Goal: Task Accomplishment & Management: Manage account settings

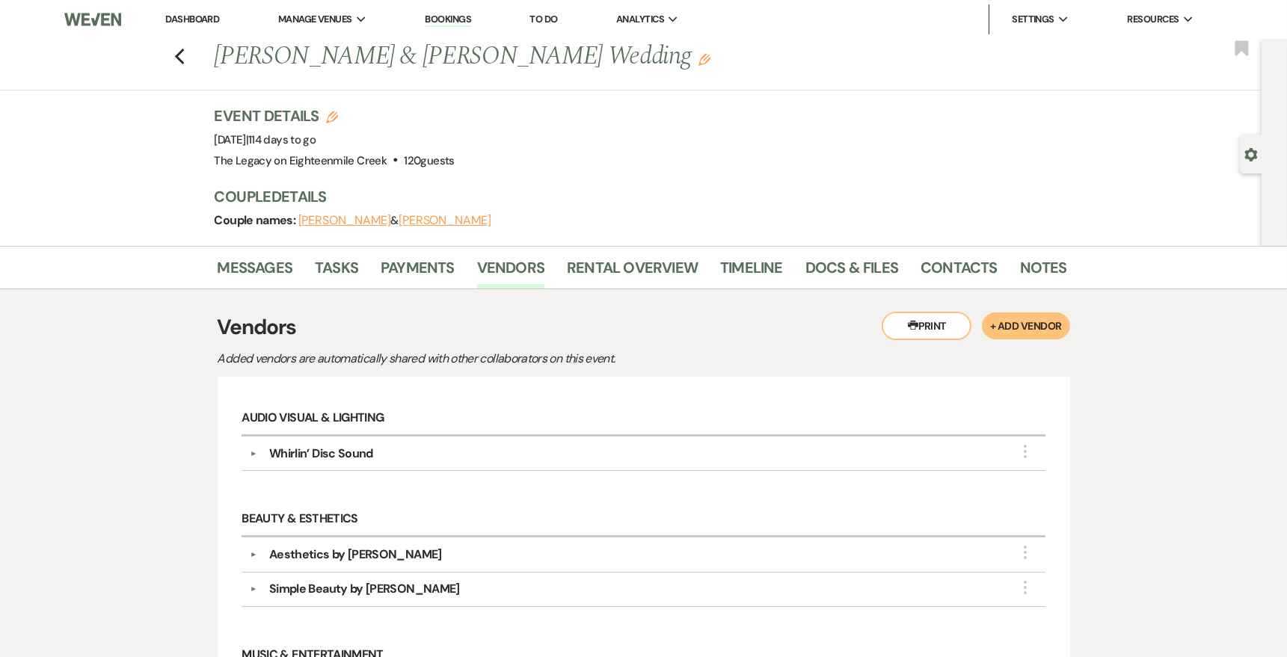
click at [1015, 332] on button "+ Add Vendor" at bounding box center [1025, 326] width 87 height 27
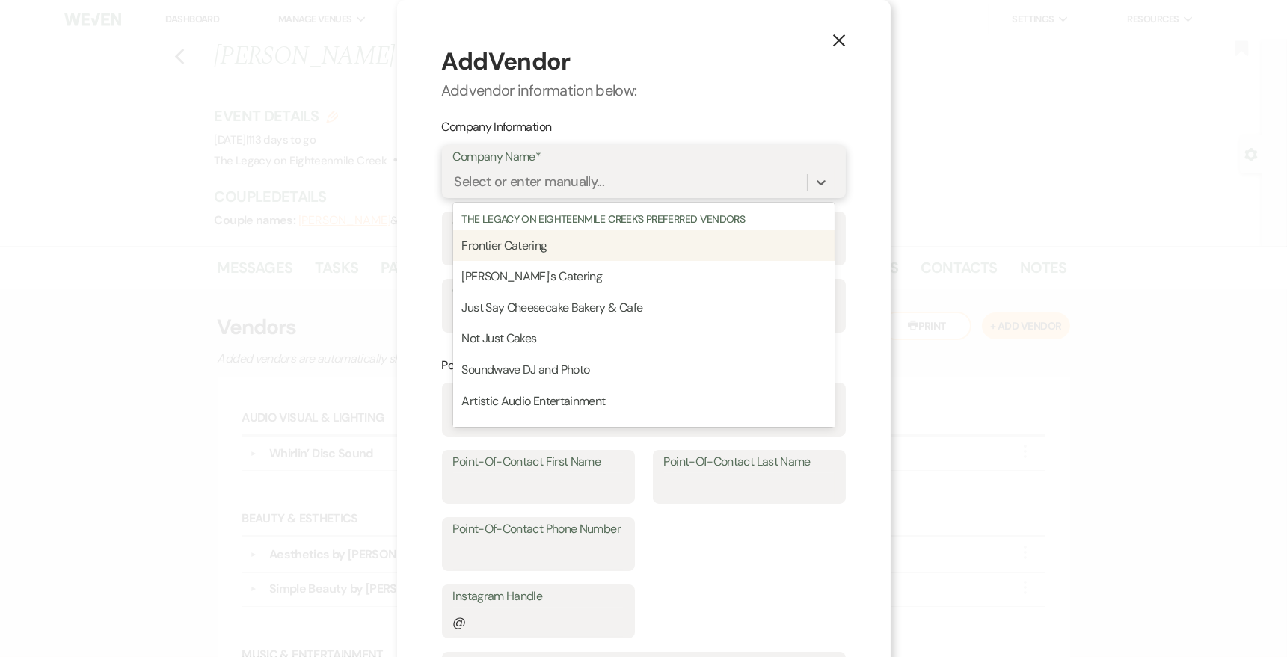
click at [591, 185] on div "Select or enter manually..." at bounding box center [530, 183] width 150 height 20
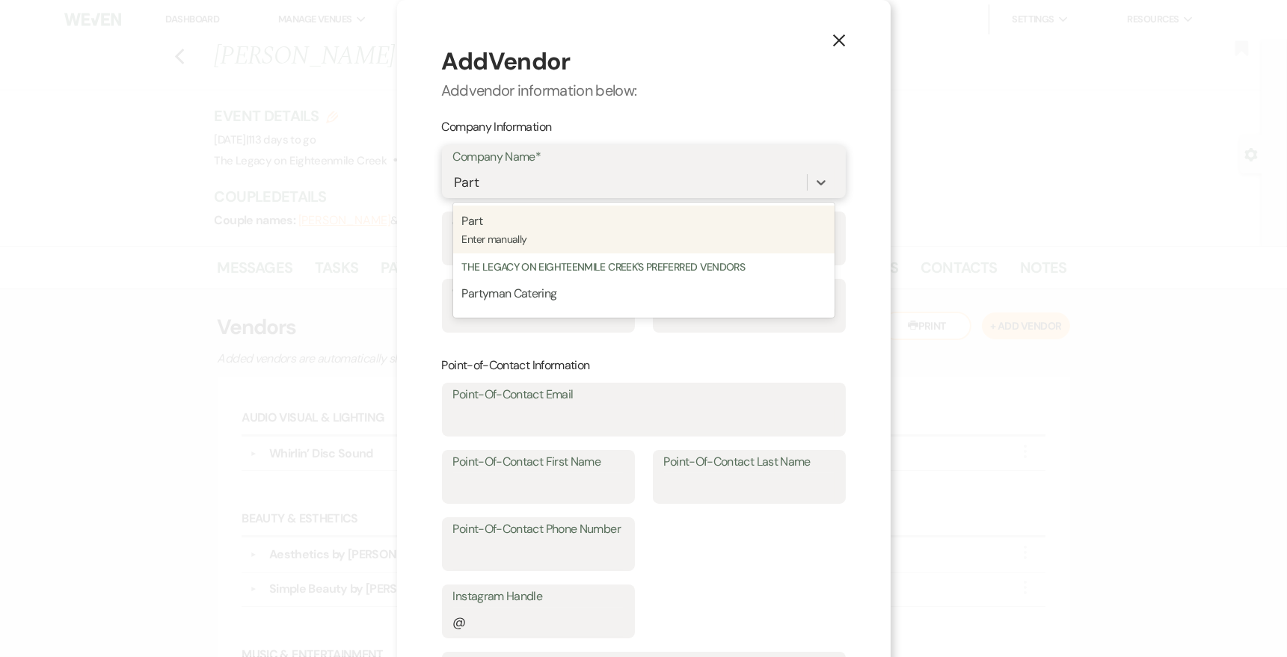
type input "Party"
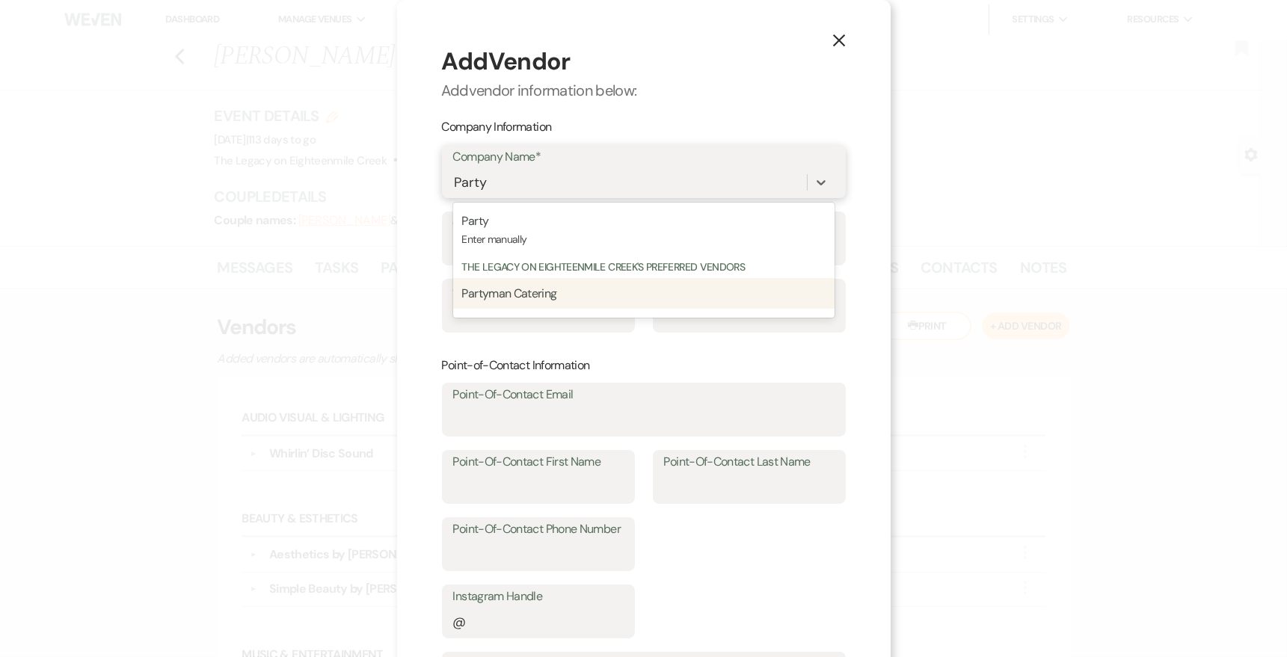
click at [551, 302] on p "Partyman Catering" at bounding box center [643, 293] width 363 height 19
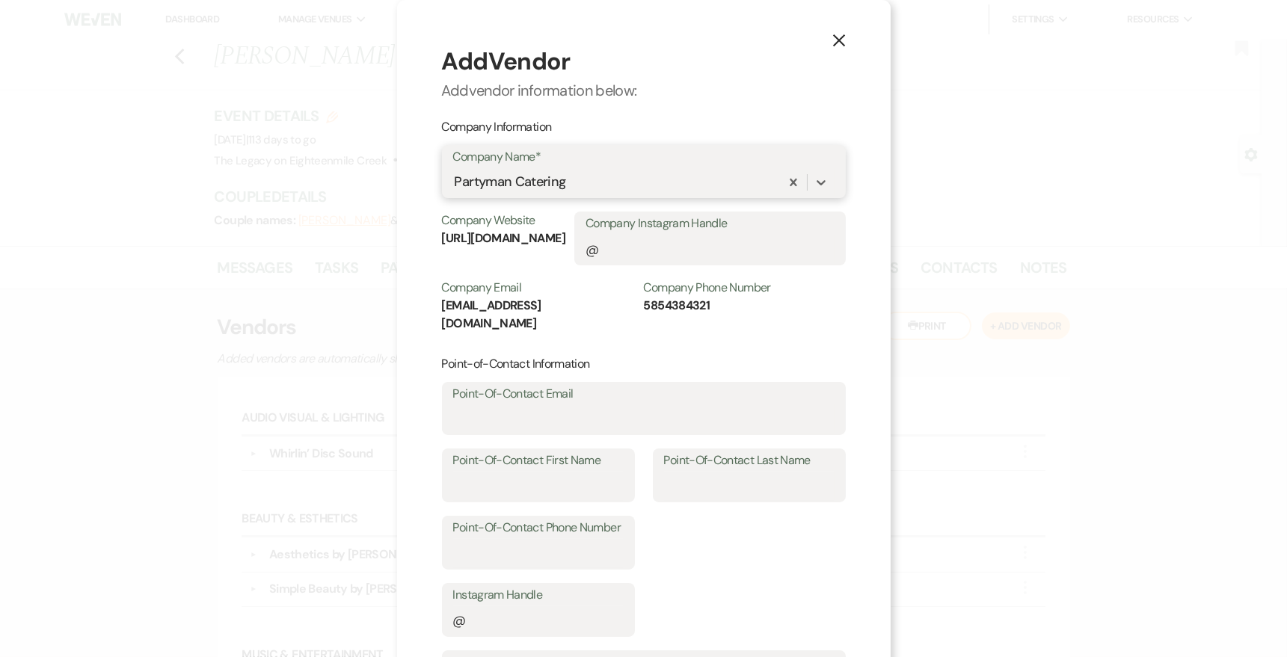
scroll to position [229, 0]
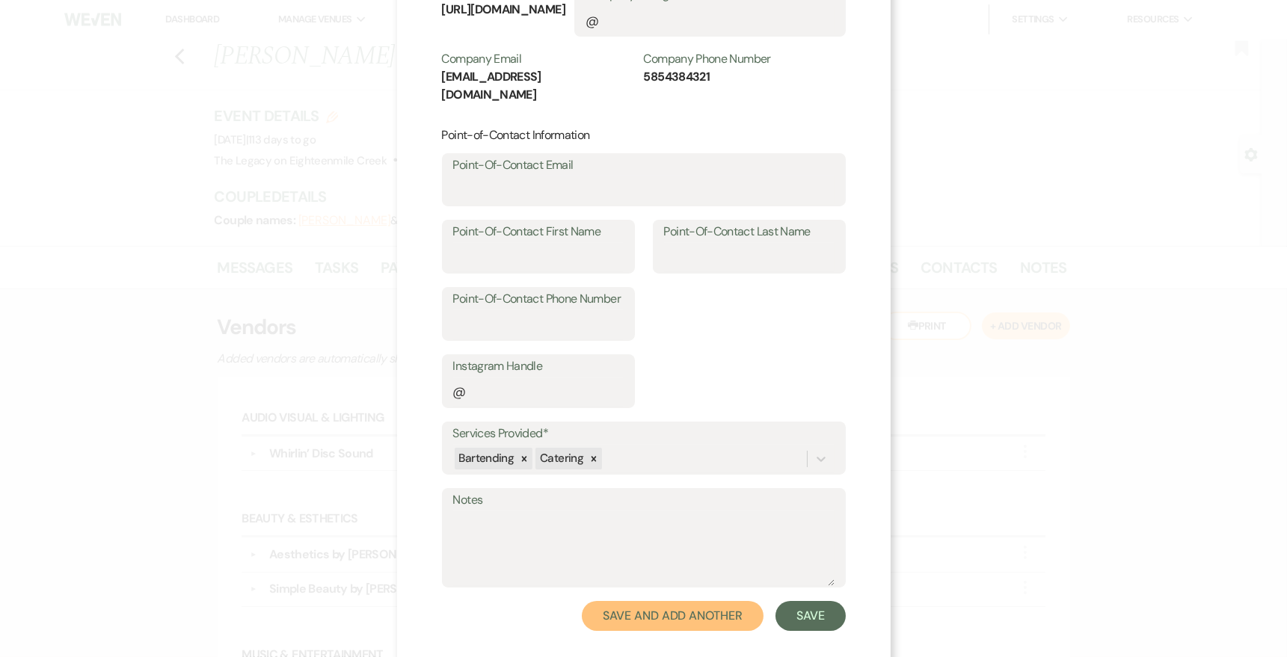
click at [713, 601] on button "Save and Add Another" at bounding box center [672, 616] width 181 height 30
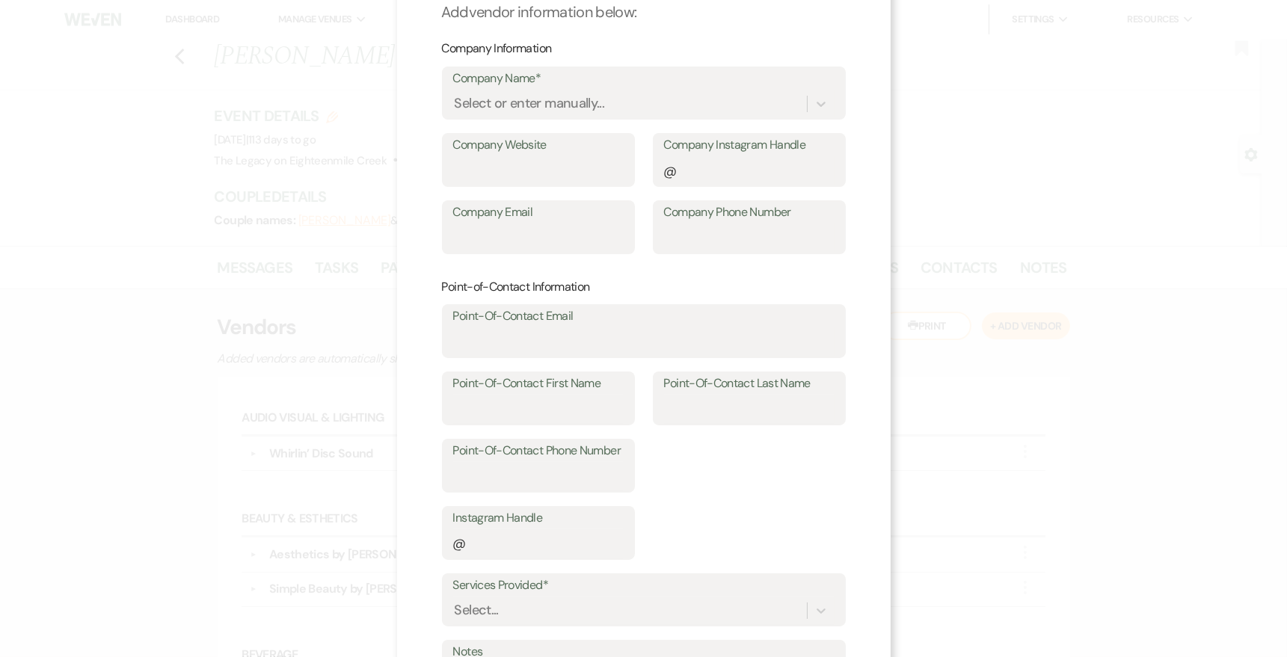
scroll to position [18, 0]
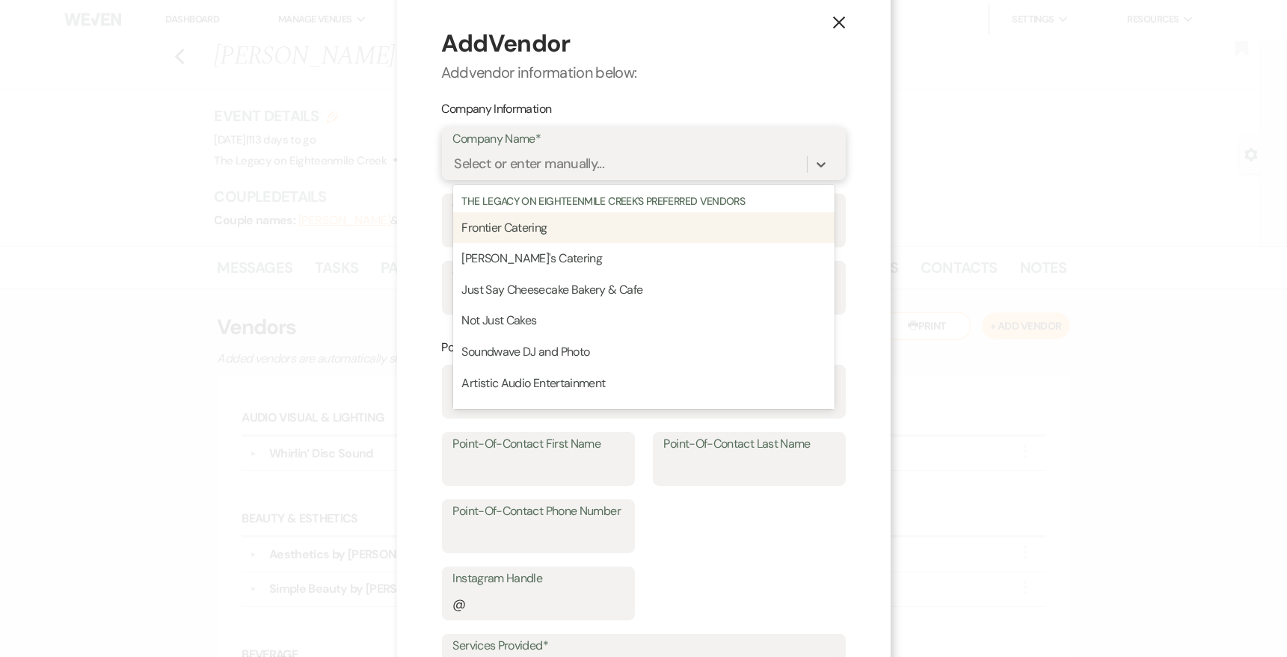
click at [529, 161] on div "Select or enter manually..." at bounding box center [530, 165] width 150 height 20
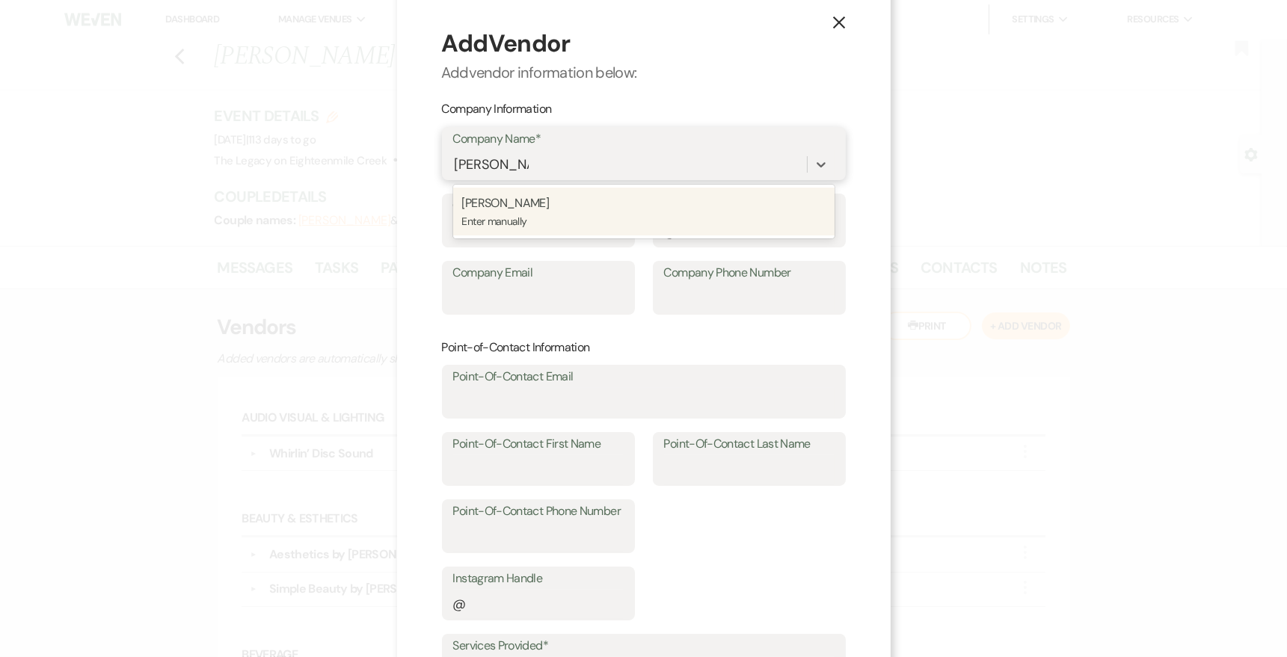
type input "[PERSON_NAME]"
click at [550, 219] on p "Enter manually" at bounding box center [643, 221] width 363 height 16
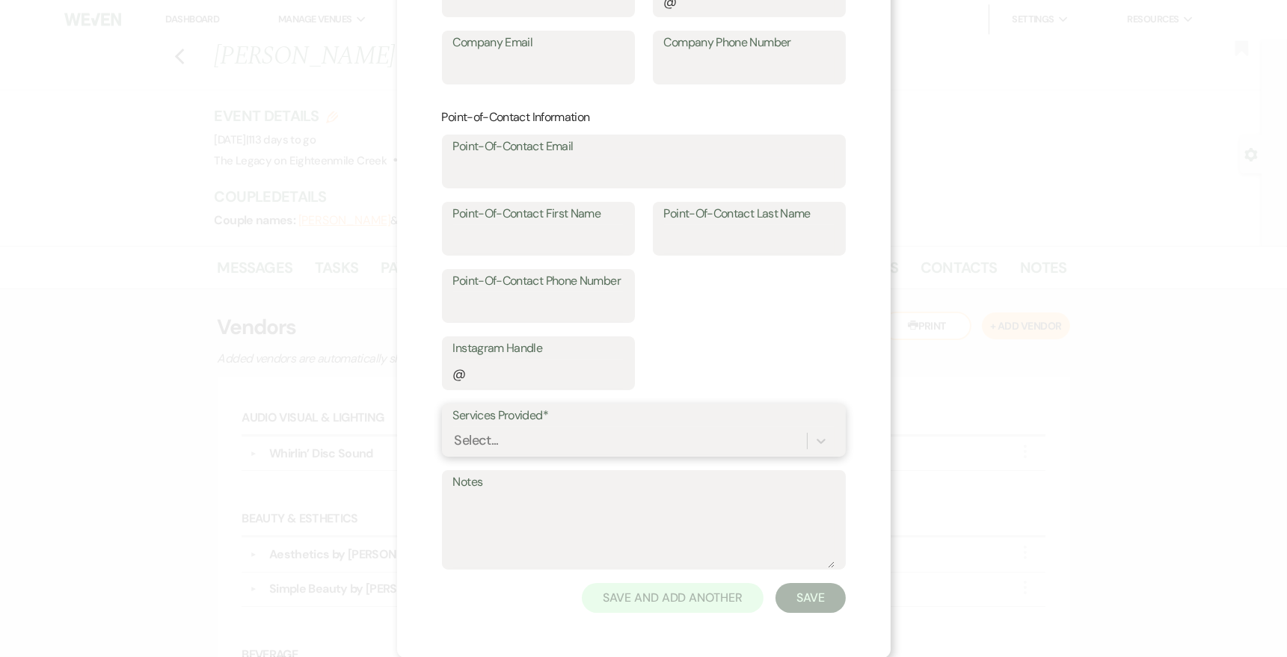
click at [562, 436] on div "Select..." at bounding box center [643, 441] width 381 height 28
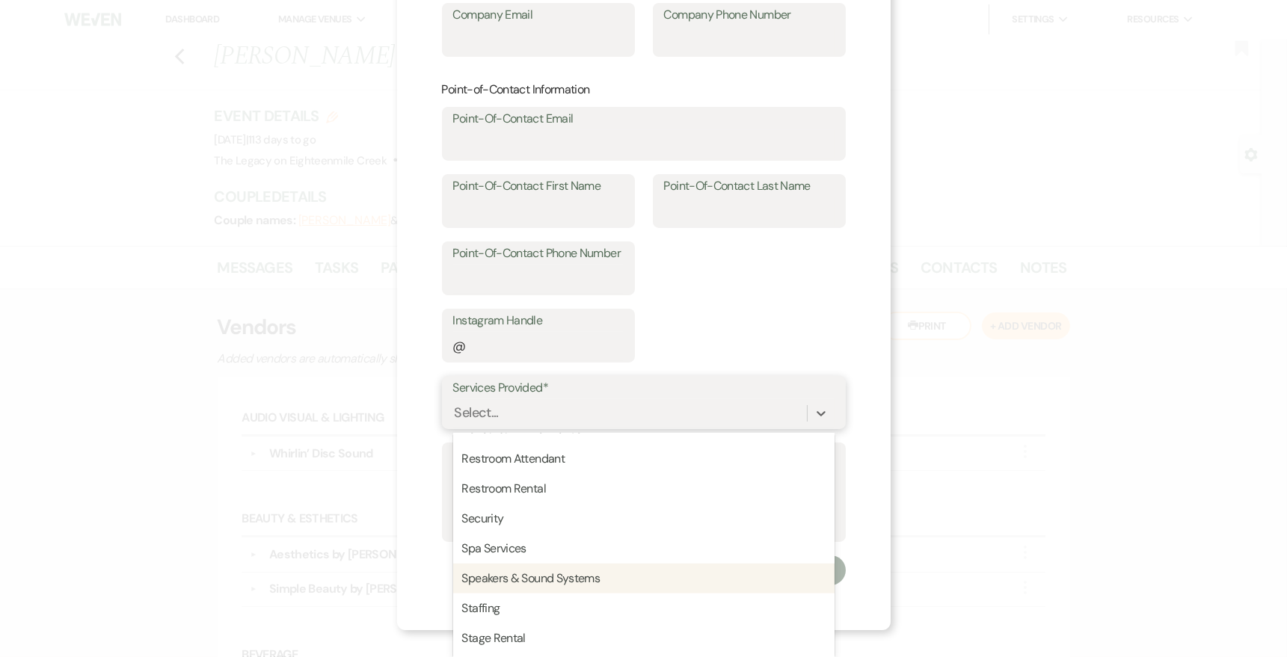
scroll to position [1933, 0]
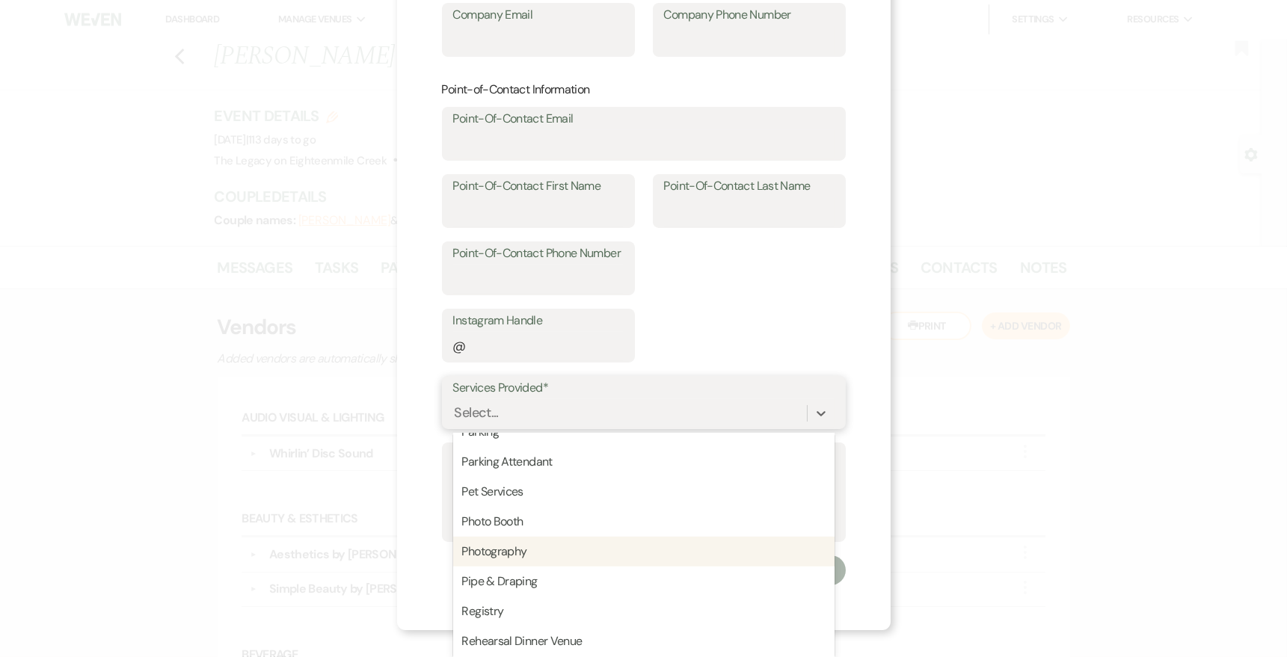
click at [534, 555] on div "Photography" at bounding box center [643, 552] width 381 height 30
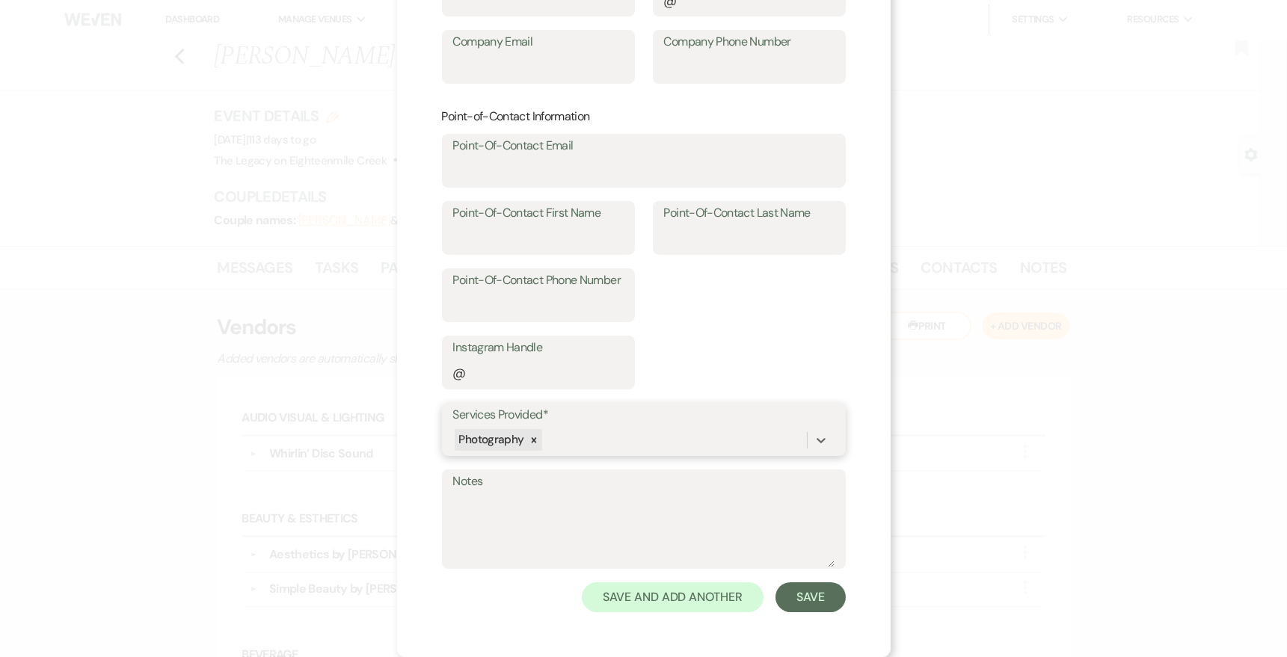
scroll to position [248, 0]
click at [815, 598] on button "Save" at bounding box center [810, 598] width 70 height 30
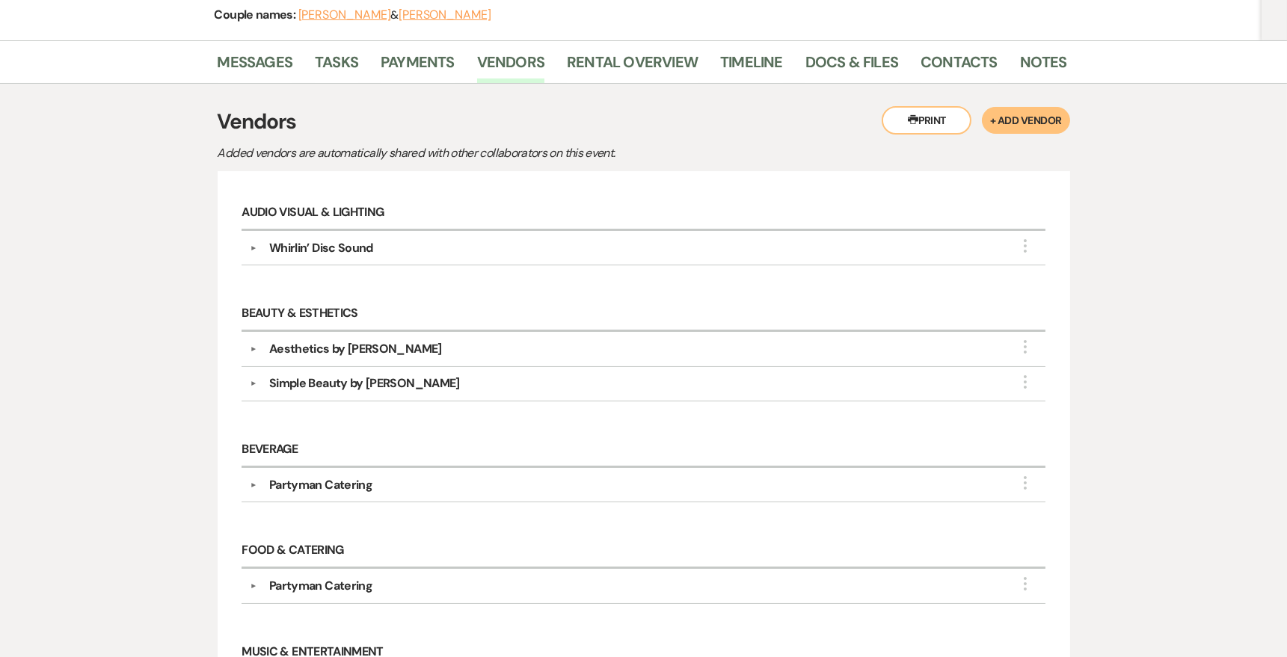
scroll to position [173, 0]
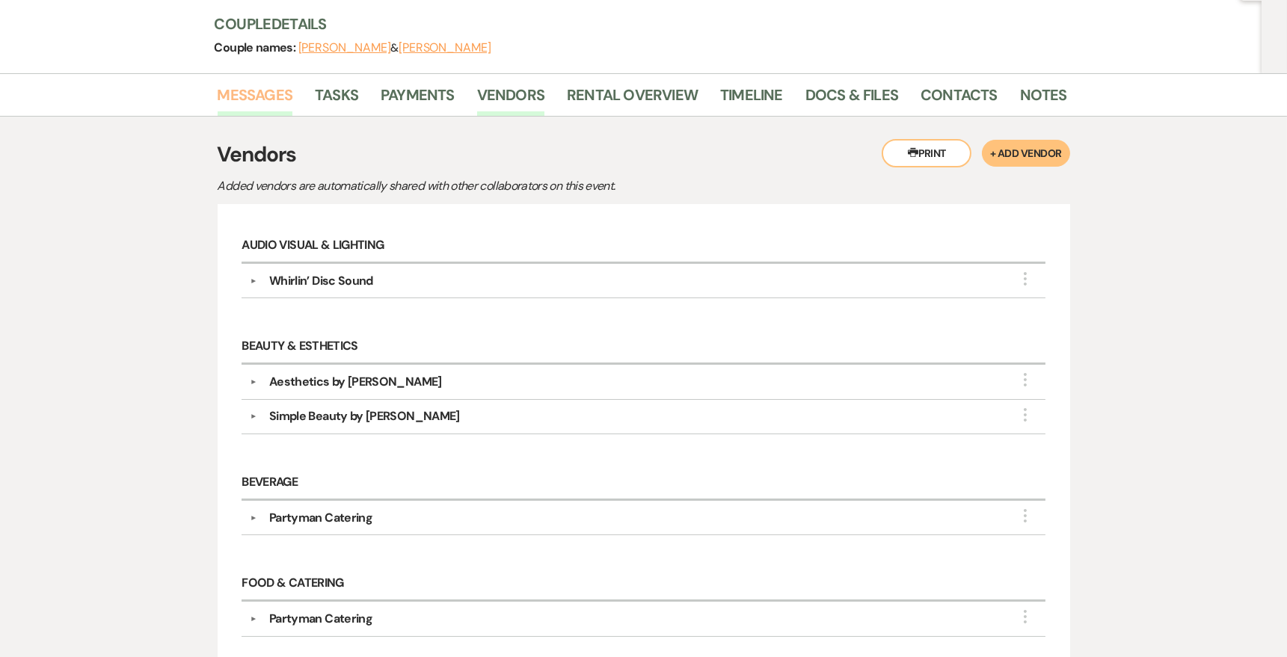
click at [270, 94] on link "Messages" at bounding box center [256, 99] width 76 height 33
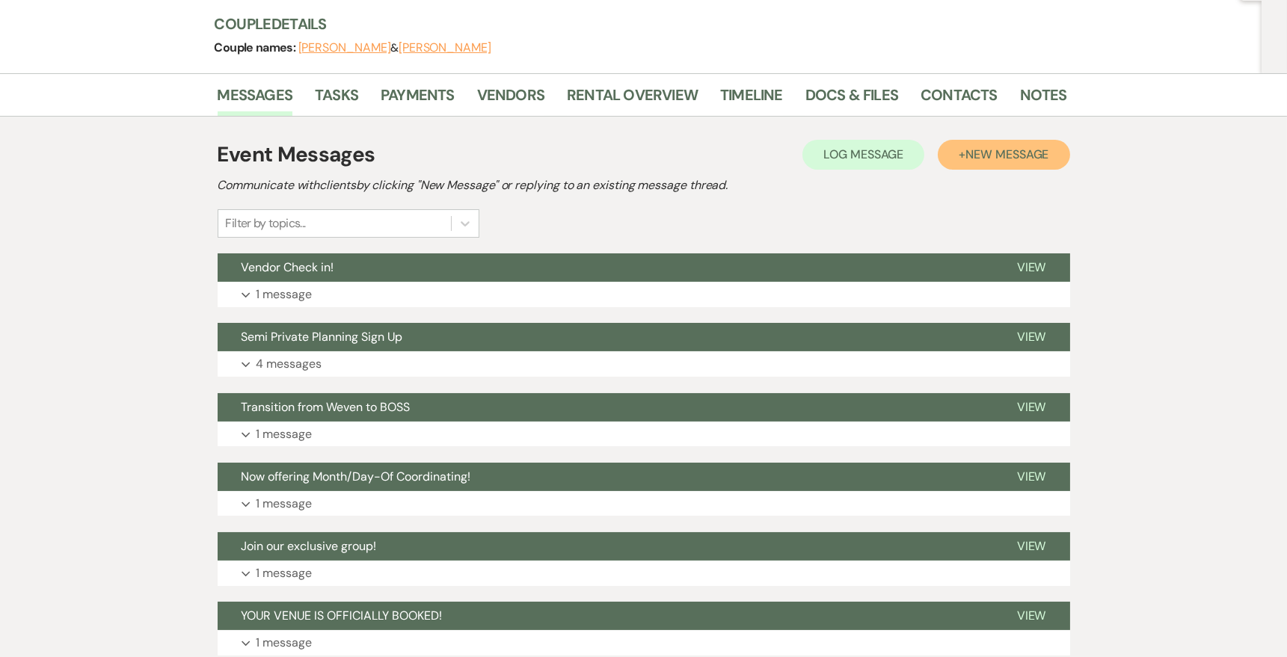
click at [1008, 151] on span "New Message" at bounding box center [1006, 155] width 83 height 16
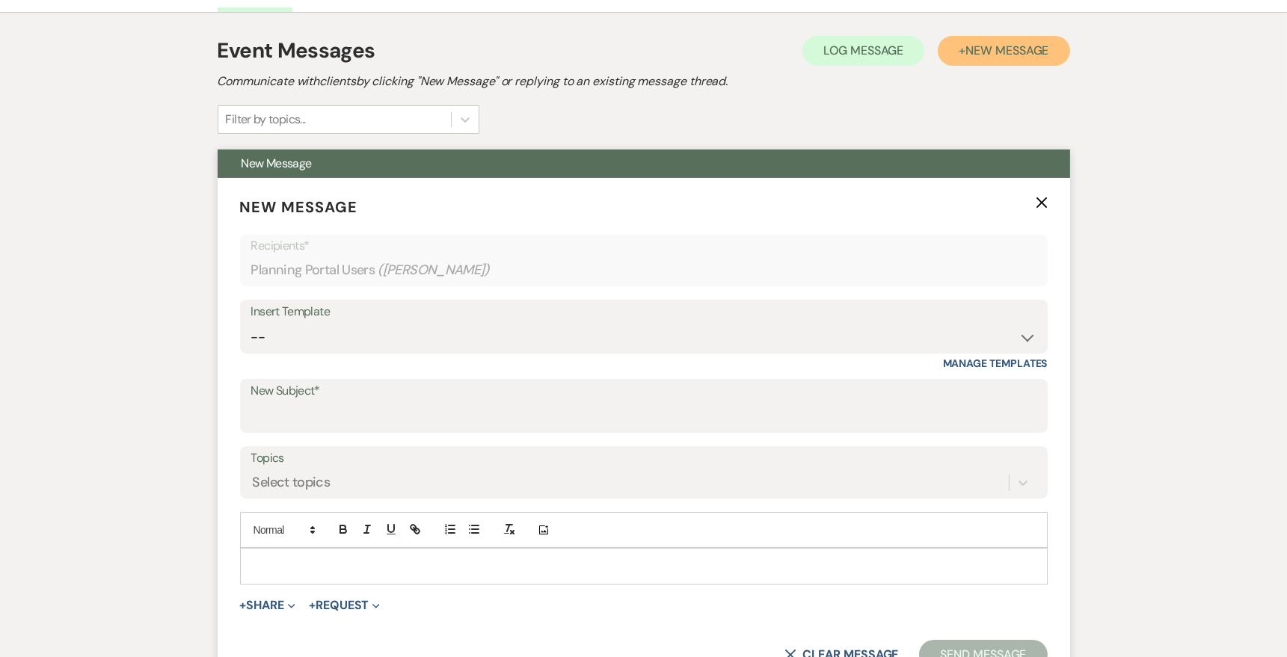
scroll to position [295, 0]
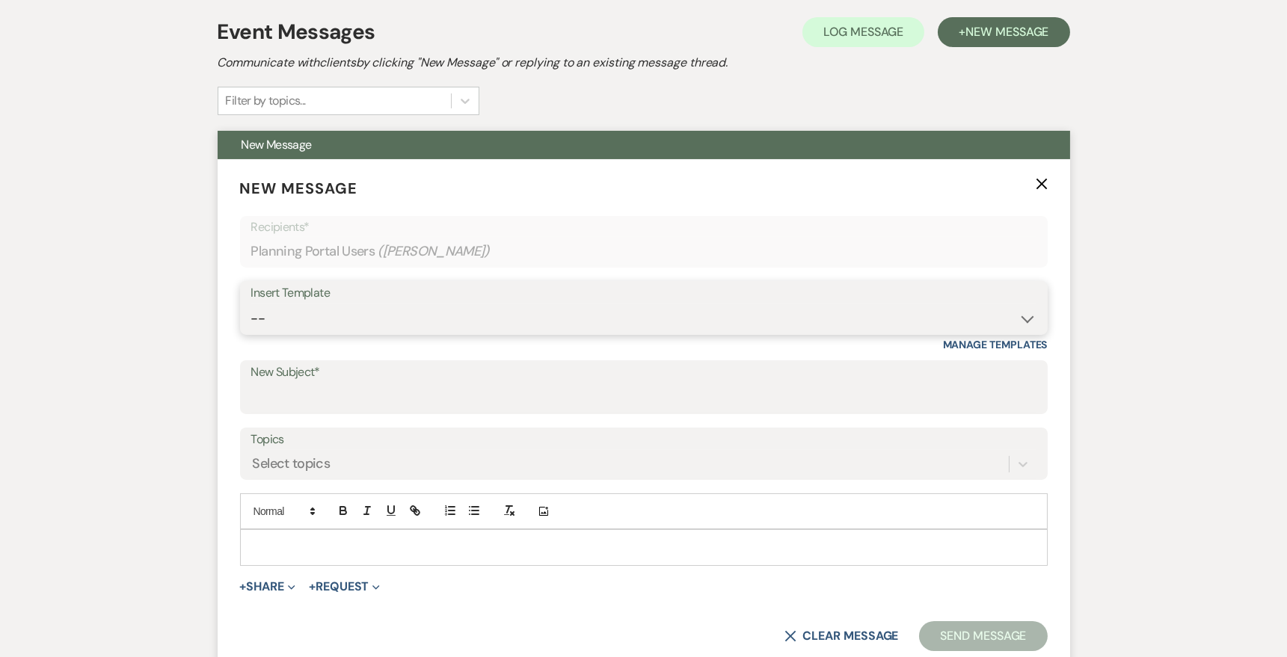
click at [449, 304] on select "-- Inquiry Follow Up- Just checking in :) Tour Date/Time Confirmation Proposal …" at bounding box center [643, 318] width 785 height 29
select select "5395"
click at [251, 304] on select "-- Inquiry Follow Up- Just checking in :) Tour Date/Time Confirmation Proposal …" at bounding box center [643, 318] width 785 height 29
type input "Day of Coordinating Info & Agreement"
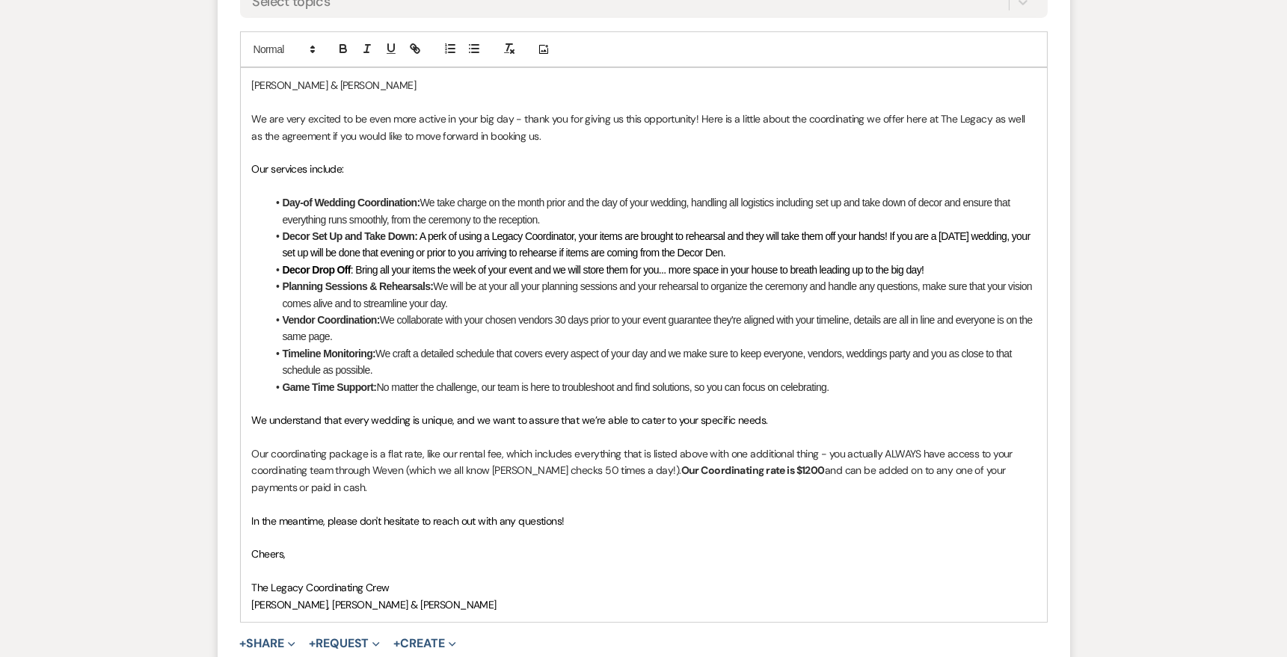
scroll to position [822, 0]
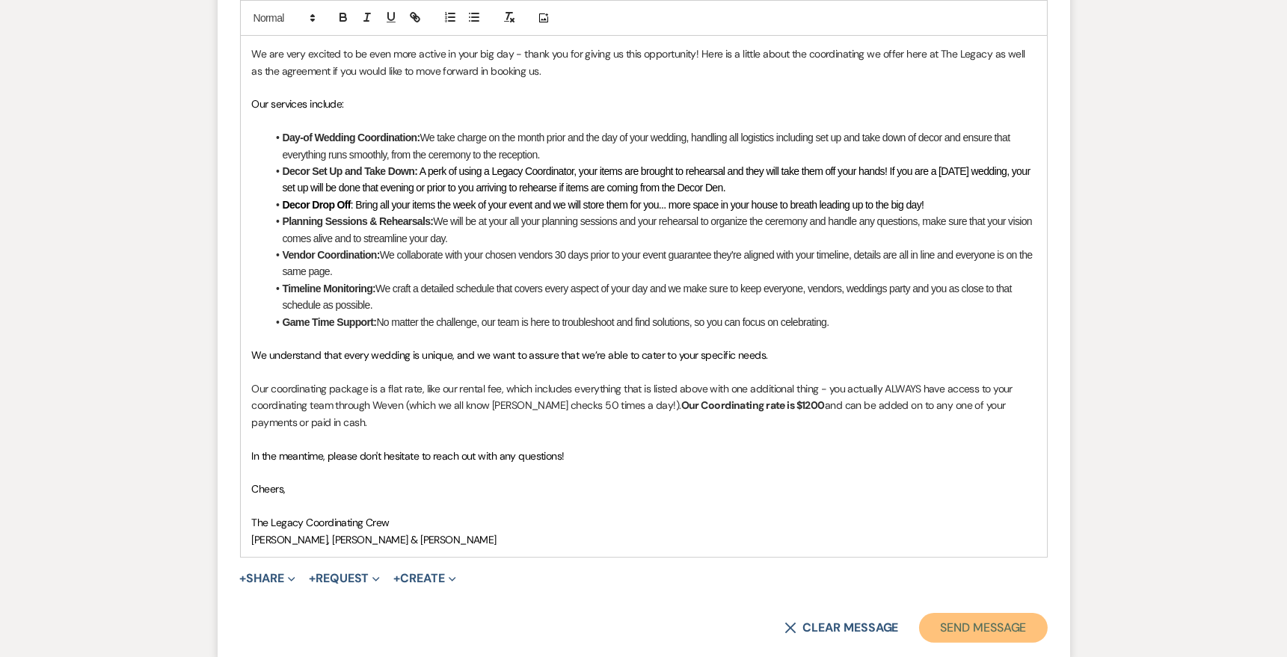
click at [958, 630] on button "Send Message" at bounding box center [983, 628] width 128 height 30
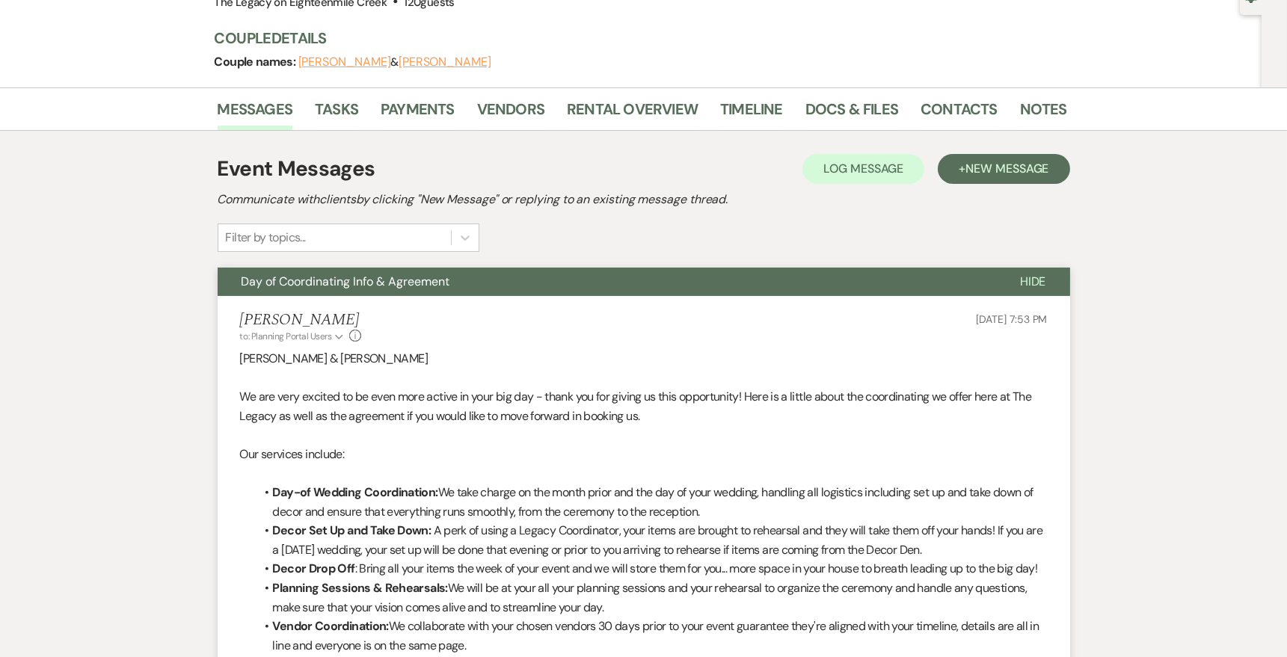
scroll to position [0, 0]
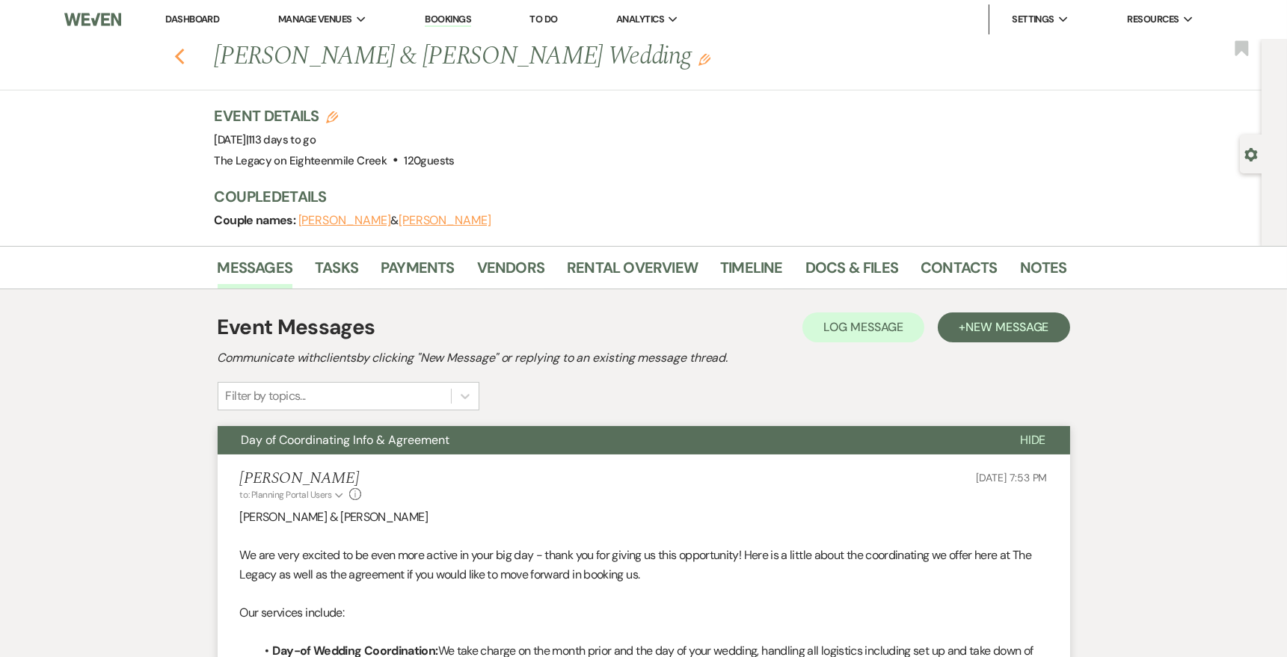
click at [184, 58] on icon "Previous" at bounding box center [179, 57] width 11 height 18
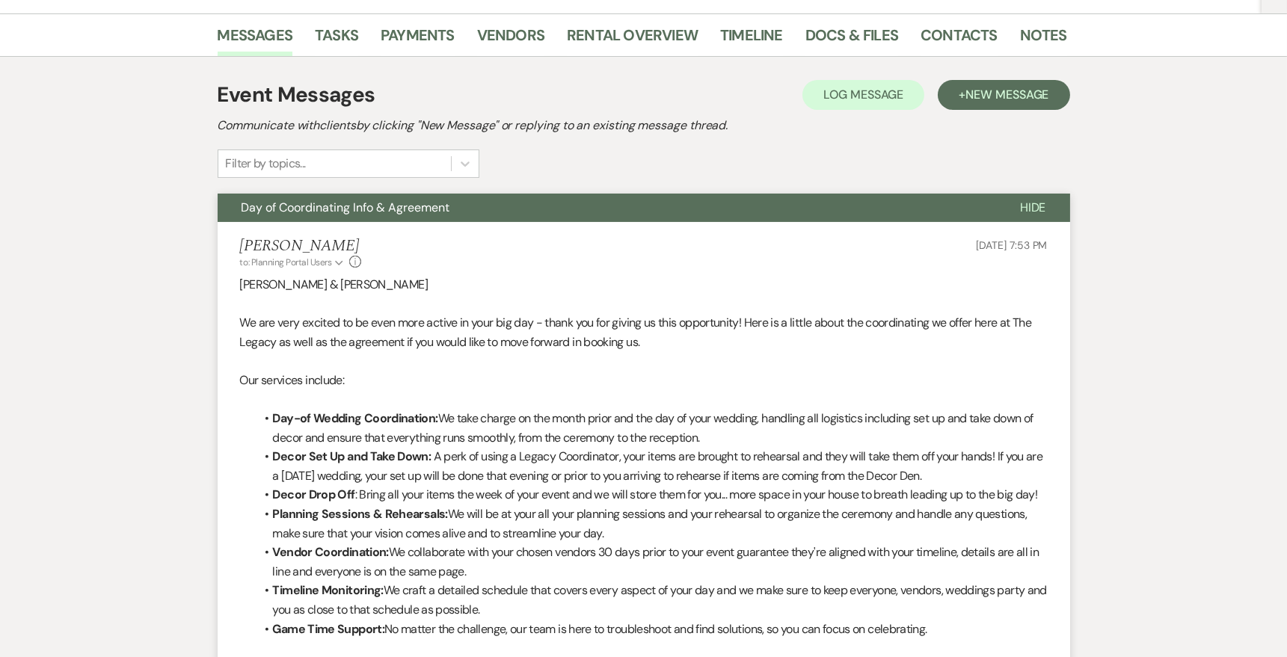
select select "5"
select select "8"
select select "10"
select select "8"
select select "5"
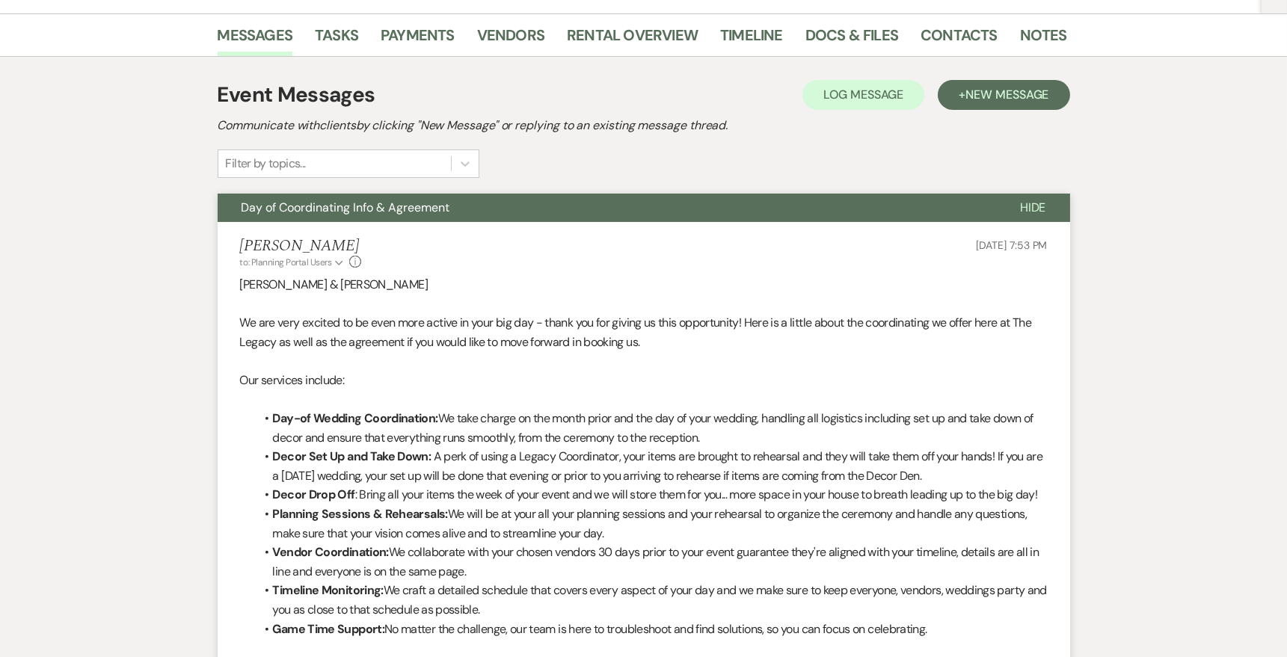
select select "8"
select select "5"
select select "8"
select select "6"
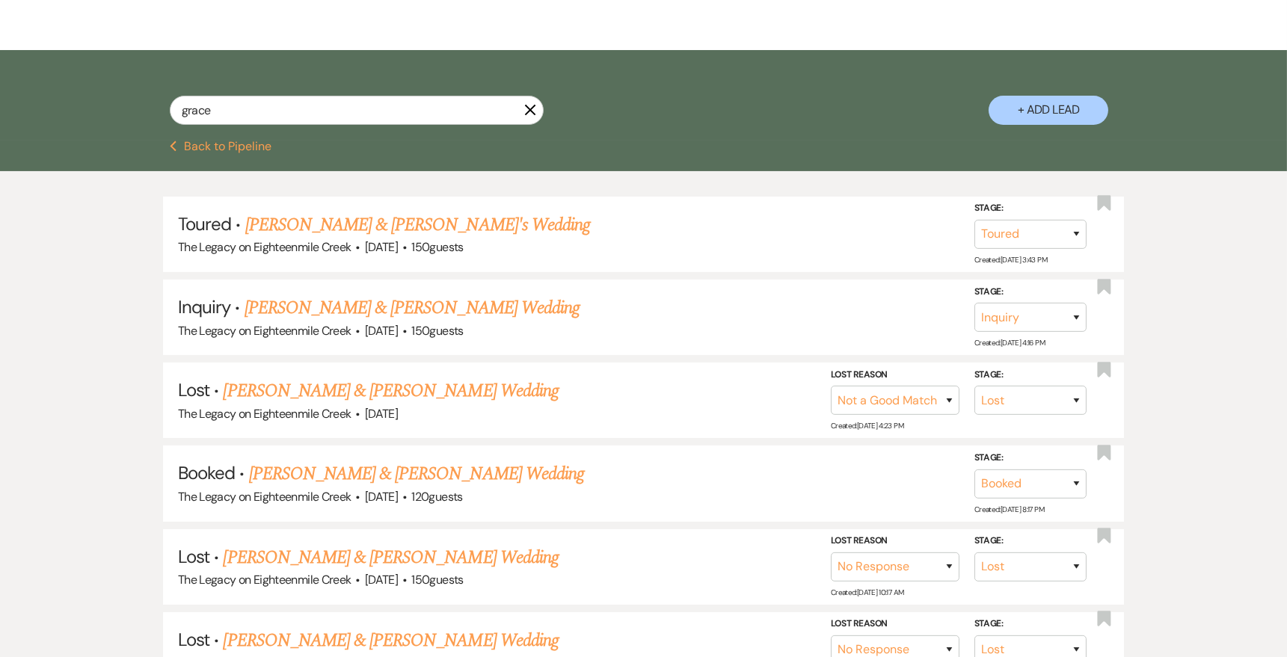
click at [528, 112] on icon "X" at bounding box center [530, 110] width 12 height 12
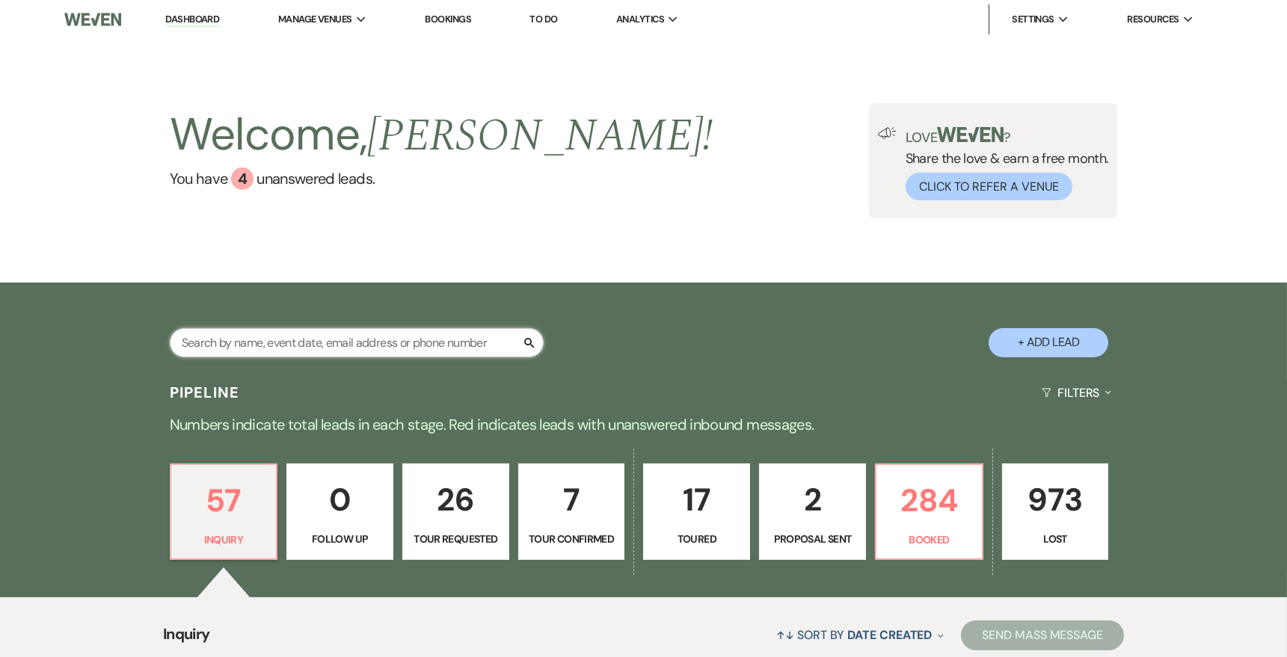
click at [380, 353] on input "text" at bounding box center [357, 342] width 374 height 29
click at [391, 337] on input "text" at bounding box center [357, 342] width 374 height 29
type input "alyssa"
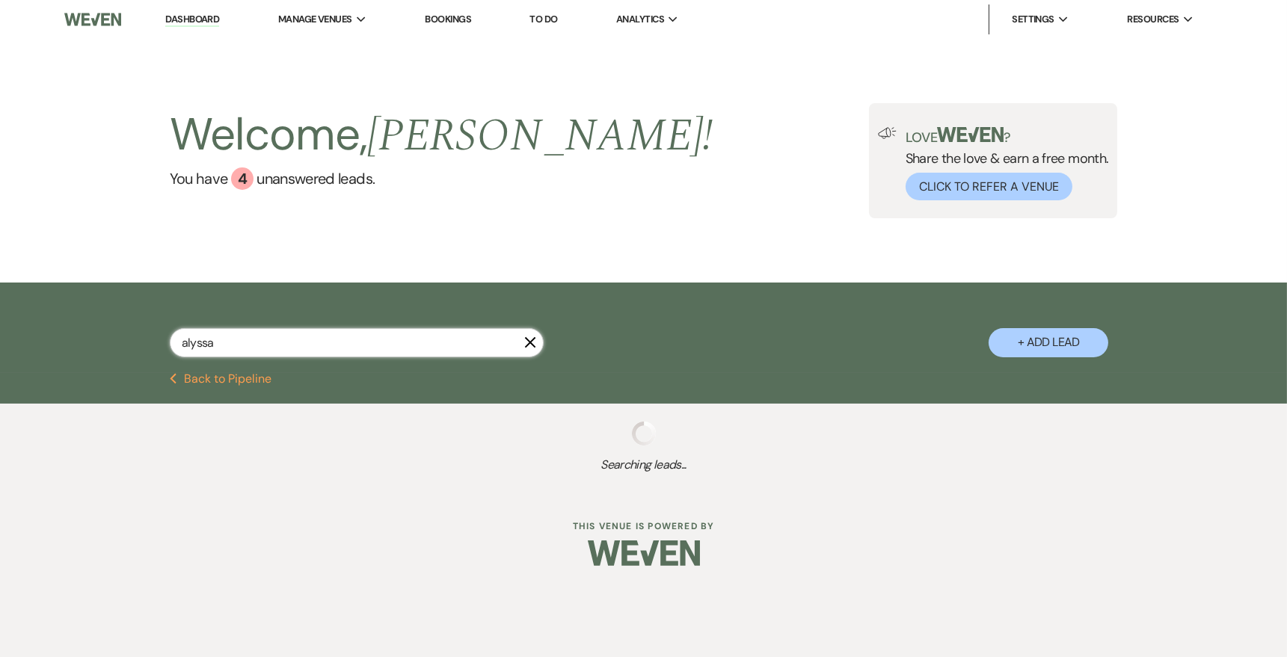
select select "4"
select select "8"
select select "4"
select select "8"
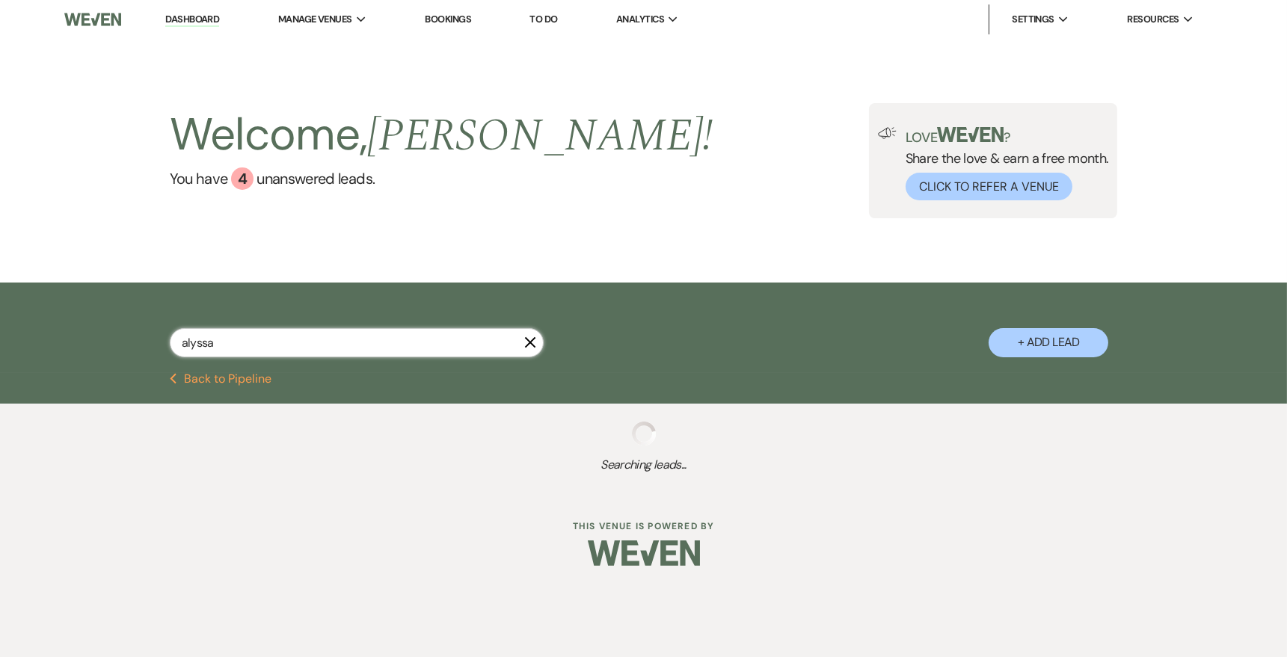
select select "10"
select select "8"
select select "10"
select select "8"
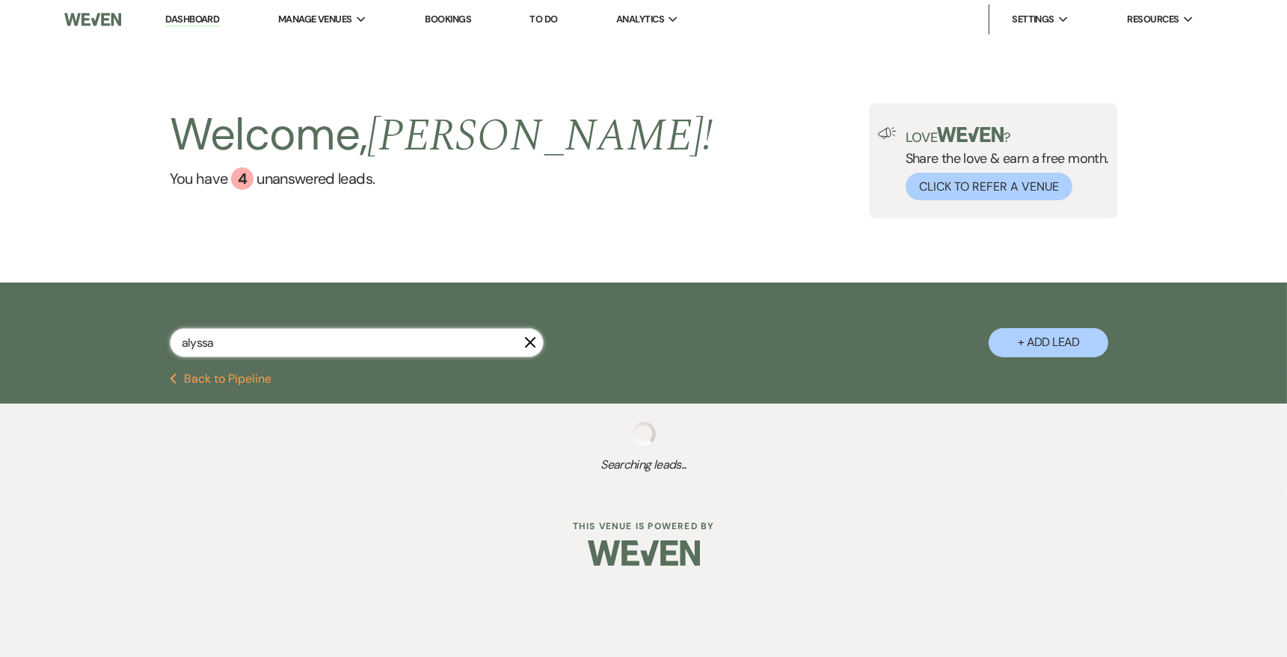
select select "5"
select select "8"
select select "5"
select select "8"
select select "1"
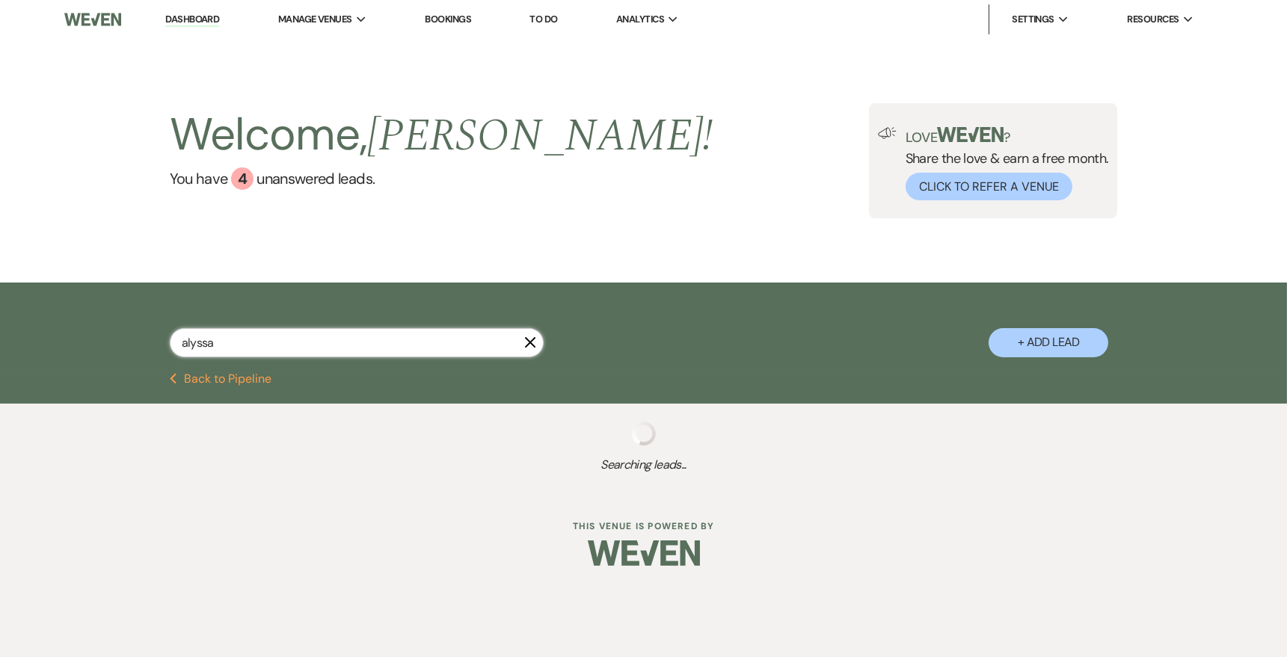
select select "8"
select select "5"
select select "8"
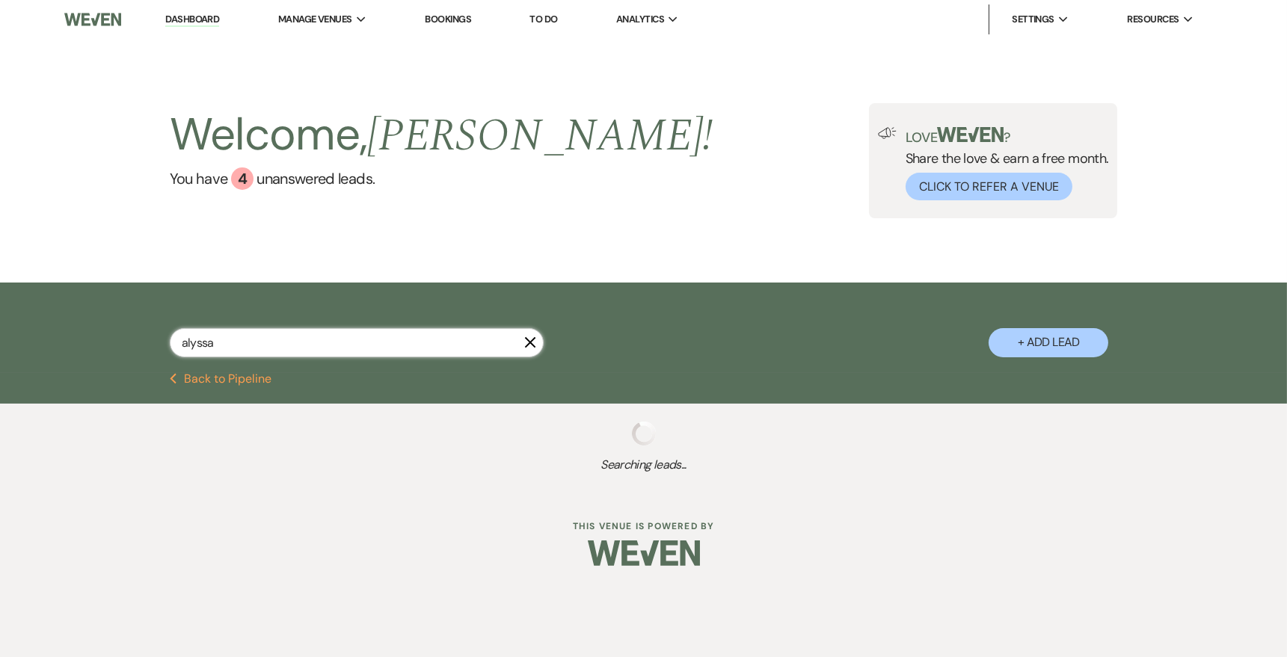
select select "5"
select select "8"
select select "5"
select select "8"
select select "5"
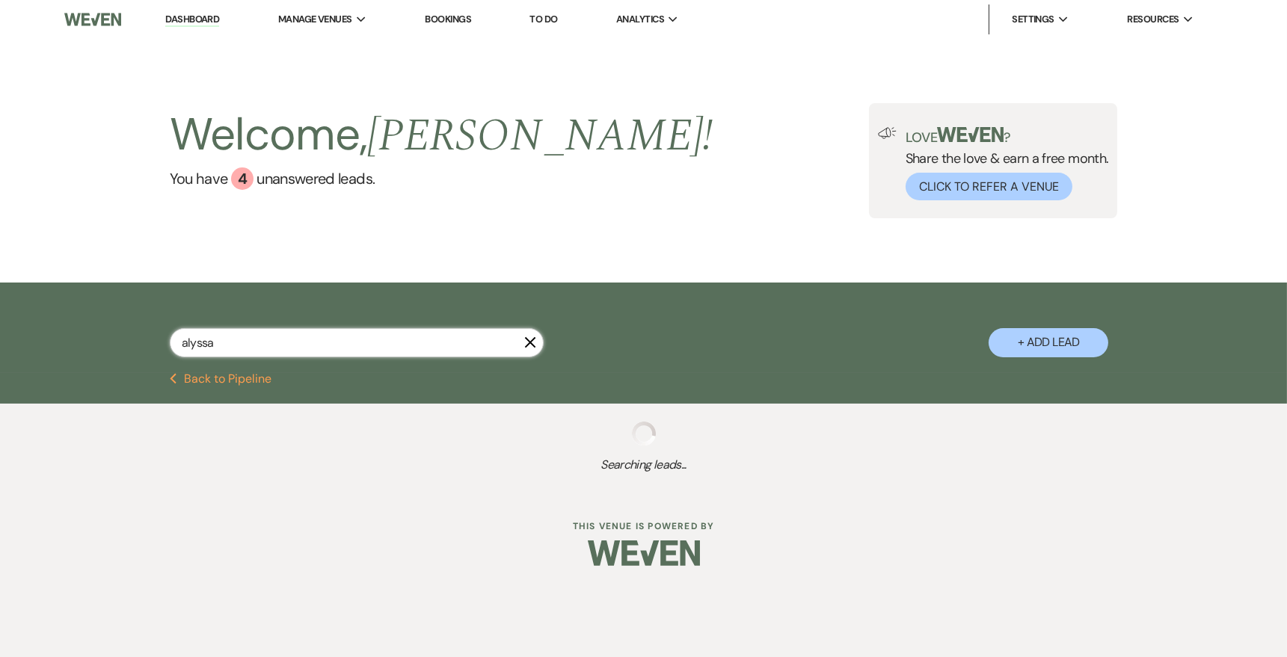
select select "8"
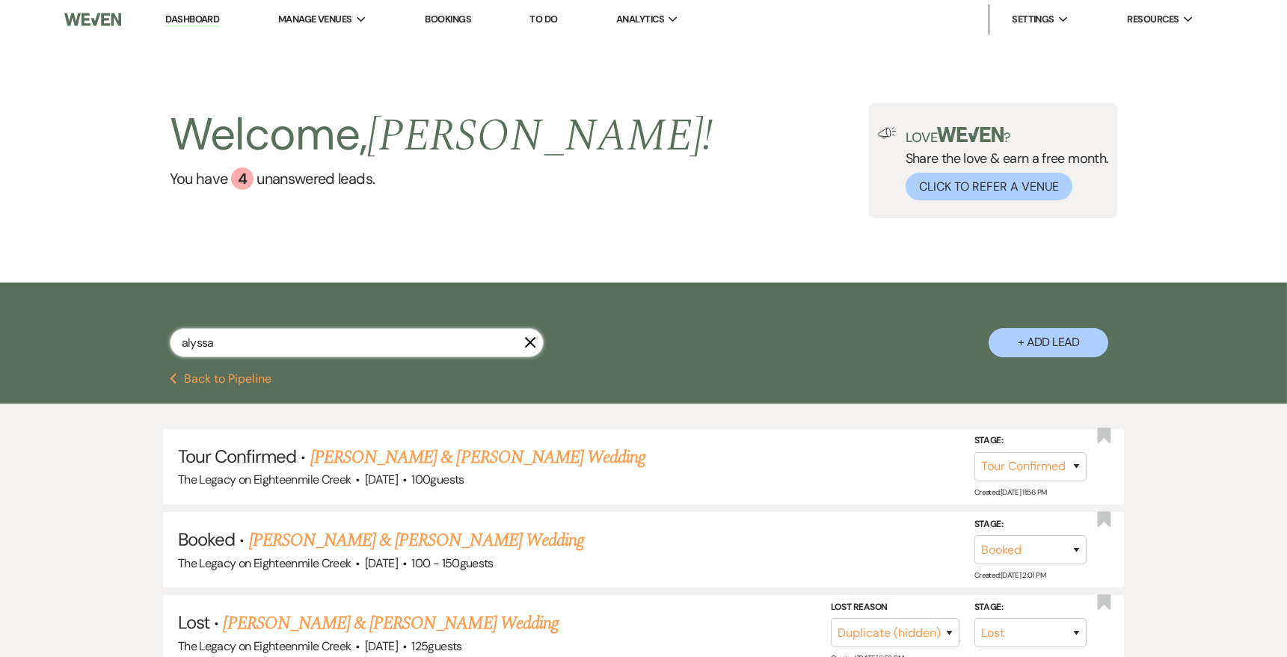
type input "alyssa"
click at [500, 459] on link "[PERSON_NAME] & [PERSON_NAME] Wedding" at bounding box center [477, 457] width 335 height 27
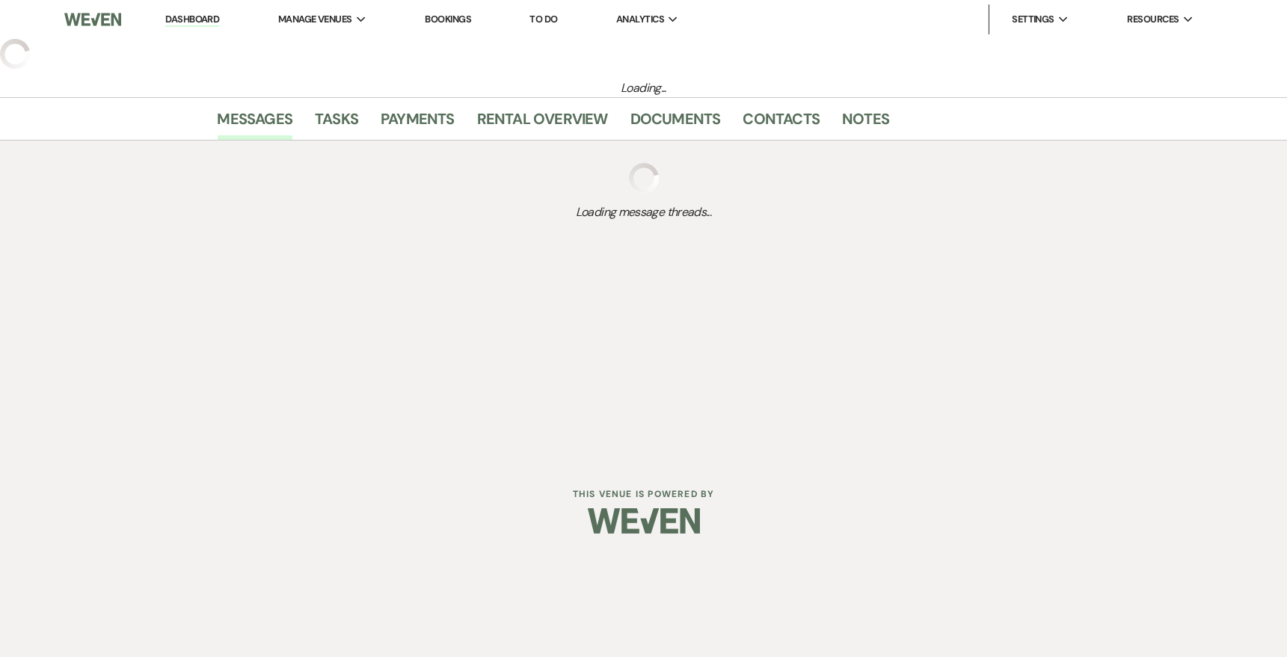
select select "4"
select select "5"
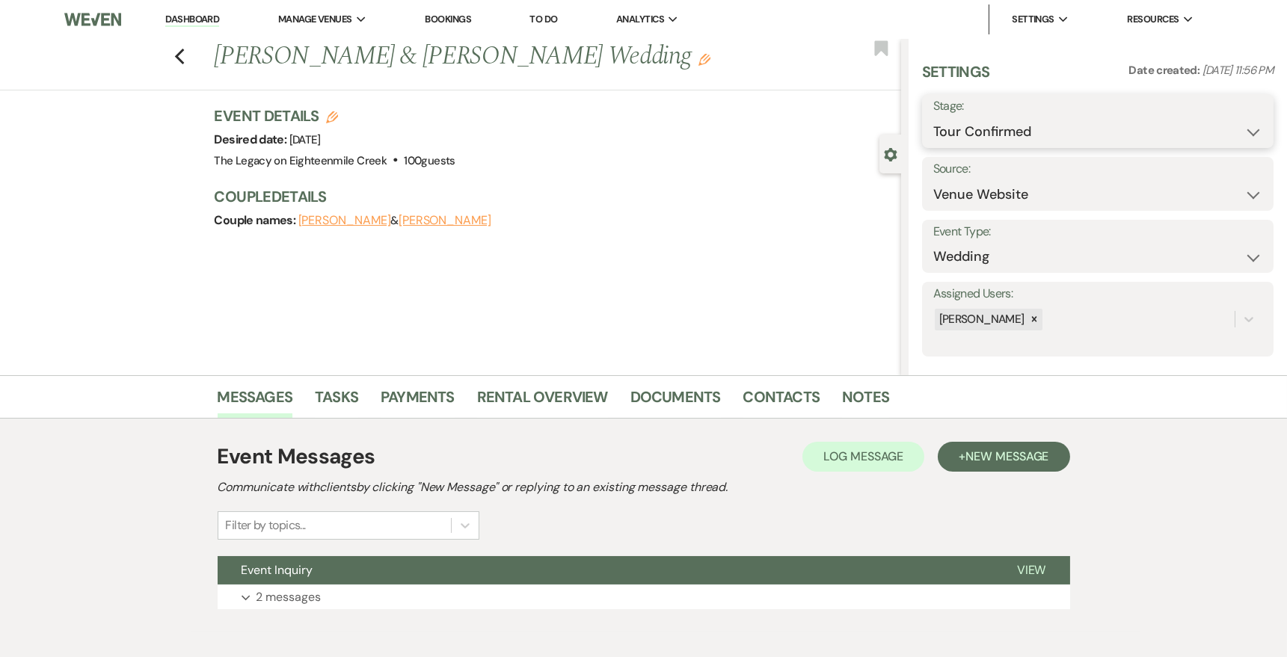
click at [1028, 131] on select "Inquiry Follow Up Tour Requested Tour Confirmed Toured Proposal Sent Booked Lost" at bounding box center [1097, 131] width 329 height 29
select select "5"
click at [933, 117] on select "Inquiry Follow Up Tour Requested Tour Confirmed Toured Proposal Sent Booked Lost" at bounding box center [1097, 131] width 329 height 29
click at [1230, 123] on button "Save" at bounding box center [1236, 121] width 75 height 30
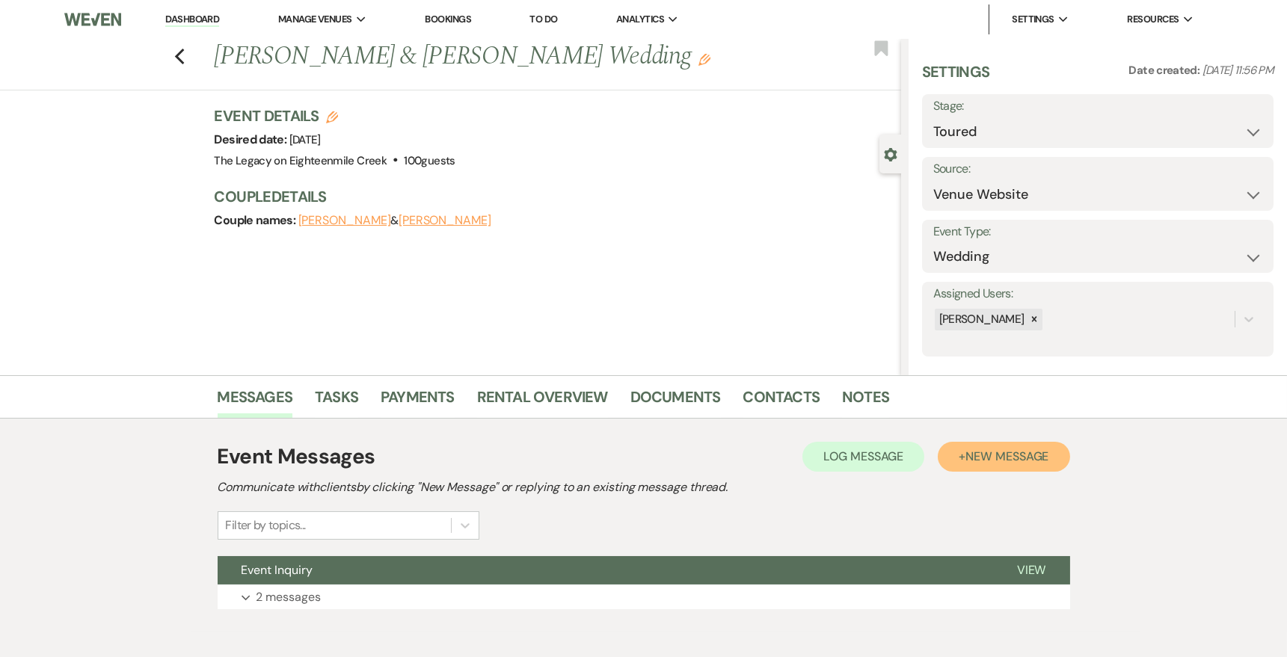
click at [1000, 455] on span "New Message" at bounding box center [1006, 457] width 83 height 16
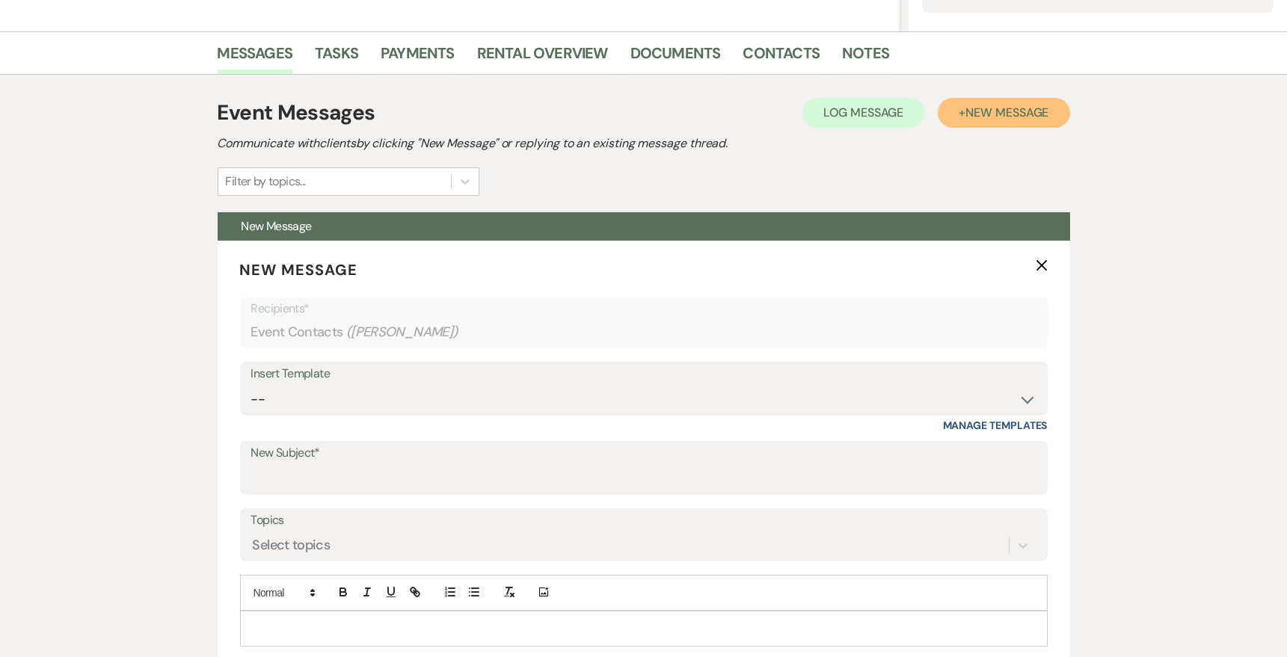
scroll to position [348, 0]
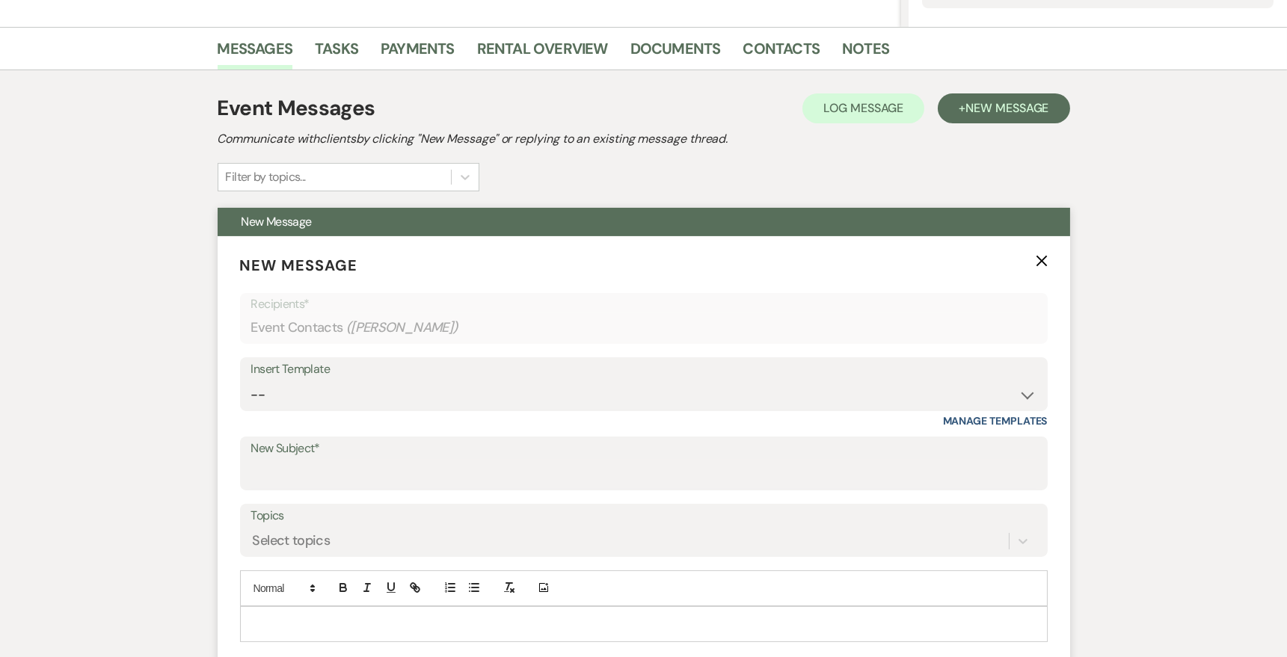
click at [850, 369] on div "Insert Template" at bounding box center [643, 370] width 785 height 22
click at [849, 383] on select "-- Inquiry Follow Up- Just checking in :) Tour Date/Time Confirmation Proposal …" at bounding box center [643, 395] width 785 height 29
select select "2326"
click at [251, 381] on select "-- Inquiry Follow Up- Just checking in :) Tour Date/Time Confirmation Proposal …" at bounding box center [643, 395] width 785 height 29
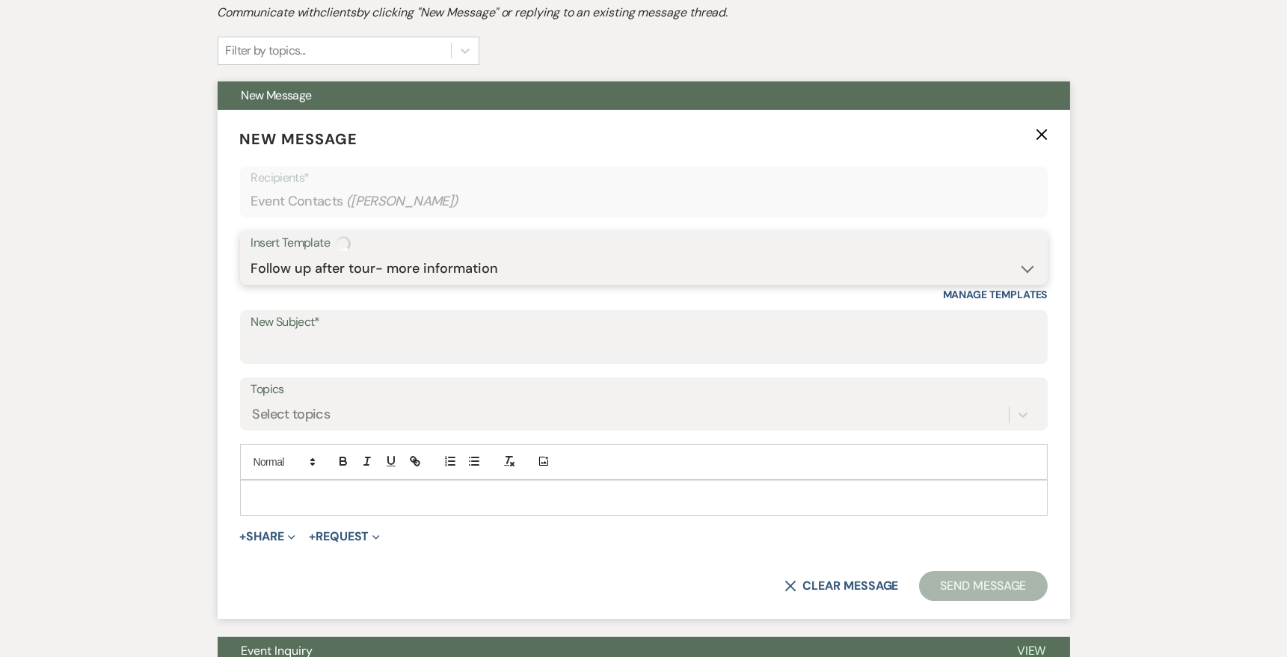
type input "GREAT TO MEET YOU!"
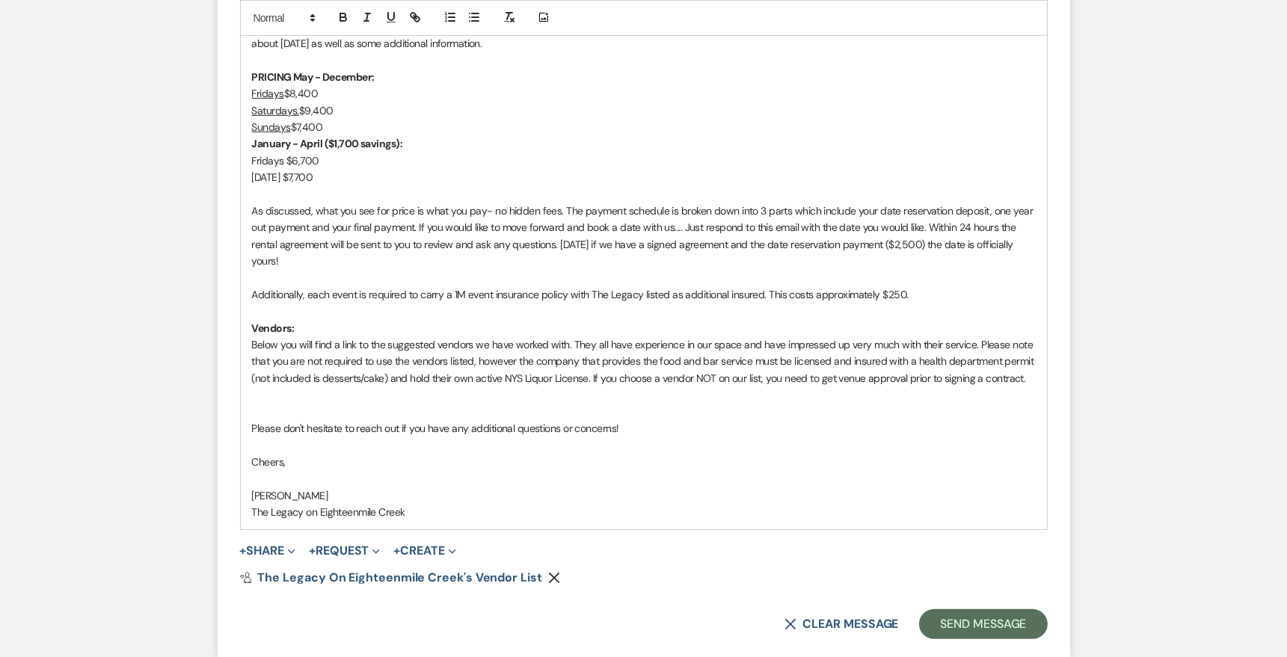
scroll to position [980, 0]
drag, startPoint x: 321, startPoint y: 496, endPoint x: 209, endPoint y: 493, distance: 112.2
click at [209, 493] on div "Messages Tasks Payments Rental Overview Documents Contacts Notes Event Messages…" at bounding box center [643, 73] width 1287 height 1356
click at [440, 511] on p "The Legacy on Eighteenmile Creek" at bounding box center [644, 511] width 784 height 16
click at [254, 403] on p at bounding box center [644, 411] width 784 height 16
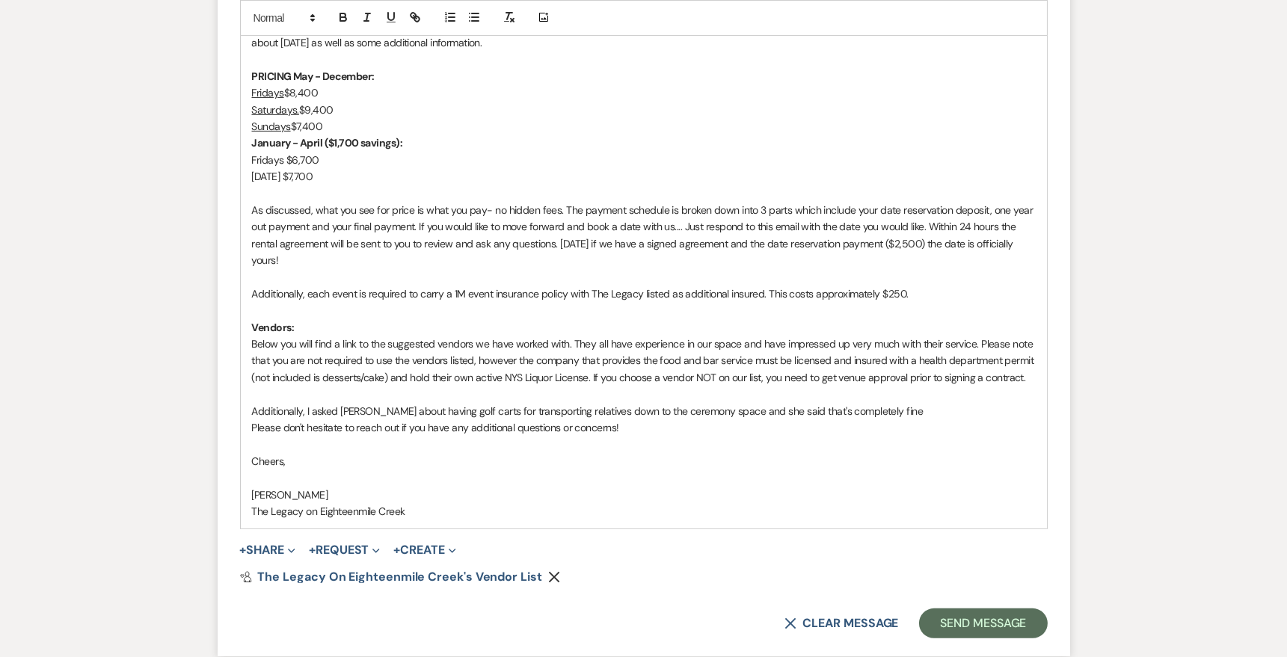
click at [366, 409] on p "Additionally, I asked [PERSON_NAME] about having golf carts for transporting re…" at bounding box center [644, 411] width 784 height 16
drag, startPoint x: 747, startPoint y: 410, endPoint x: 709, endPoint y: 409, distance: 38.2
click at [709, 409] on p "Additionally, I asked about having golf carts for transporting relatives down t…" at bounding box center [644, 411] width 784 height 16
drag, startPoint x: 853, startPoint y: 416, endPoint x: 710, endPoint y: 404, distance: 144.1
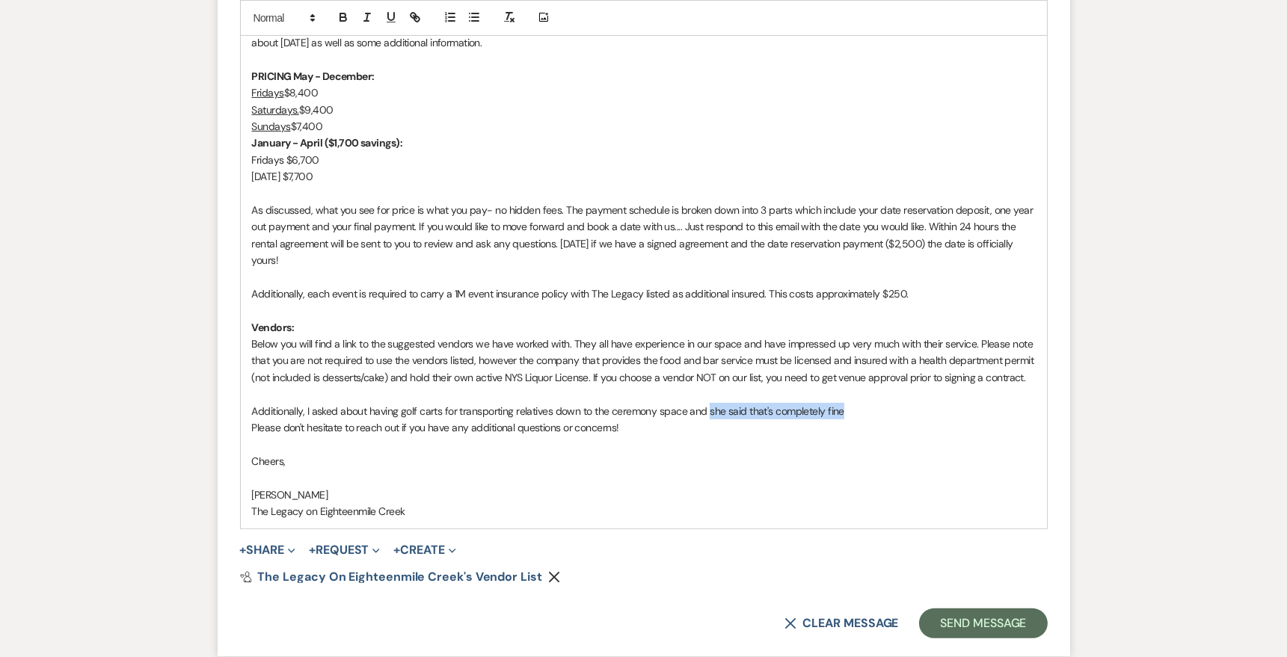
click at [710, 404] on p "Additionally, I asked about having golf carts for transporting relatives down t…" at bounding box center [644, 411] width 784 height 16
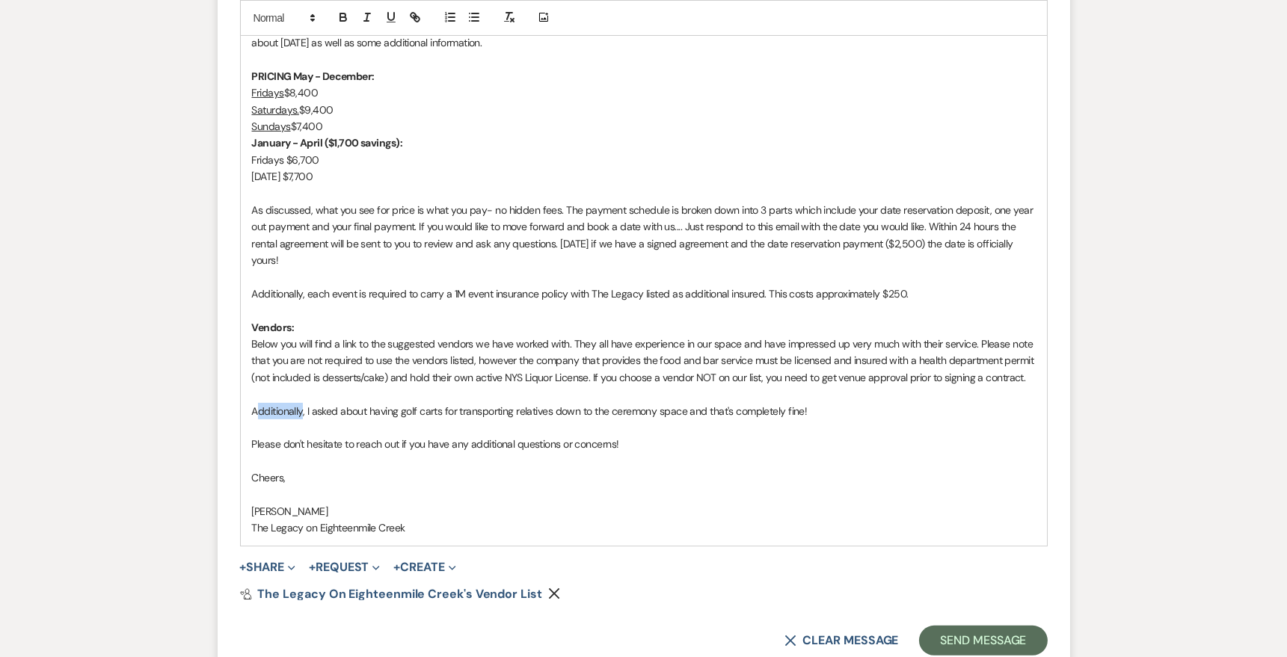
drag, startPoint x: 303, startPoint y: 410, endPoint x: 256, endPoint y: 410, distance: 47.1
click at [256, 410] on p "Additionally, I asked about having golf carts for transporting relatives down t…" at bounding box center [644, 411] width 784 height 16
drag, startPoint x: 336, startPoint y: 408, endPoint x: 241, endPoint y: 405, distance: 95.7
click at [241, 405] on div "Hi [PERSON_NAME] & [PERSON_NAME], Thank you again for your interest in The Lega…" at bounding box center [644, 260] width 806 height 570
click at [797, 409] on p "Also, I asked about having golf carts for transporting relatives down to the ce…" at bounding box center [644, 411] width 784 height 16
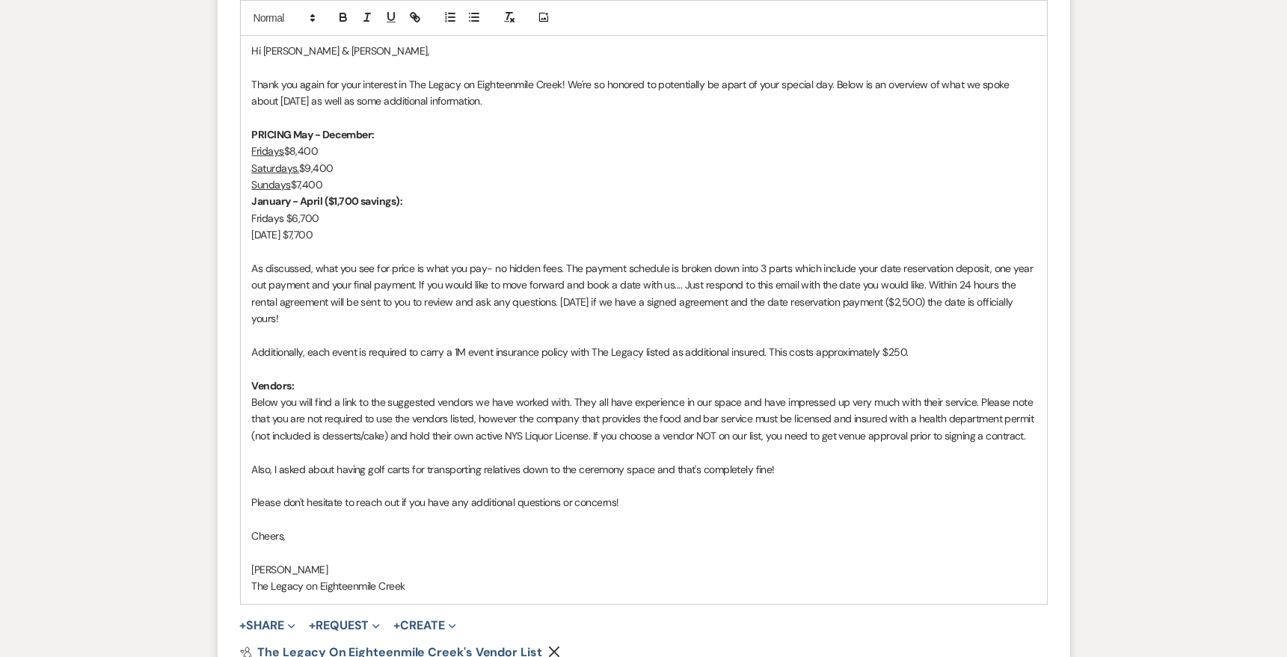
scroll to position [942, 0]
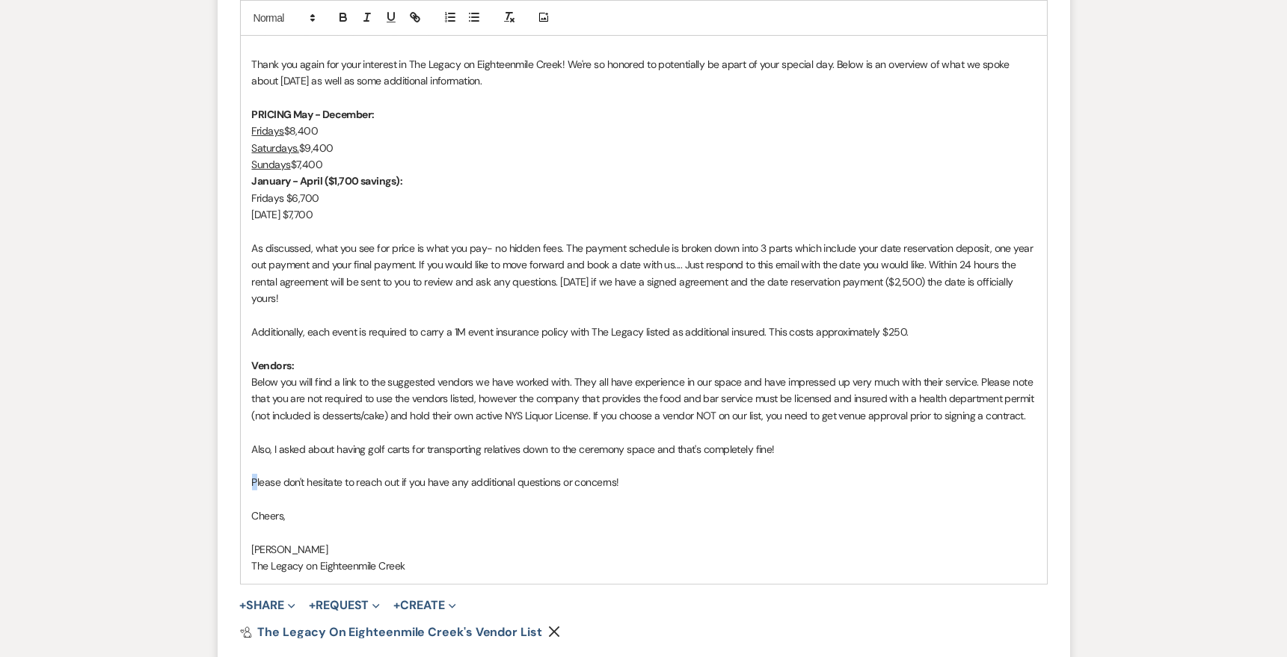
drag, startPoint x: 256, startPoint y: 479, endPoint x: 245, endPoint y: 478, distance: 11.3
click at [246, 479] on div "Hi [PERSON_NAME] & [PERSON_NAME], Thank you again for your interest in The Lega…" at bounding box center [644, 298] width 806 height 570
click at [819, 470] on p at bounding box center [644, 466] width 784 height 16
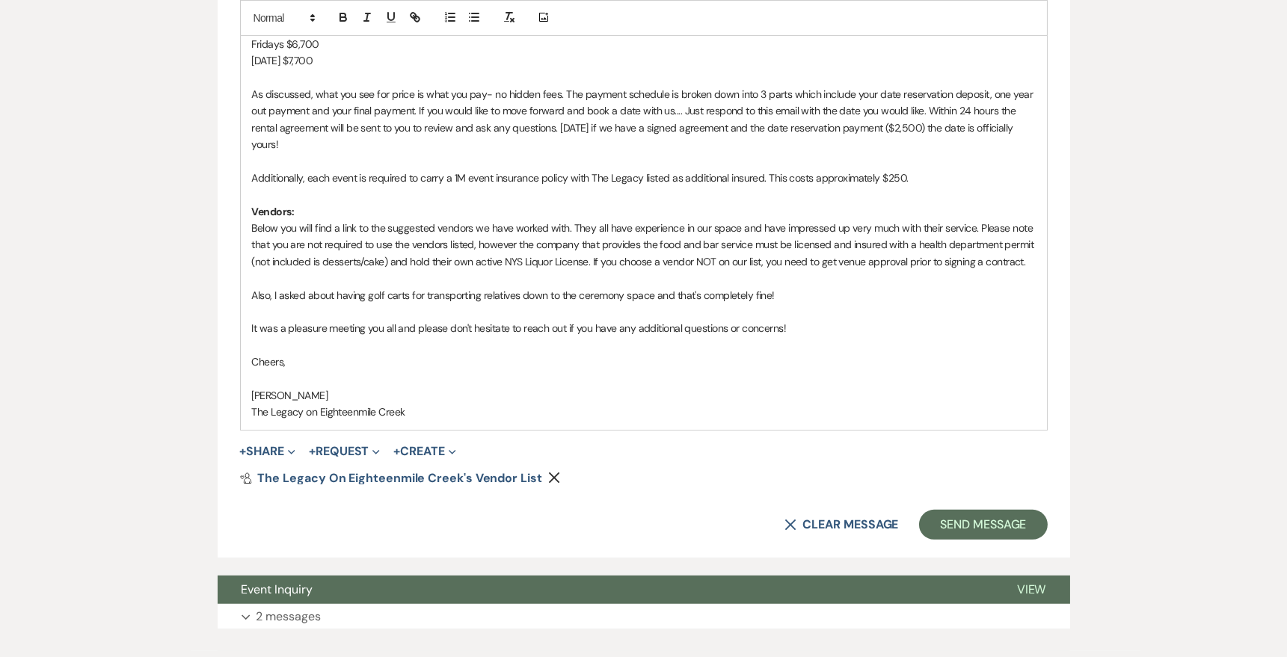
scroll to position [1156, 0]
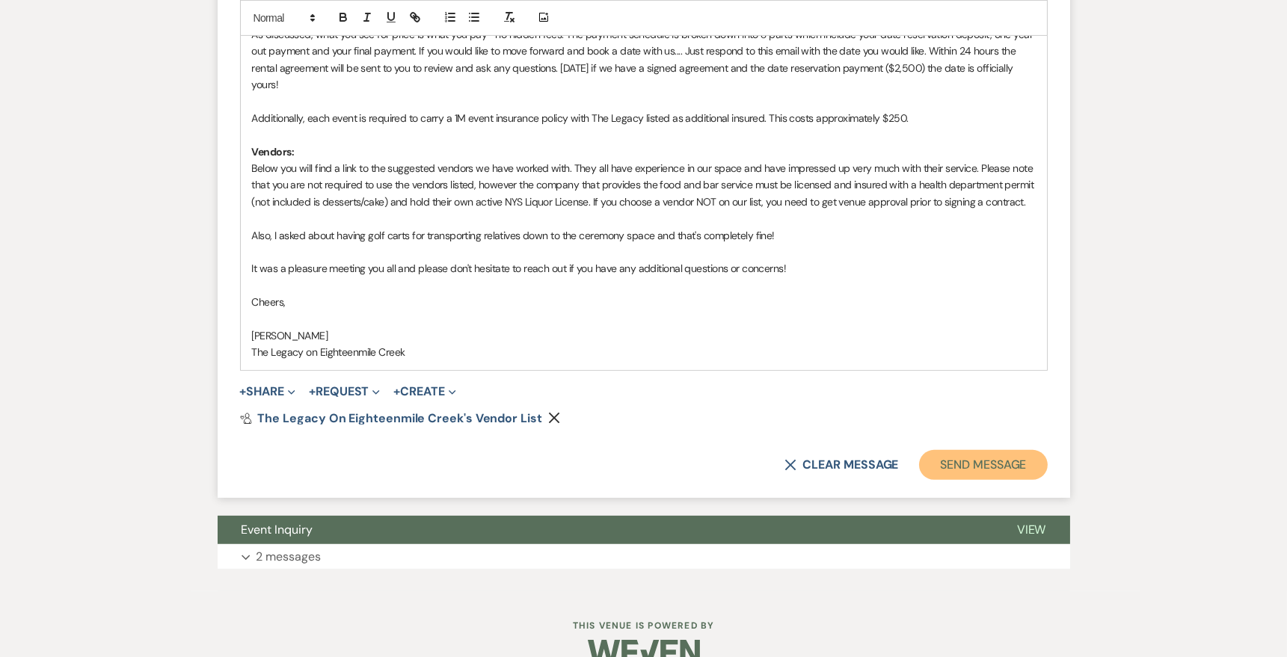
click at [997, 473] on button "Send Message" at bounding box center [983, 465] width 128 height 30
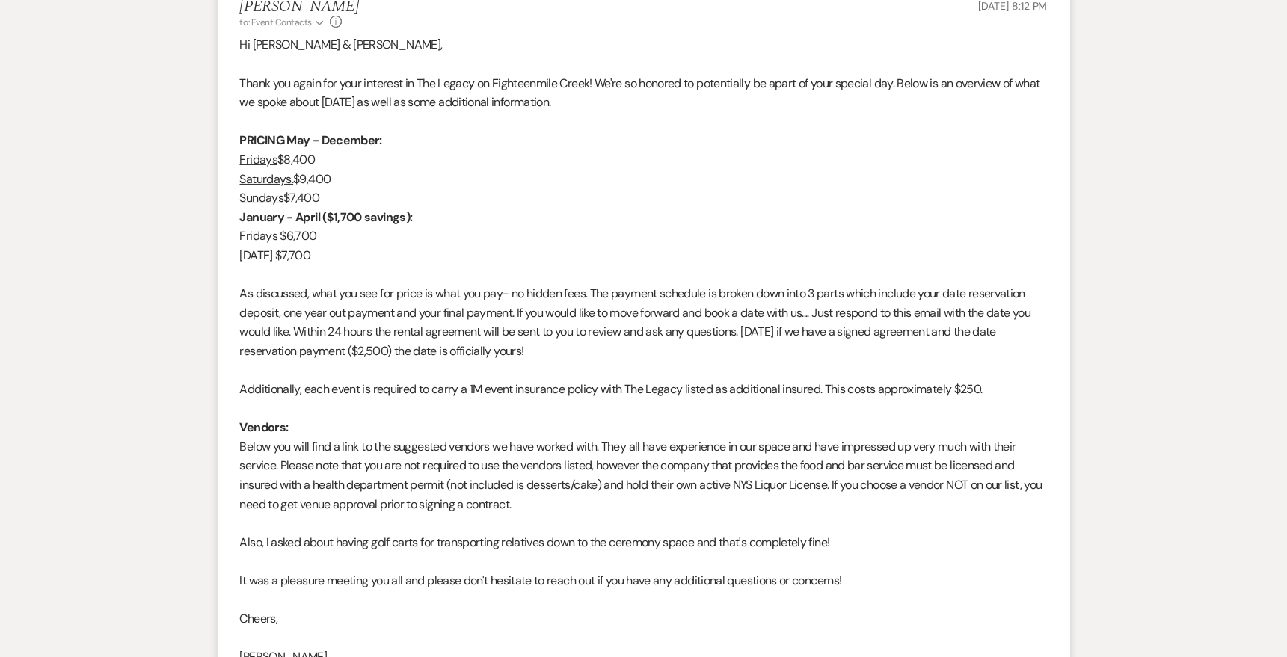
scroll to position [0, 0]
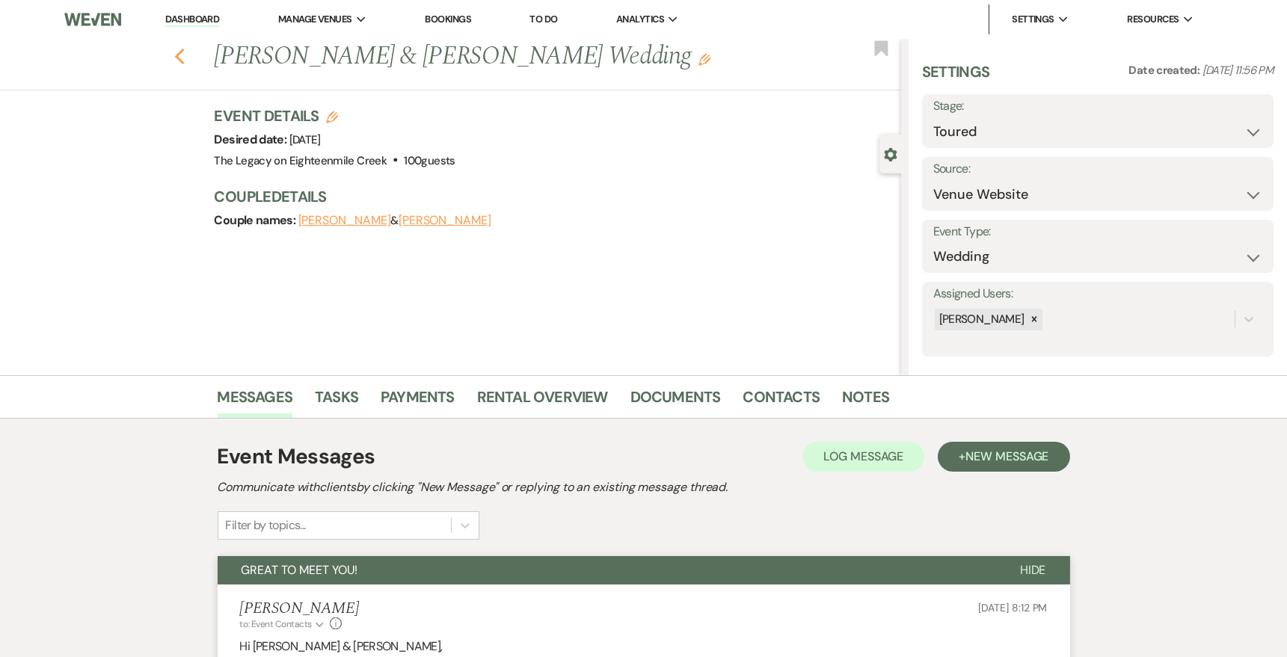
click at [176, 50] on icon "Previous" at bounding box center [179, 57] width 11 height 18
select select "5"
select select "8"
select select "4"
select select "8"
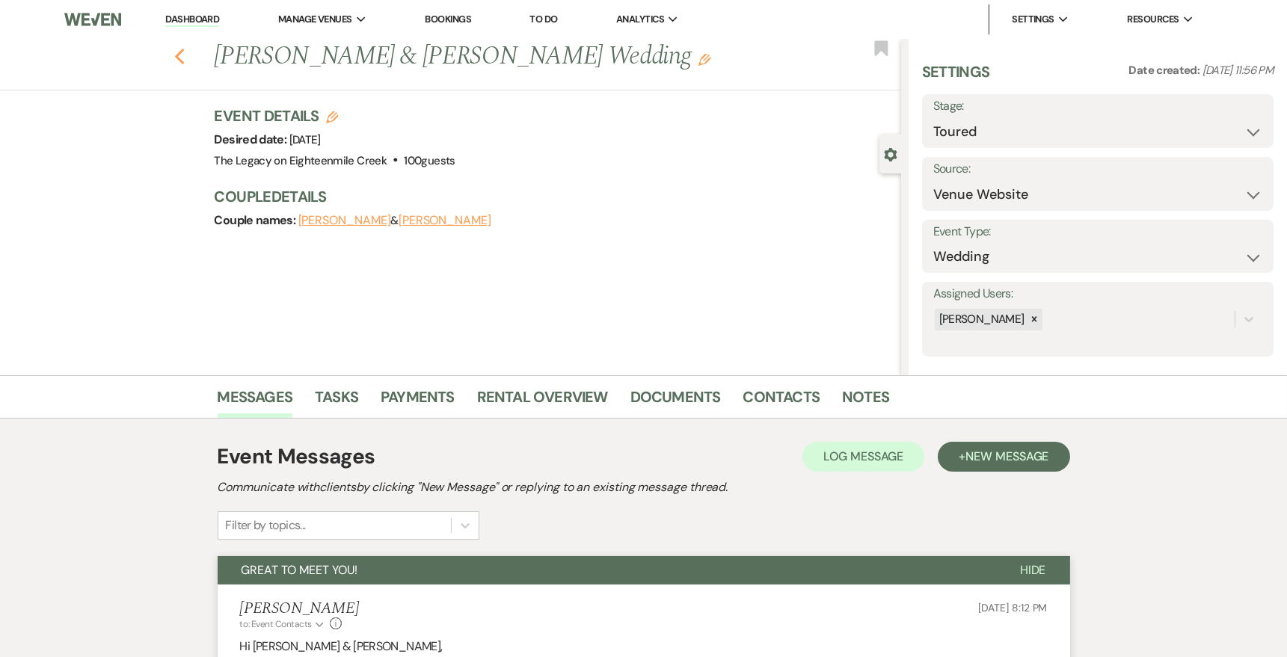
select select "8"
select select "10"
select select "8"
select select "10"
select select "8"
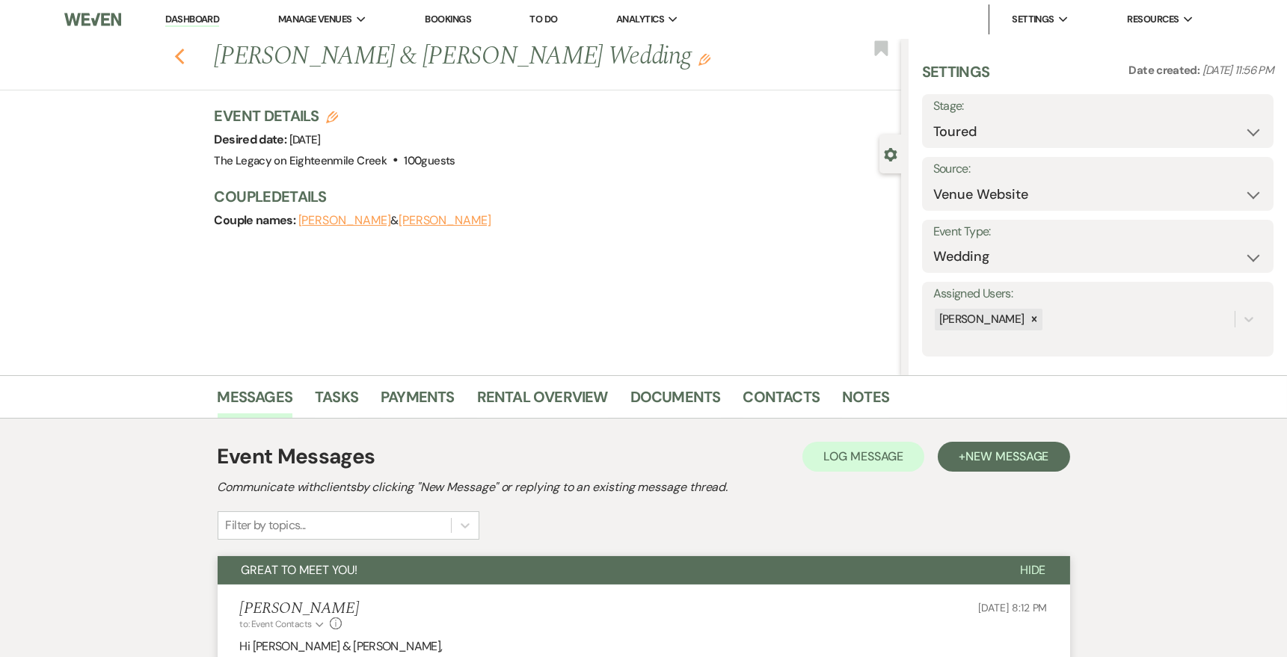
select select "8"
select select "5"
select select "8"
select select "5"
select select "8"
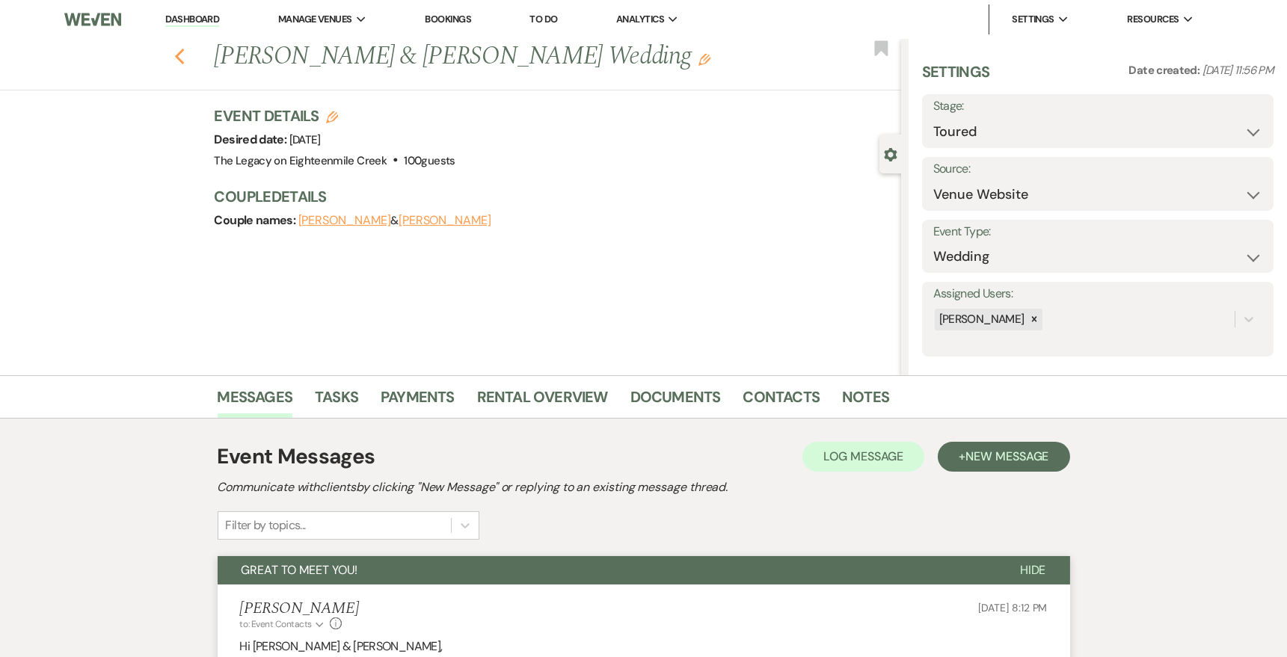
select select "1"
select select "8"
select select "5"
select select "8"
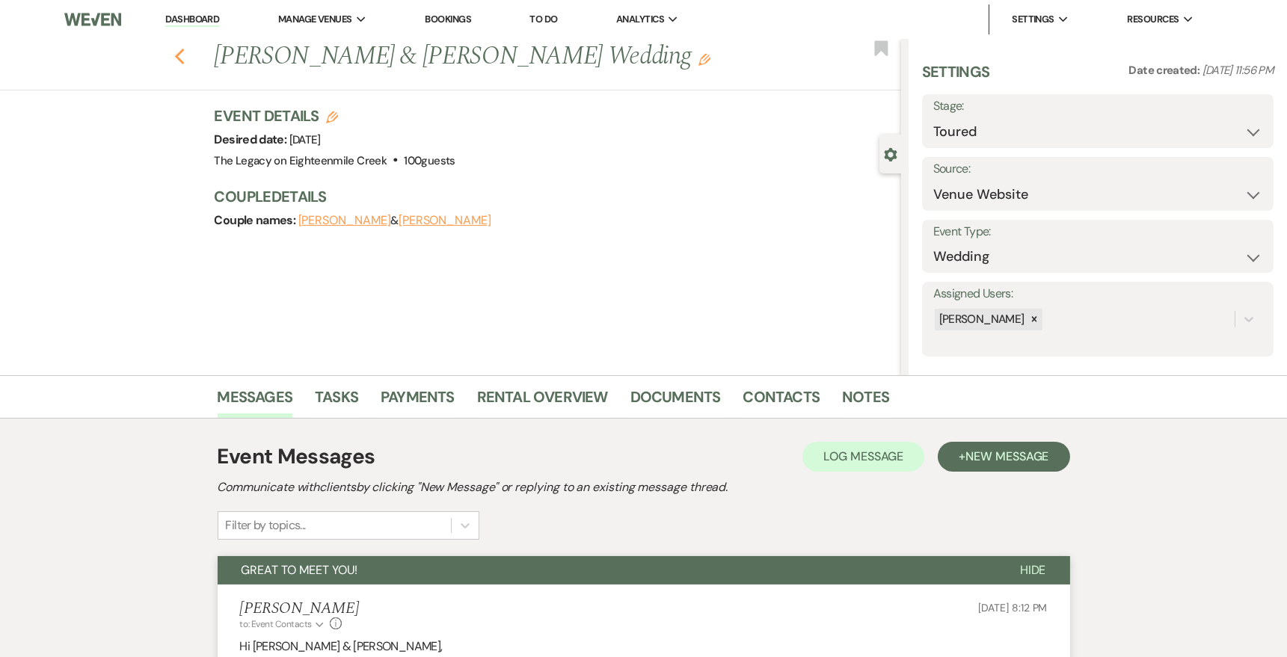
select select "8"
select select "5"
select select "8"
select select "5"
select select "8"
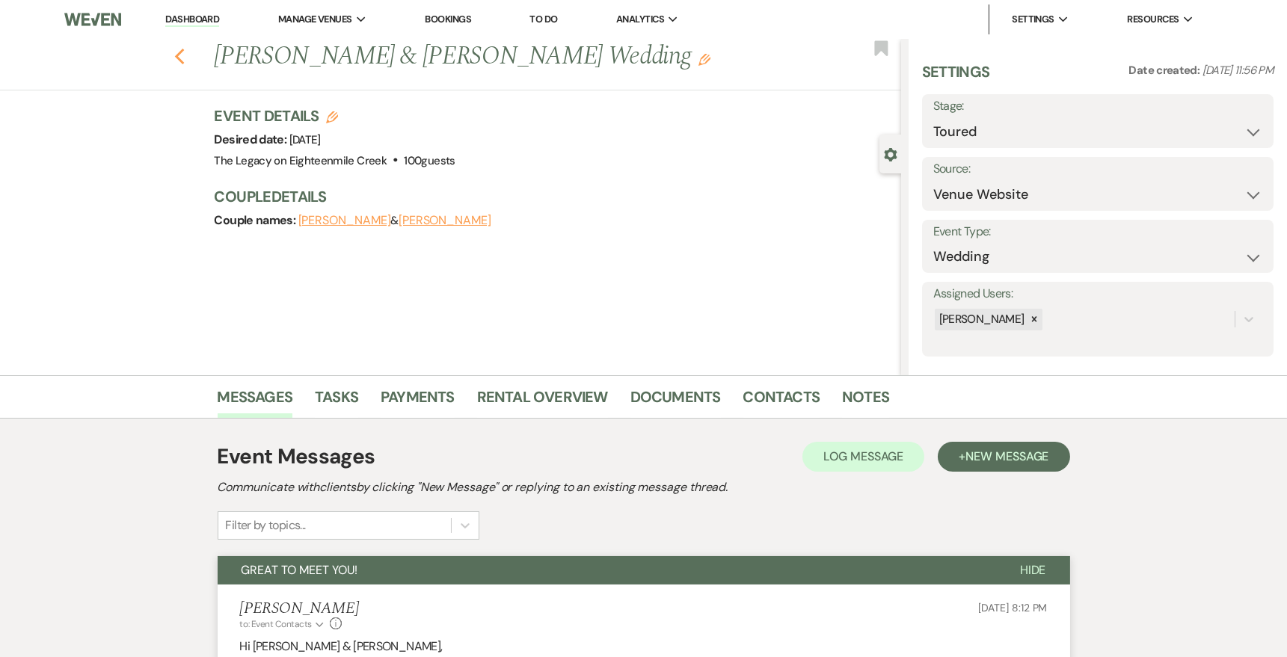
select select "5"
select select "8"
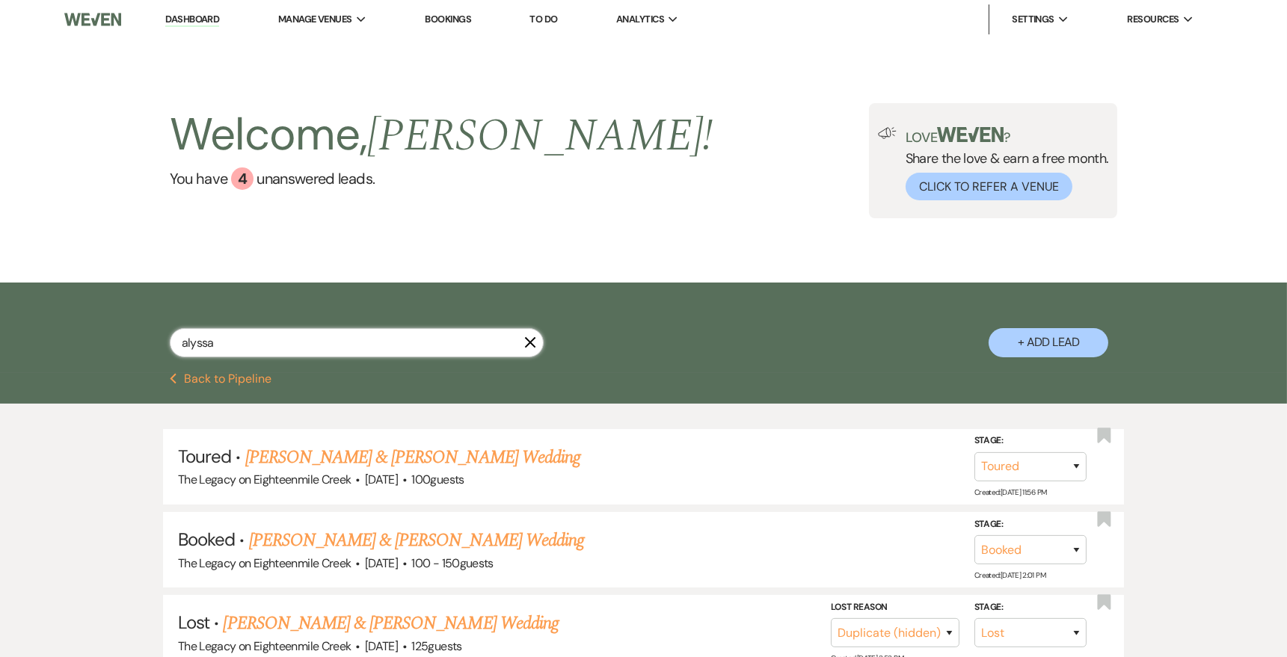
drag, startPoint x: 229, startPoint y: 344, endPoint x: 145, endPoint y: 335, distance: 84.2
click at [147, 335] on div "alyssa X + Add Lead" at bounding box center [643, 329] width 1077 height 79
type input "[PERSON_NAME]"
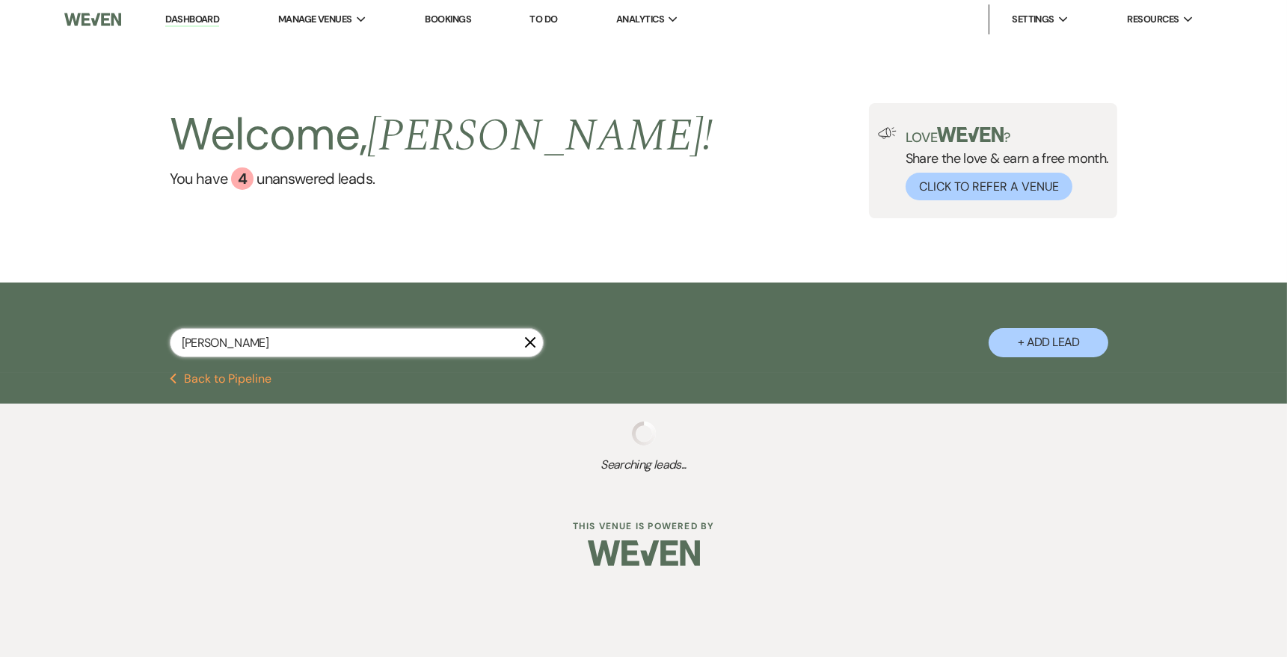
select select "4"
select select "5"
select select "2"
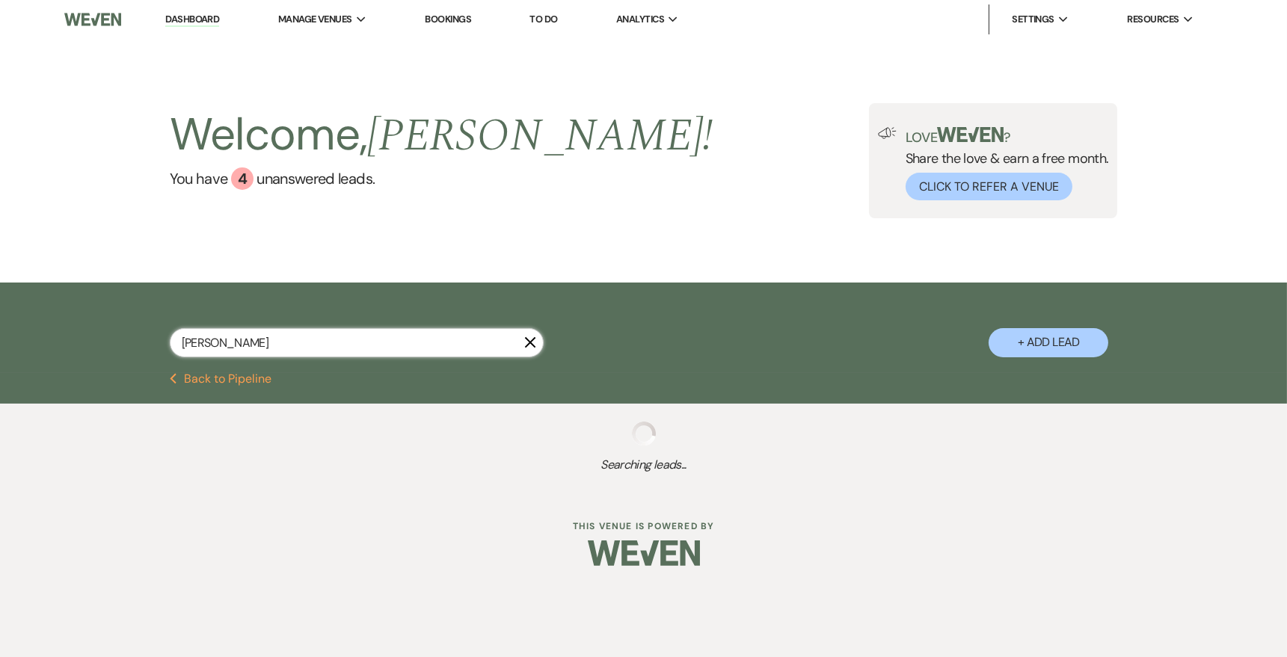
select select "8"
select select "10"
select select "8"
select select "6"
select select "8"
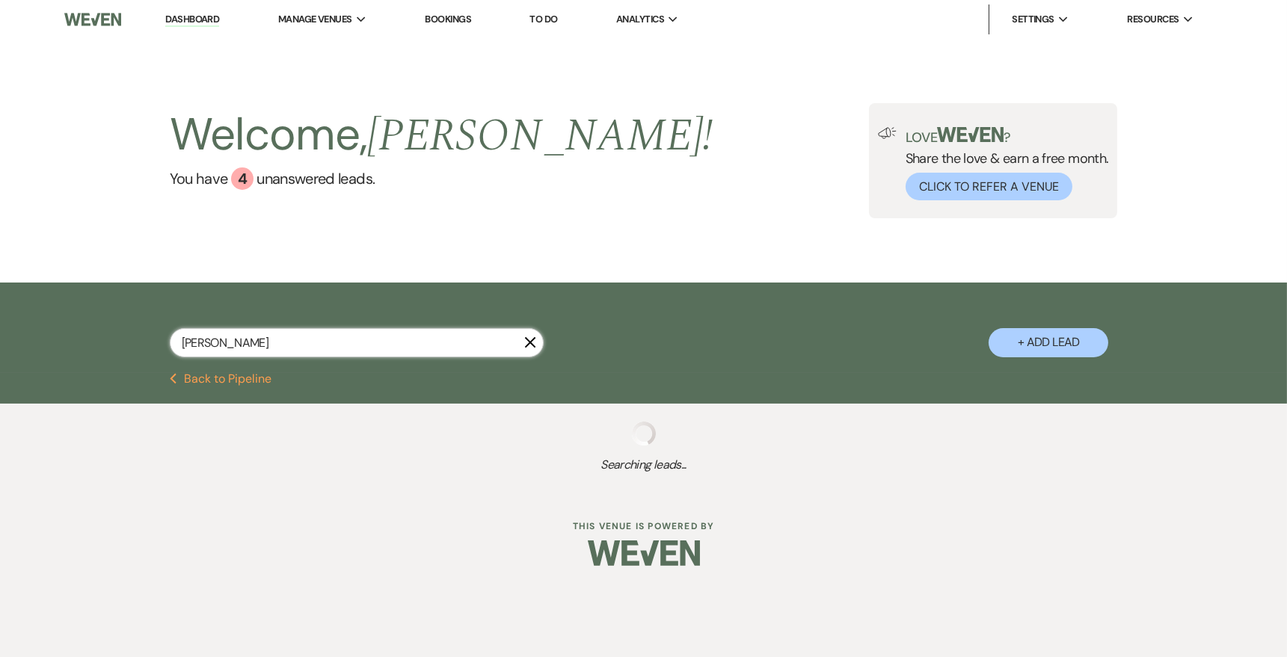
select select "6"
select select "8"
select select "1"
select select "8"
select select "6"
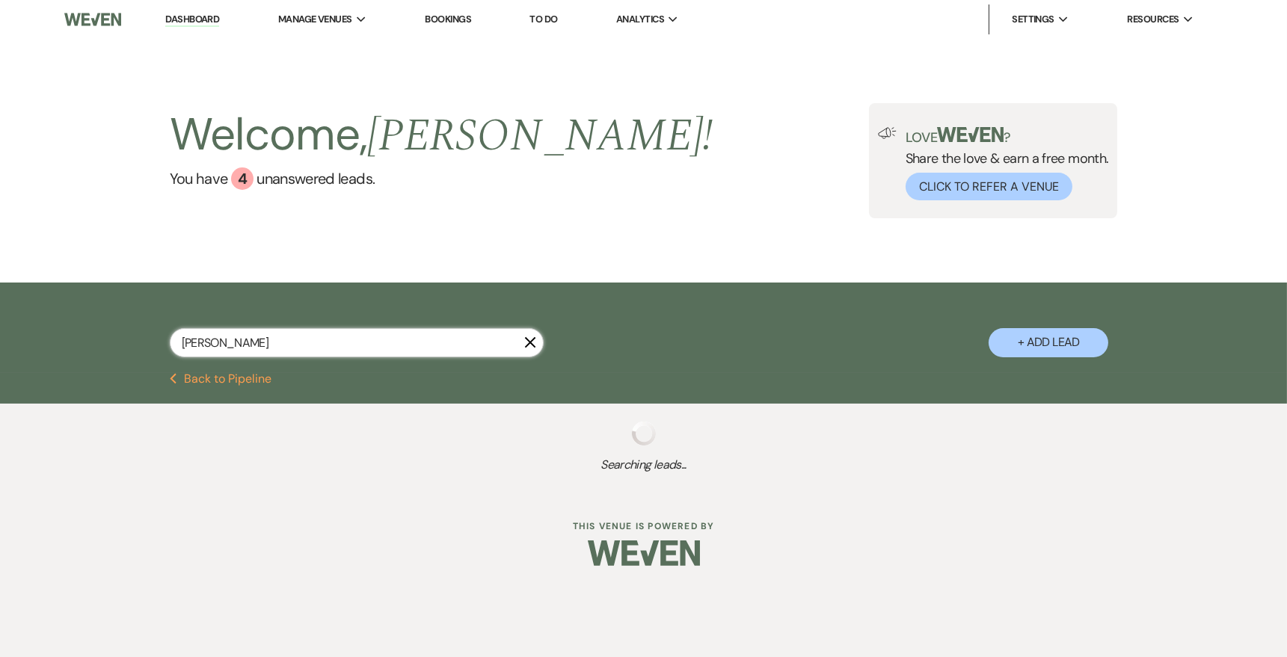
select select "8"
select select "5"
select select "8"
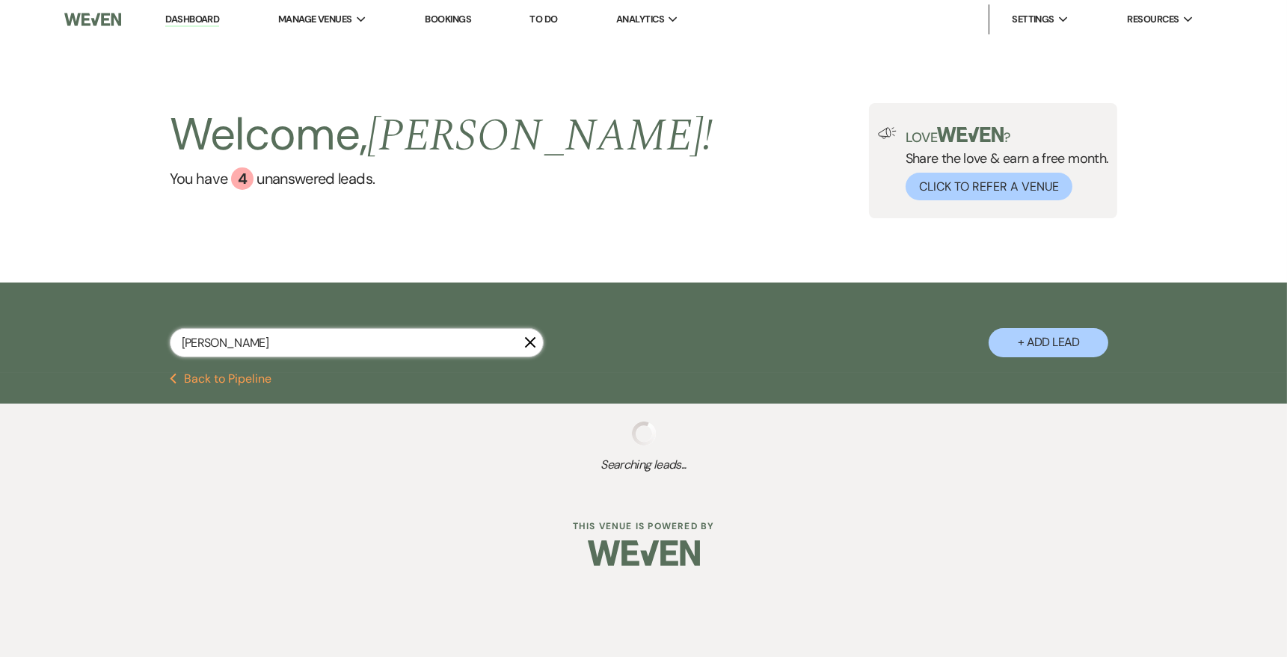
select select "8"
select select "1"
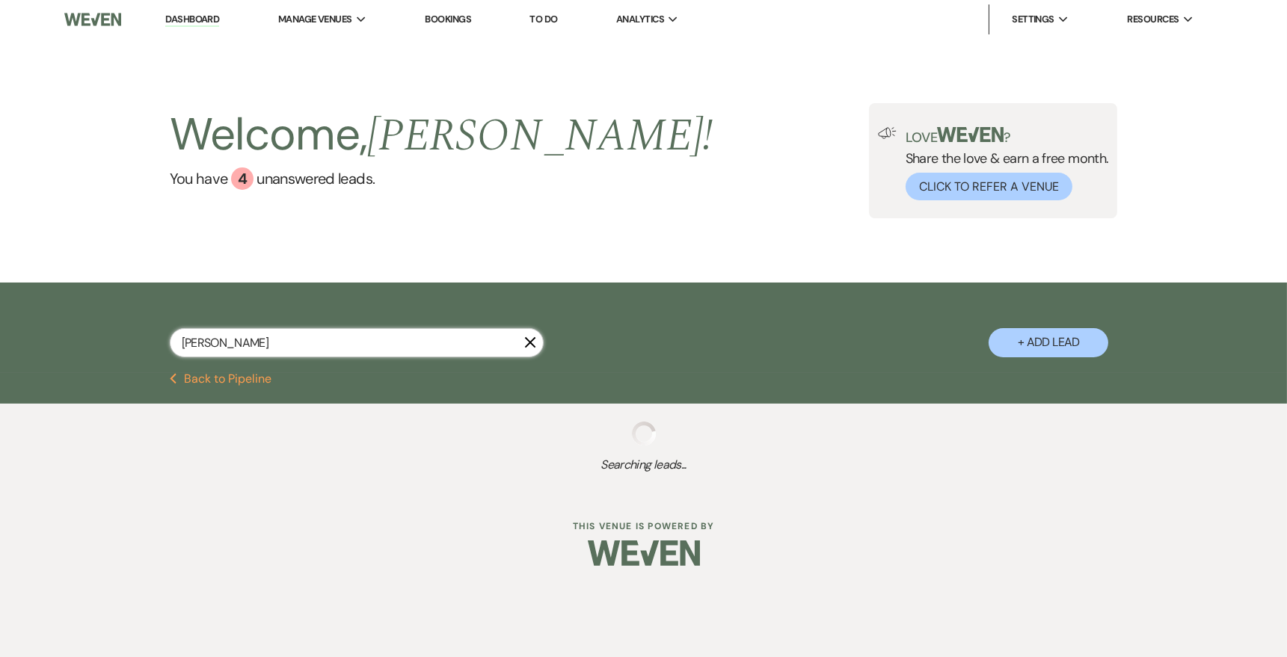
select select "8"
select select "9"
select select "8"
select select "10"
select select "8"
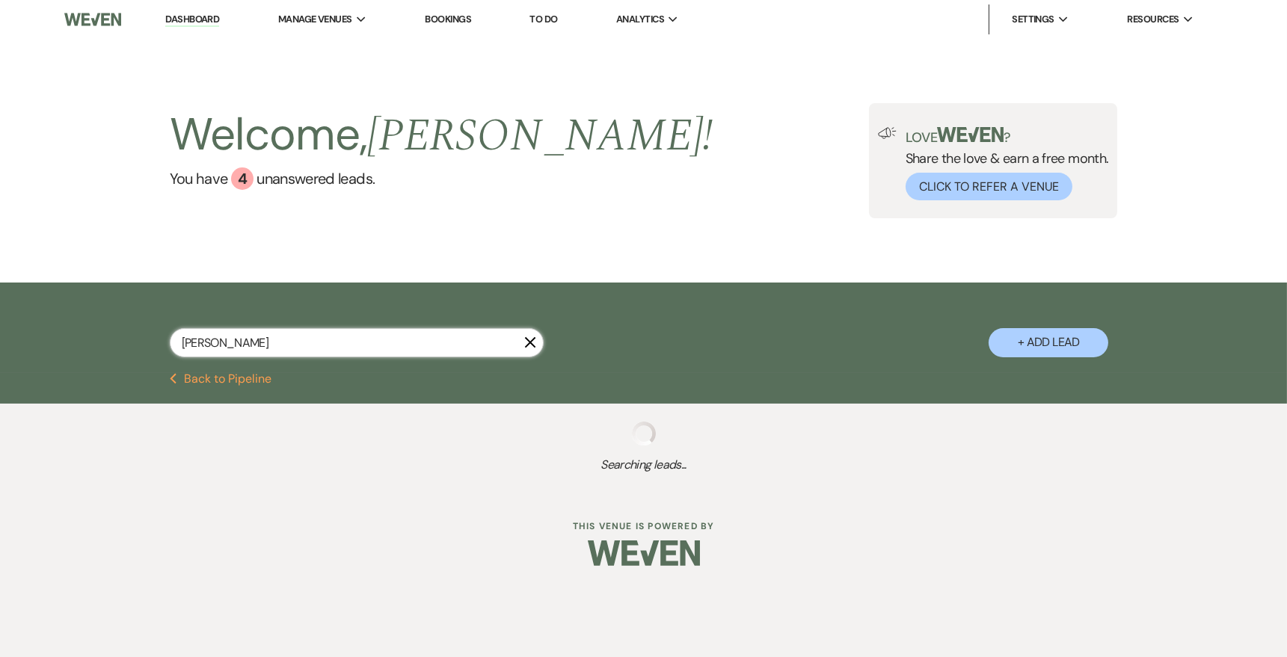
select select "5"
select select "8"
select select "11"
select select "8"
select select "6"
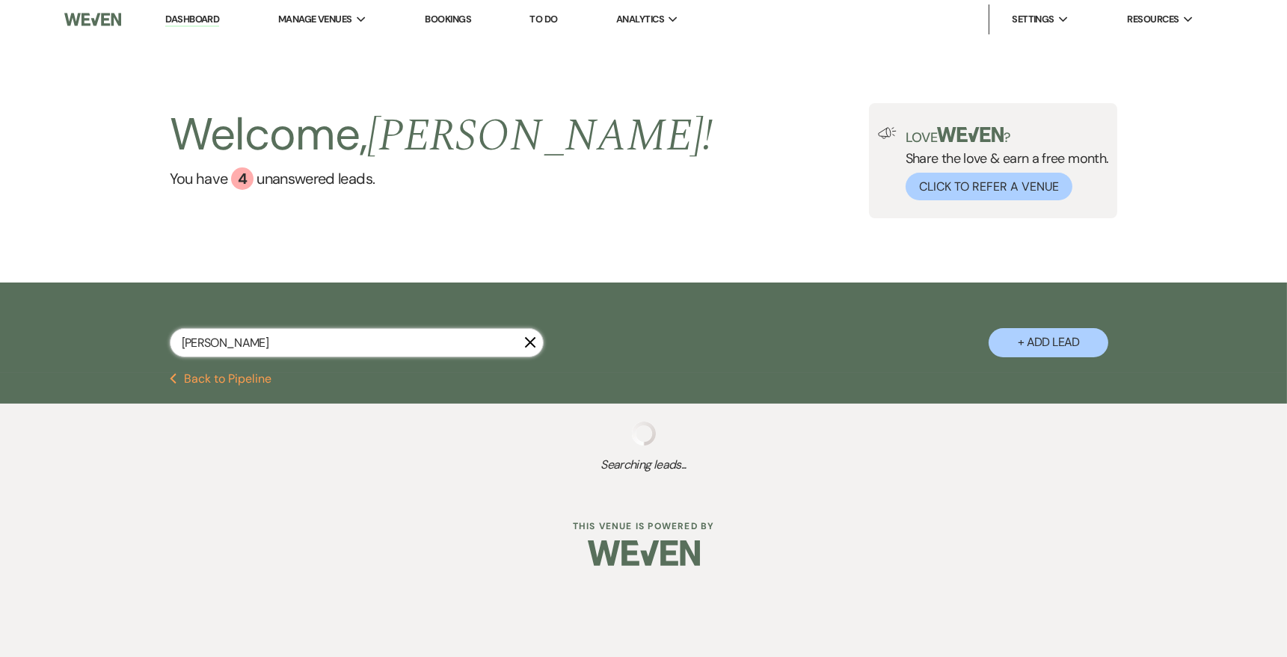
select select "8"
select select "2"
select select "8"
select select "6"
select select "8"
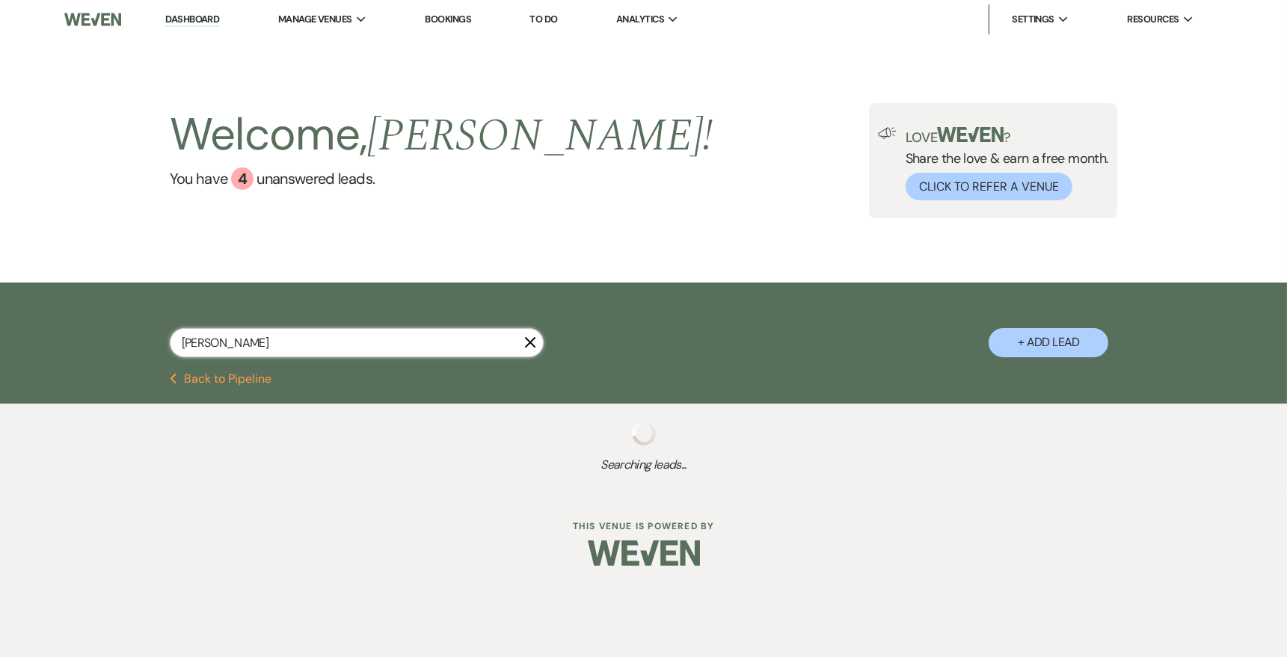
select select "8"
select select "10"
select select "8"
select select "5"
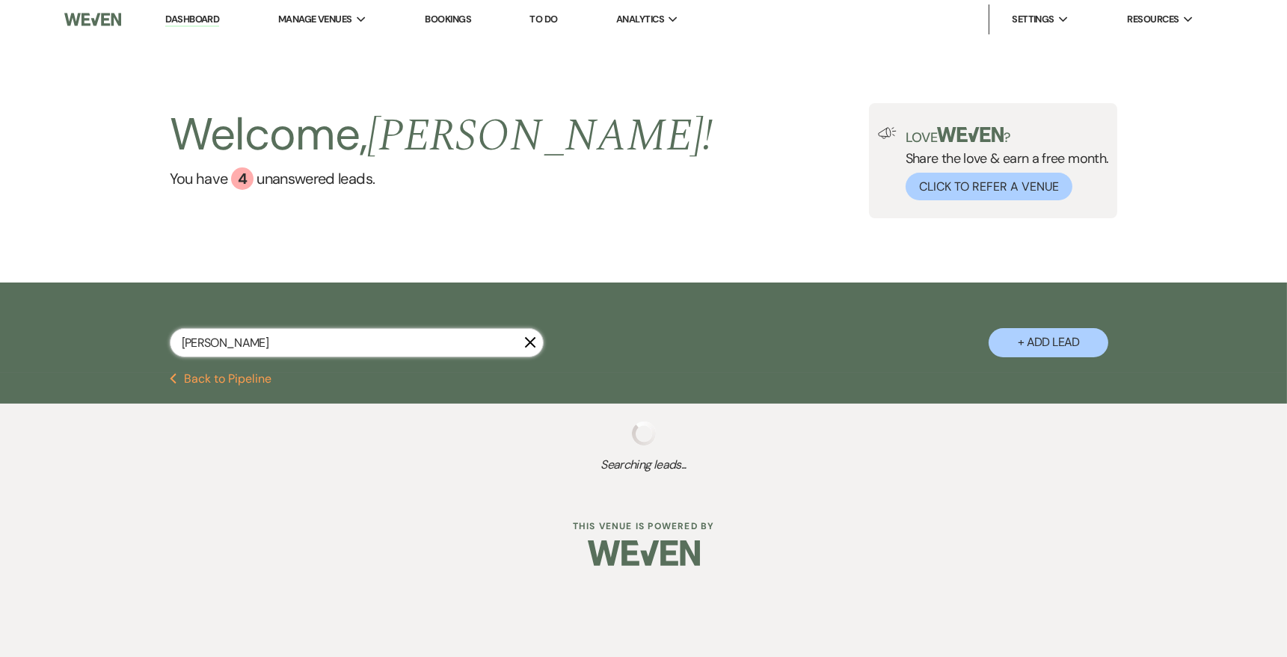
select select "8"
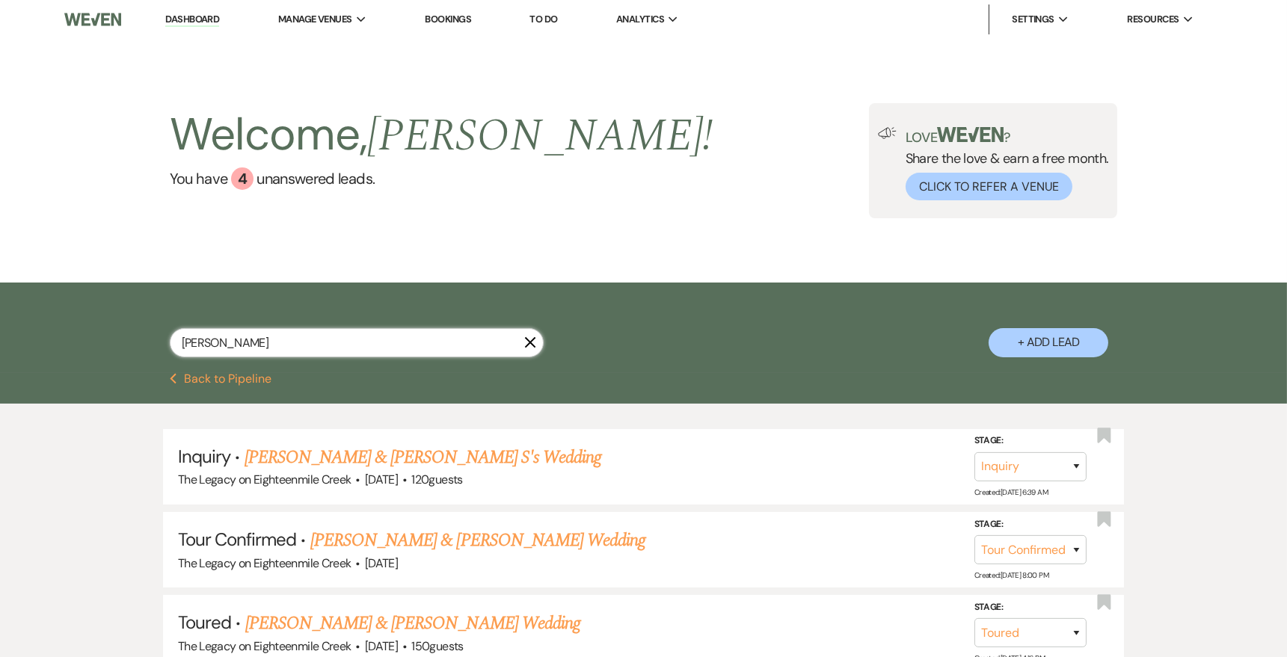
type input "[PERSON_NAME]"
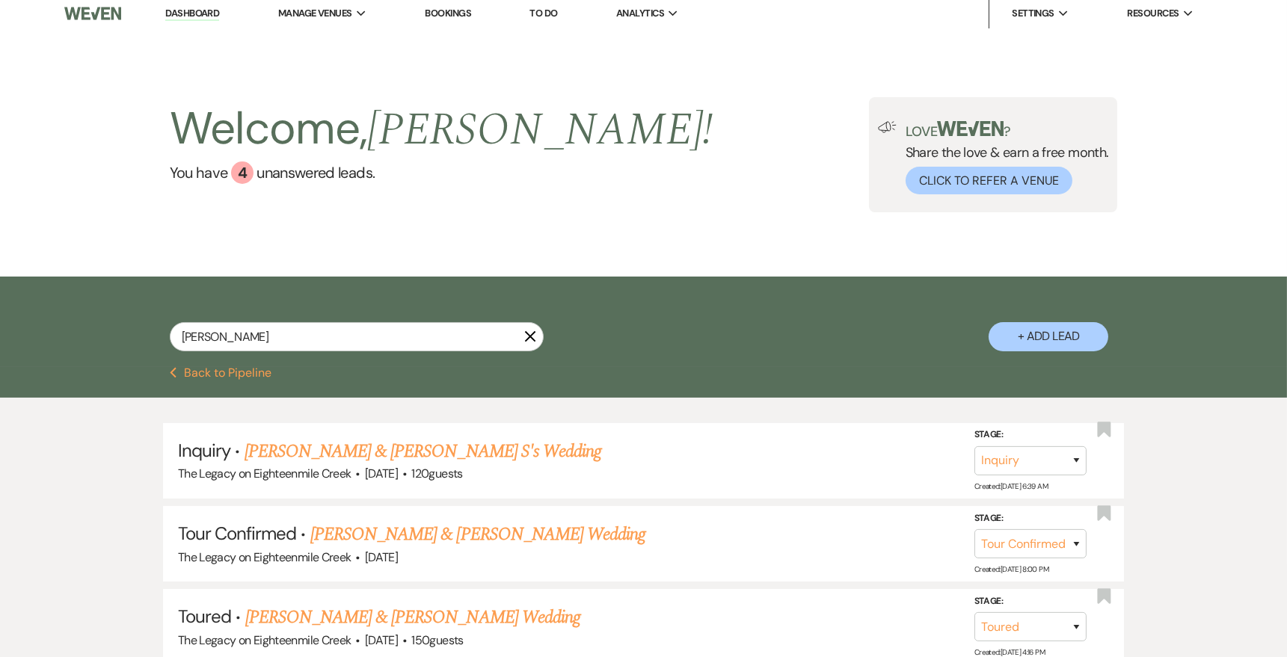
click at [573, 533] on link "[PERSON_NAME] & [PERSON_NAME] Wedding" at bounding box center [477, 534] width 335 height 27
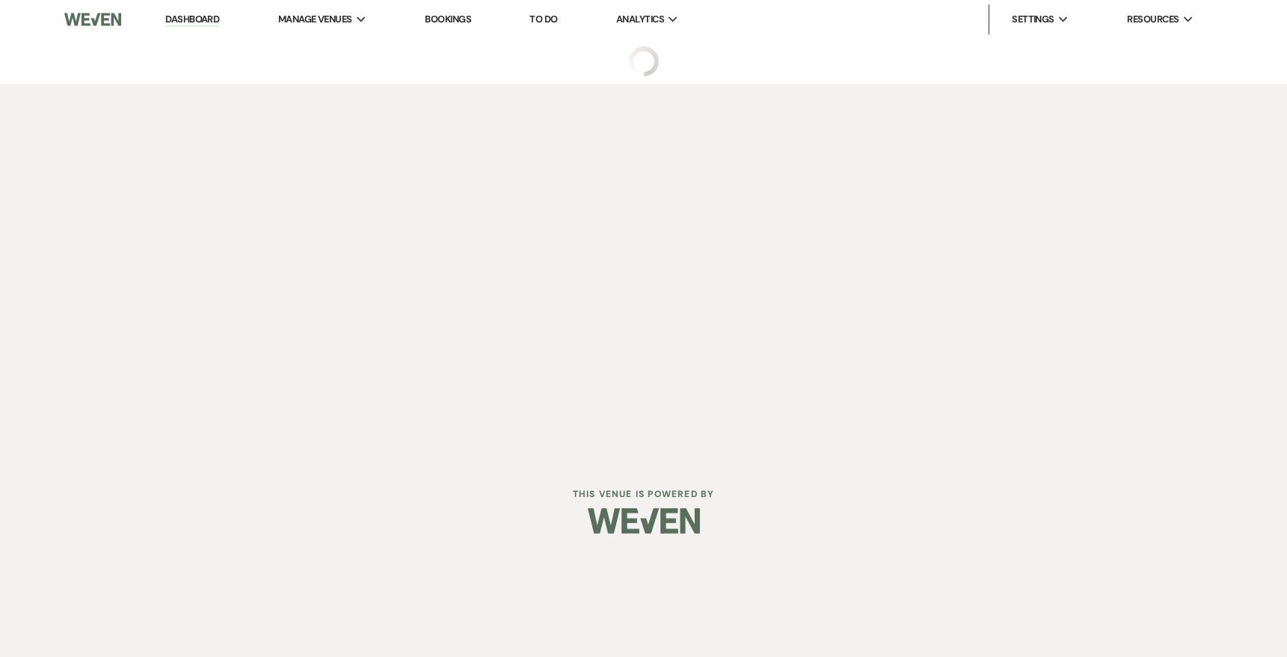
select select "4"
select select "5"
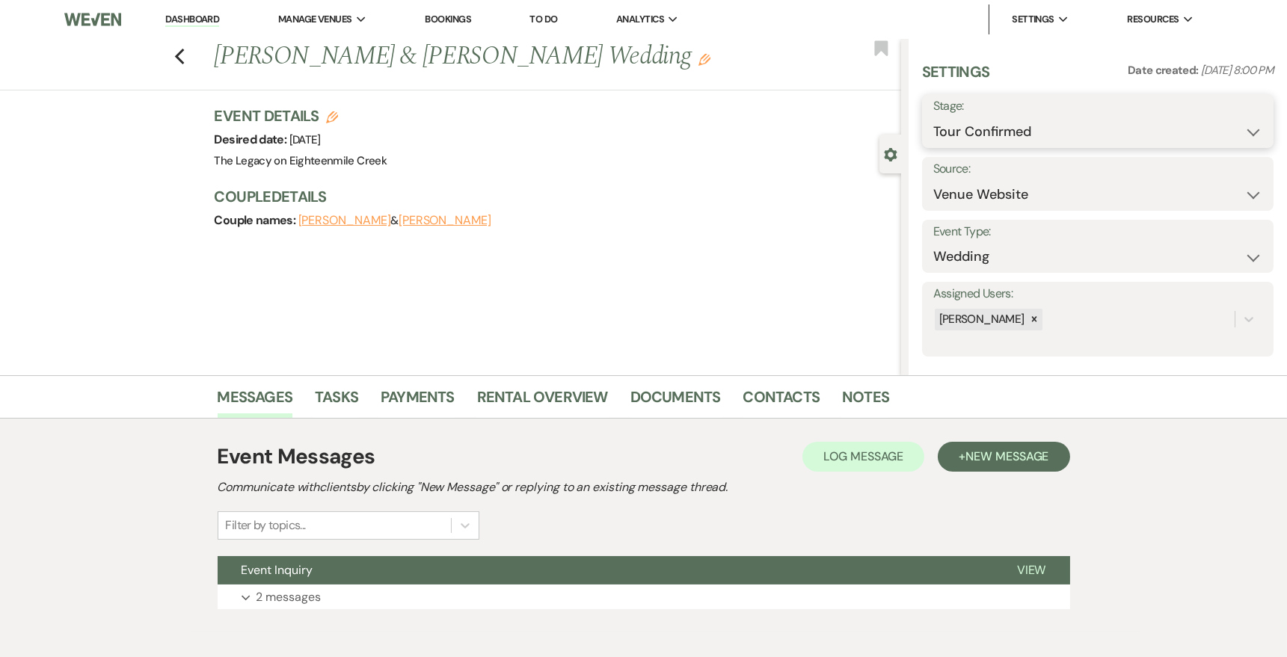
click at [1062, 129] on select "Inquiry Follow Up Tour Requested Tour Confirmed Toured Proposal Sent Booked Lost" at bounding box center [1097, 131] width 329 height 29
select select "5"
click at [933, 117] on select "Inquiry Follow Up Tour Requested Tour Confirmed Toured Proposal Sent Booked Lost" at bounding box center [1097, 131] width 329 height 29
click at [1237, 122] on button "Save" at bounding box center [1236, 121] width 75 height 30
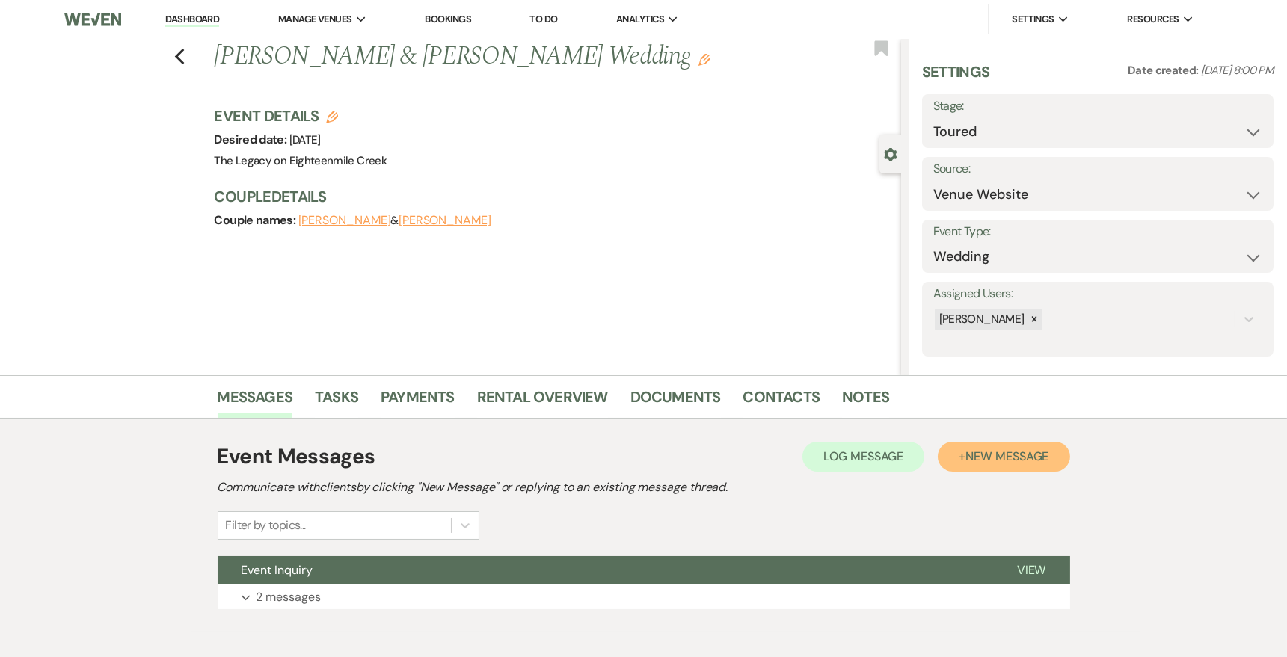
click at [988, 461] on span "New Message" at bounding box center [1006, 457] width 83 height 16
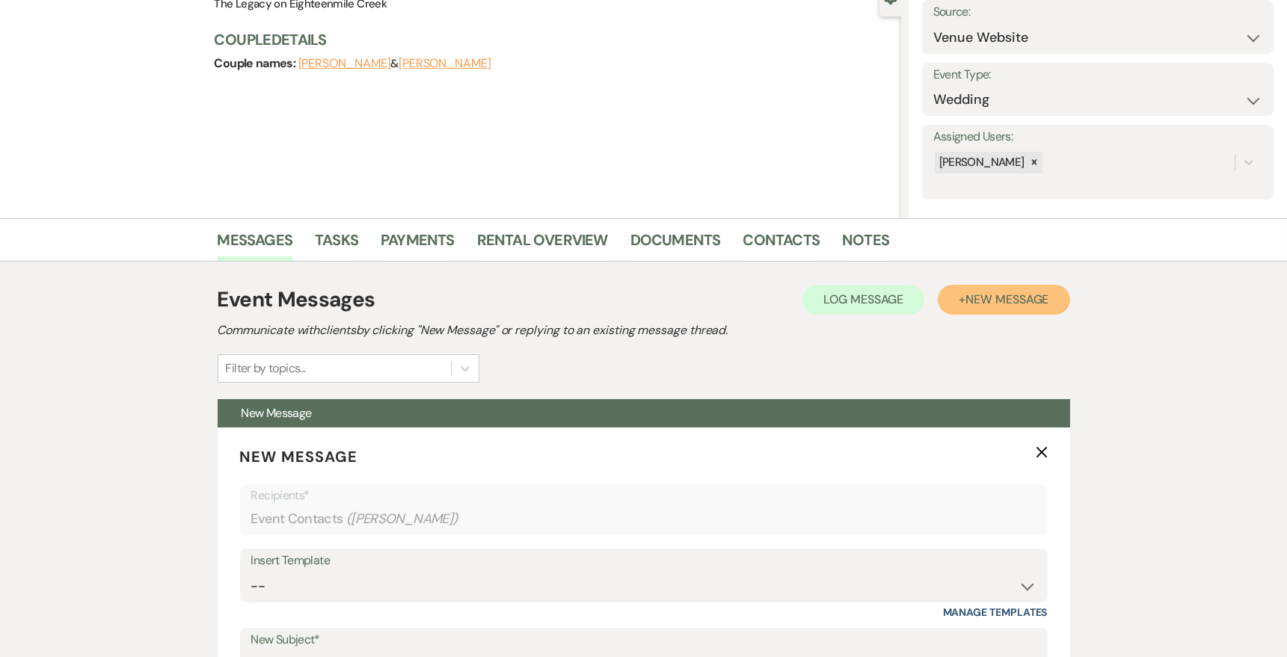
scroll to position [223, 0]
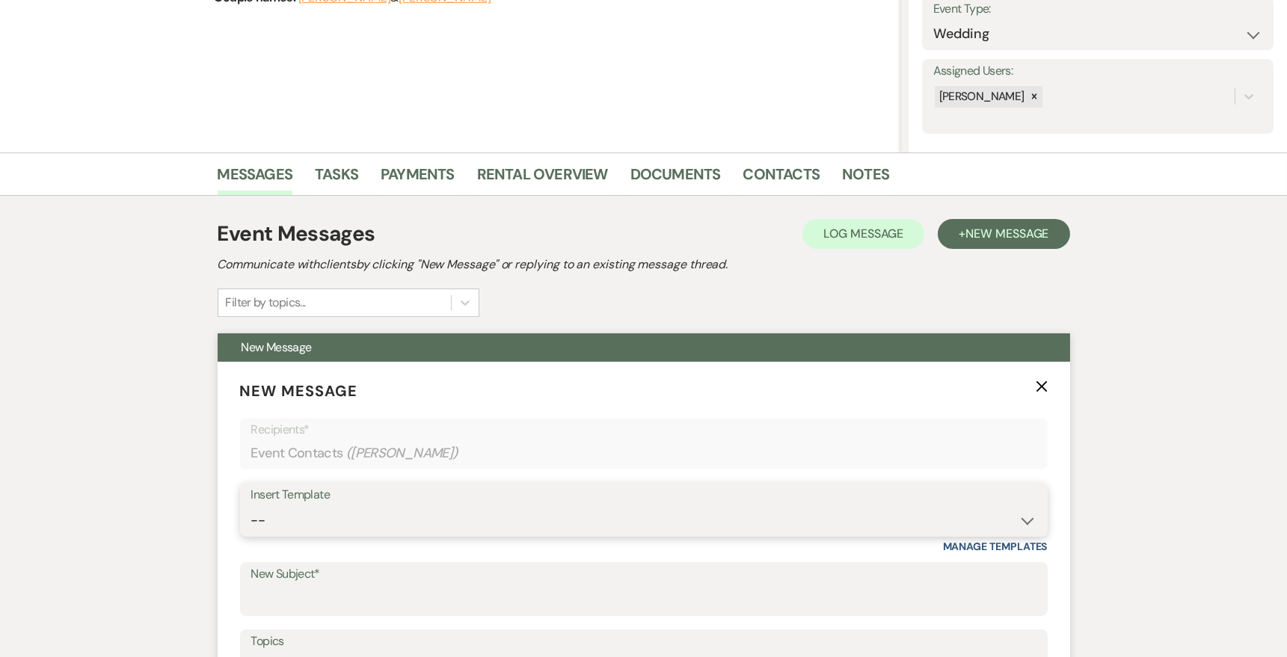
click at [844, 506] on select "-- Inquiry Follow Up- Just checking in :) Tour Date/Time Confirmation Proposal …" at bounding box center [643, 520] width 785 height 29
select select "2326"
click at [251, 506] on select "-- Inquiry Follow Up- Just checking in :) Tour Date/Time Confirmation Proposal …" at bounding box center [643, 520] width 785 height 29
type input "GREAT TO MEET YOU!"
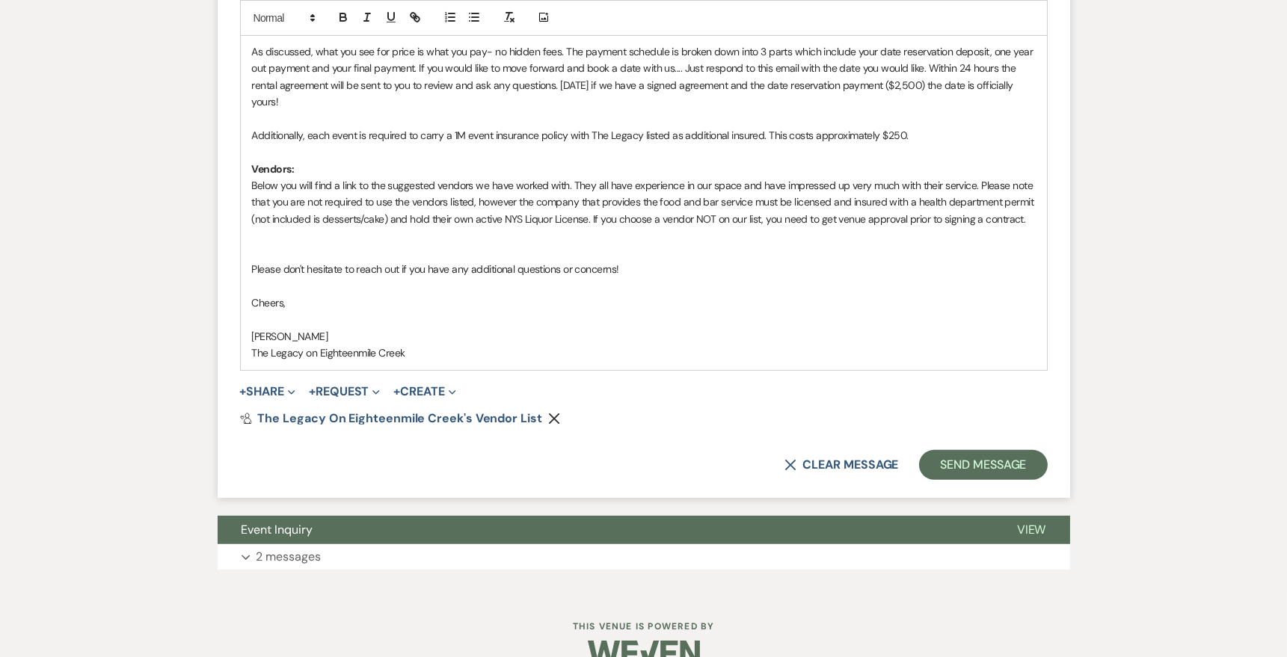
scroll to position [1144, 0]
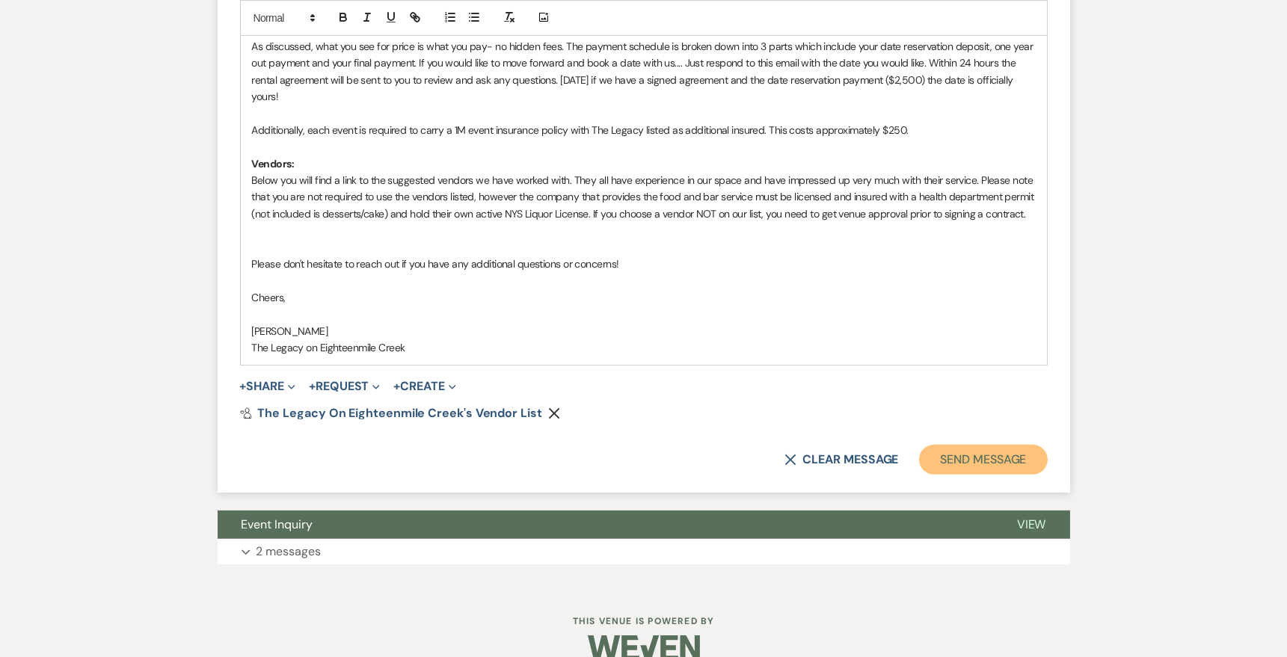
click at [956, 468] on button "Send Message" at bounding box center [983, 460] width 128 height 30
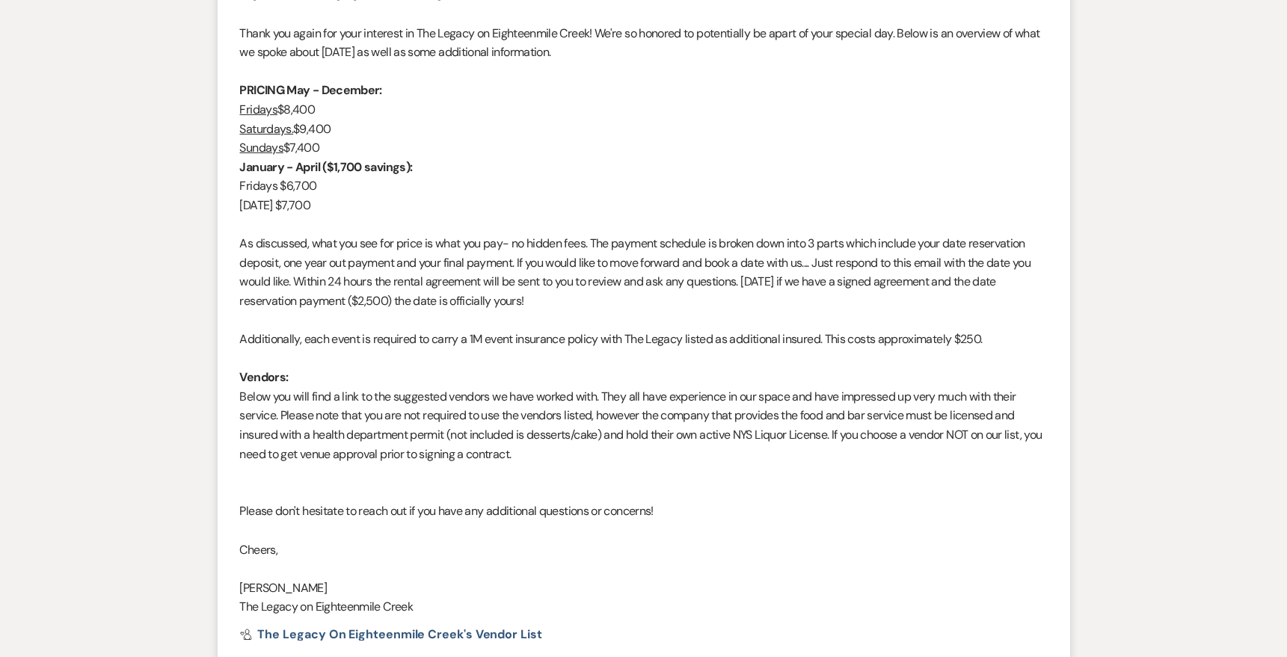
scroll to position [0, 0]
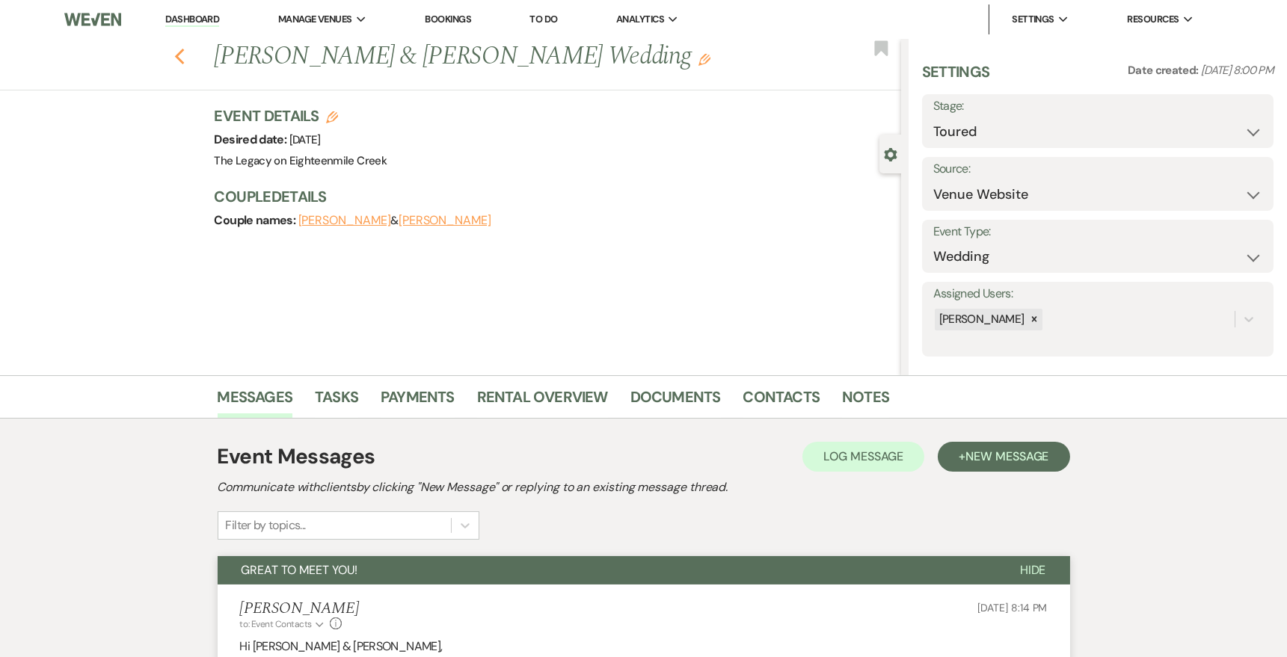
click at [184, 55] on icon "Previous" at bounding box center [179, 57] width 11 height 18
select select "5"
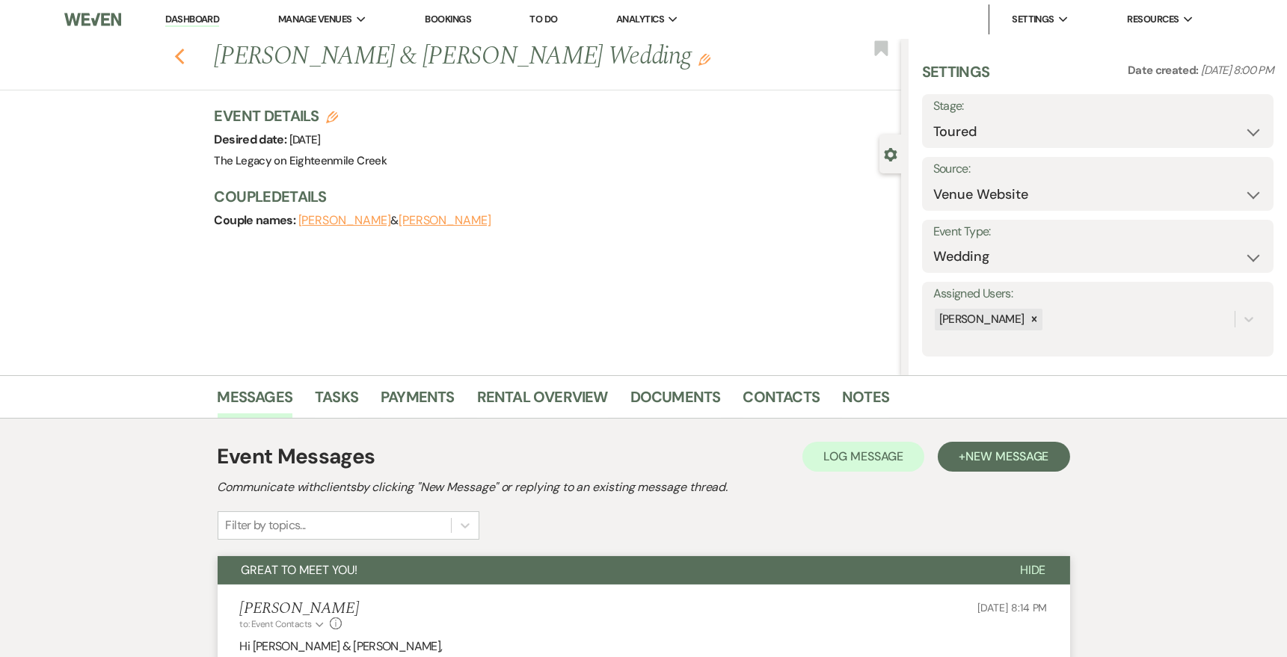
select select "2"
select select "8"
select select "10"
select select "8"
select select "6"
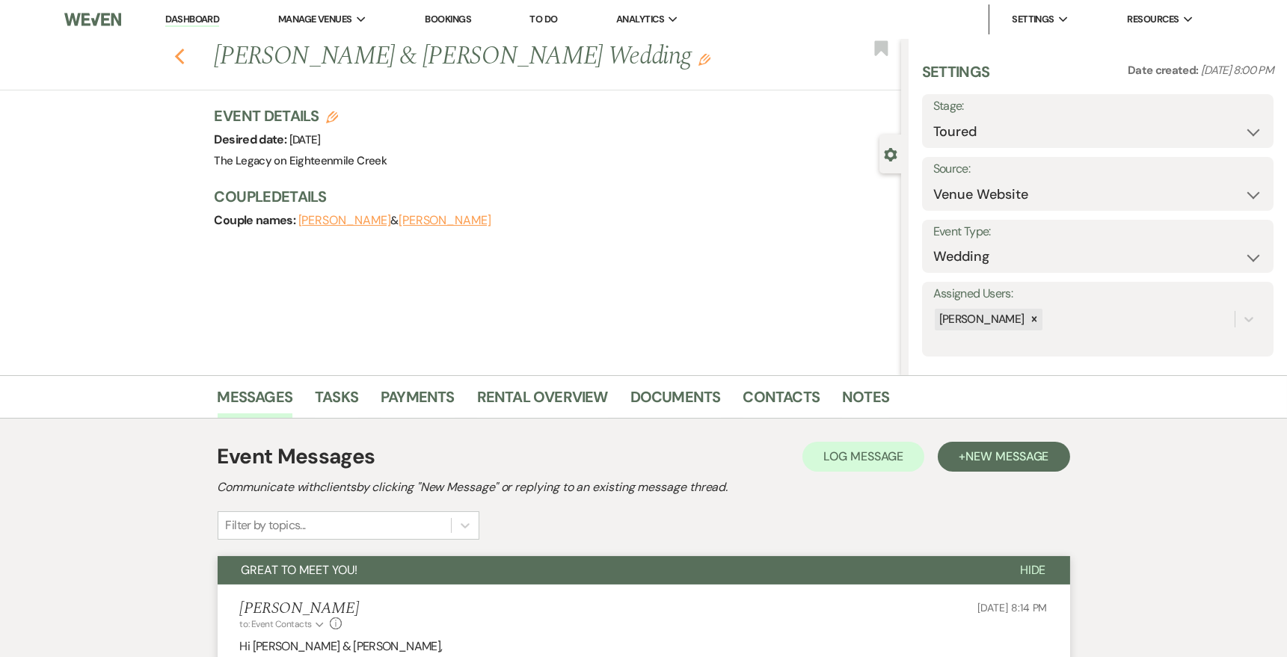
select select "8"
select select "6"
select select "8"
select select "1"
select select "8"
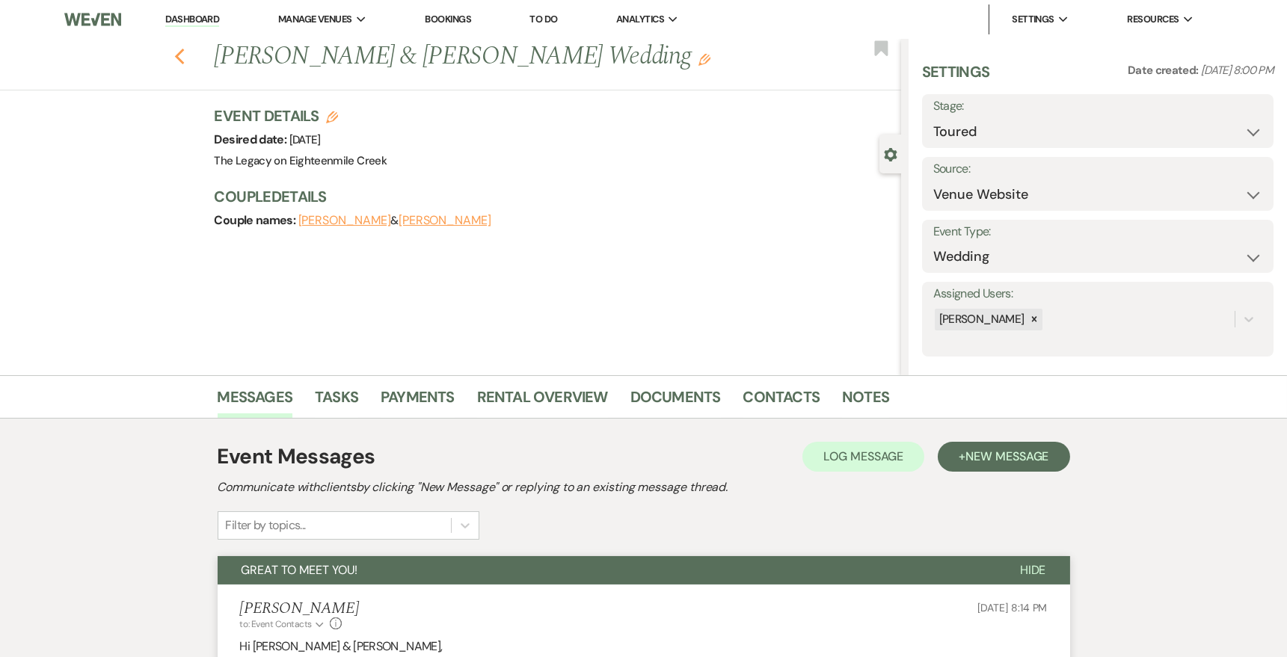
select select "6"
select select "8"
select select "5"
select select "8"
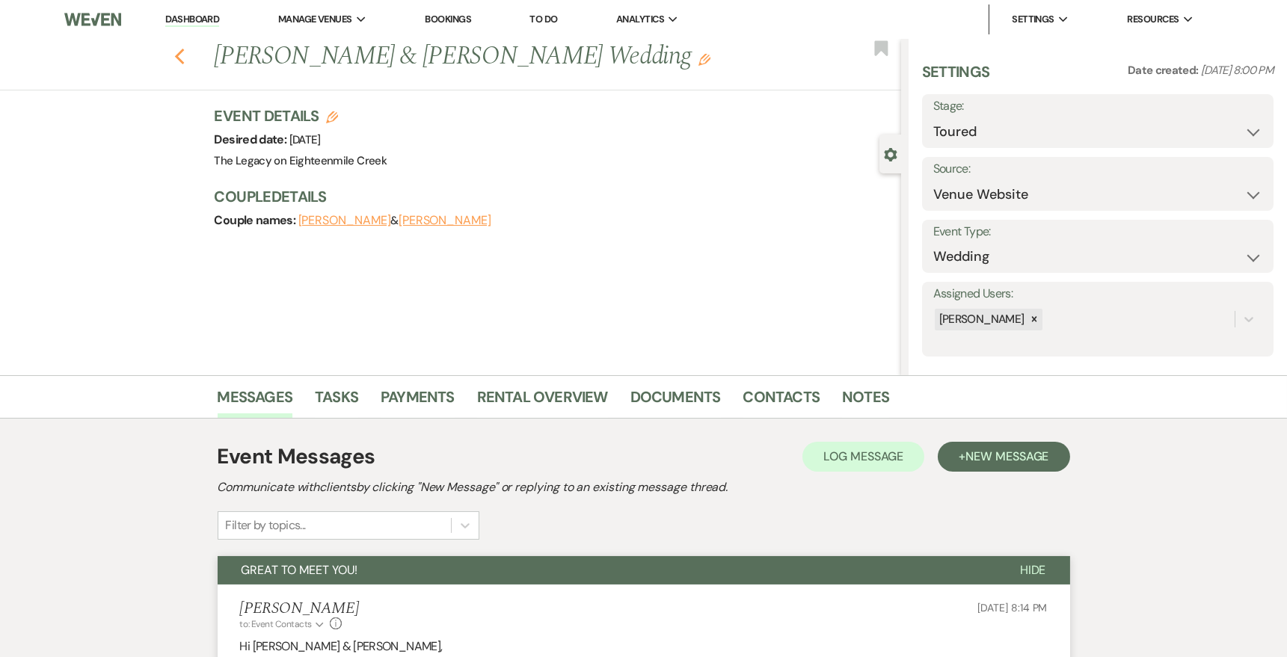
select select "8"
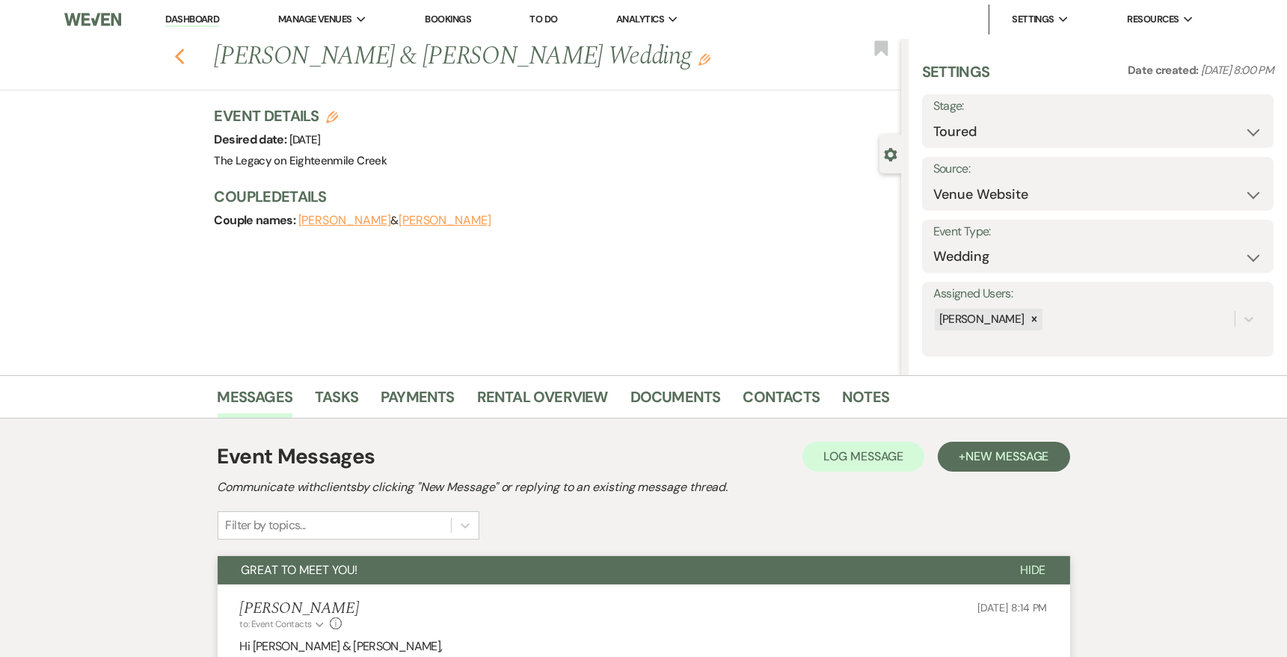
select select "1"
select select "8"
select select "9"
select select "8"
select select "10"
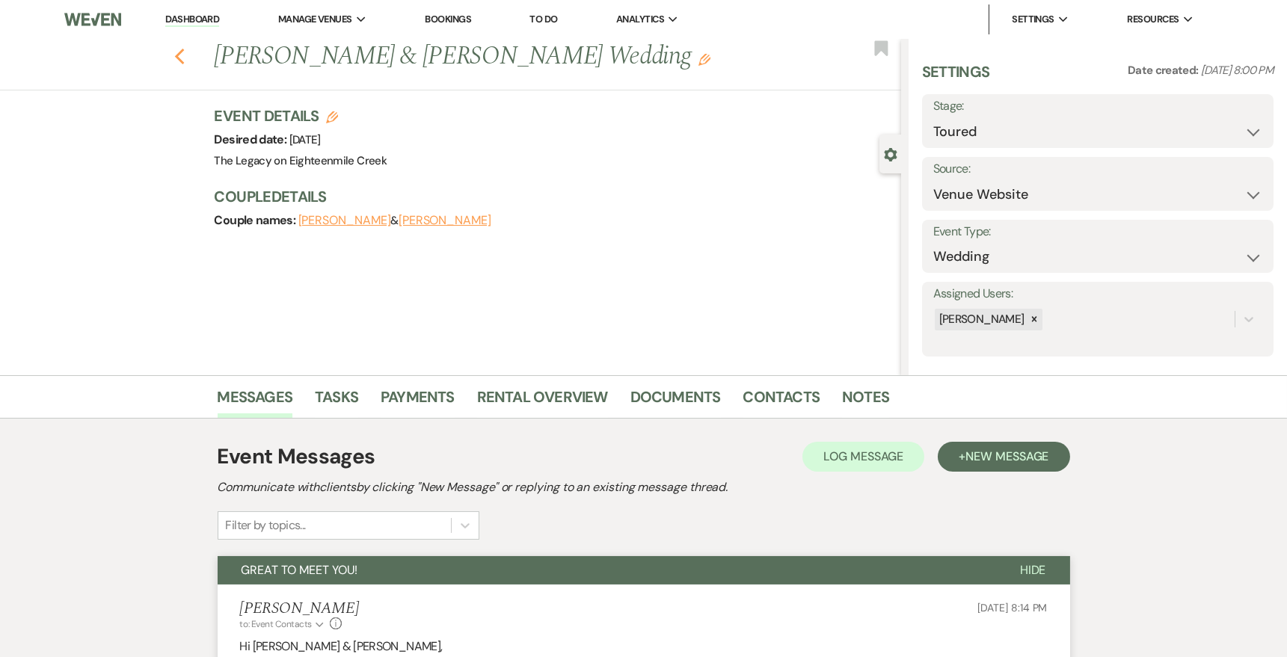
select select "8"
select select "5"
select select "8"
select select "11"
select select "8"
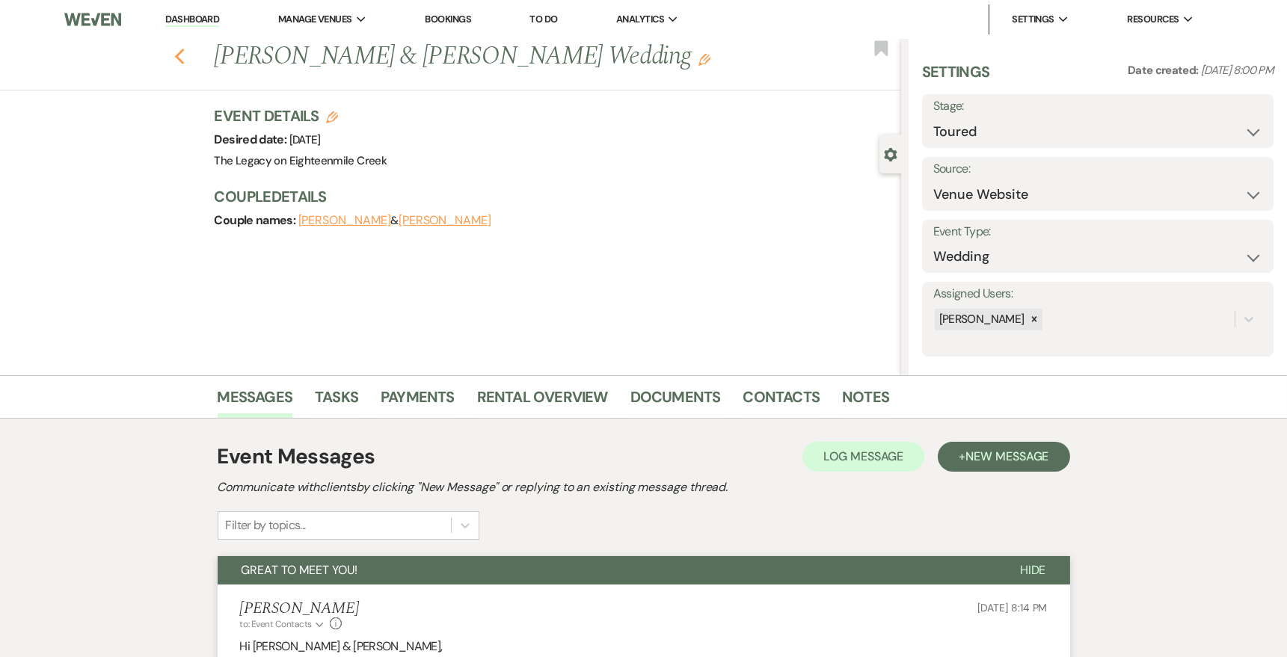
select select "6"
select select "8"
select select "2"
select select "8"
select select "6"
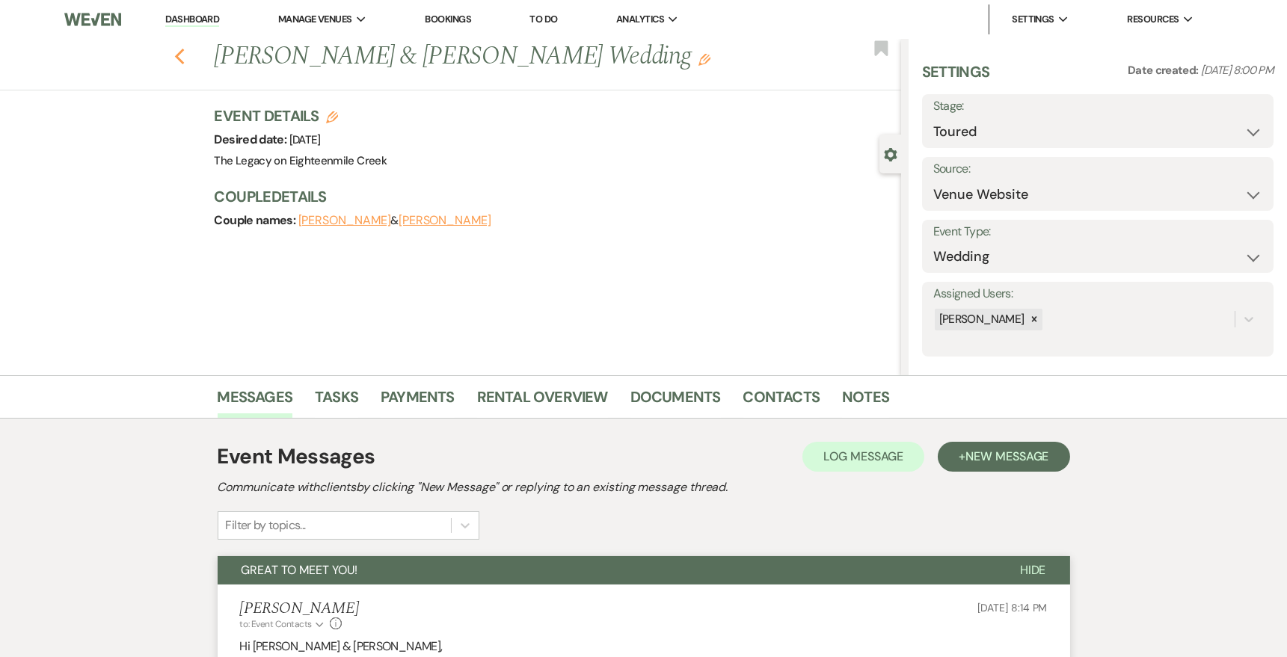
select select "8"
select select "10"
select select "8"
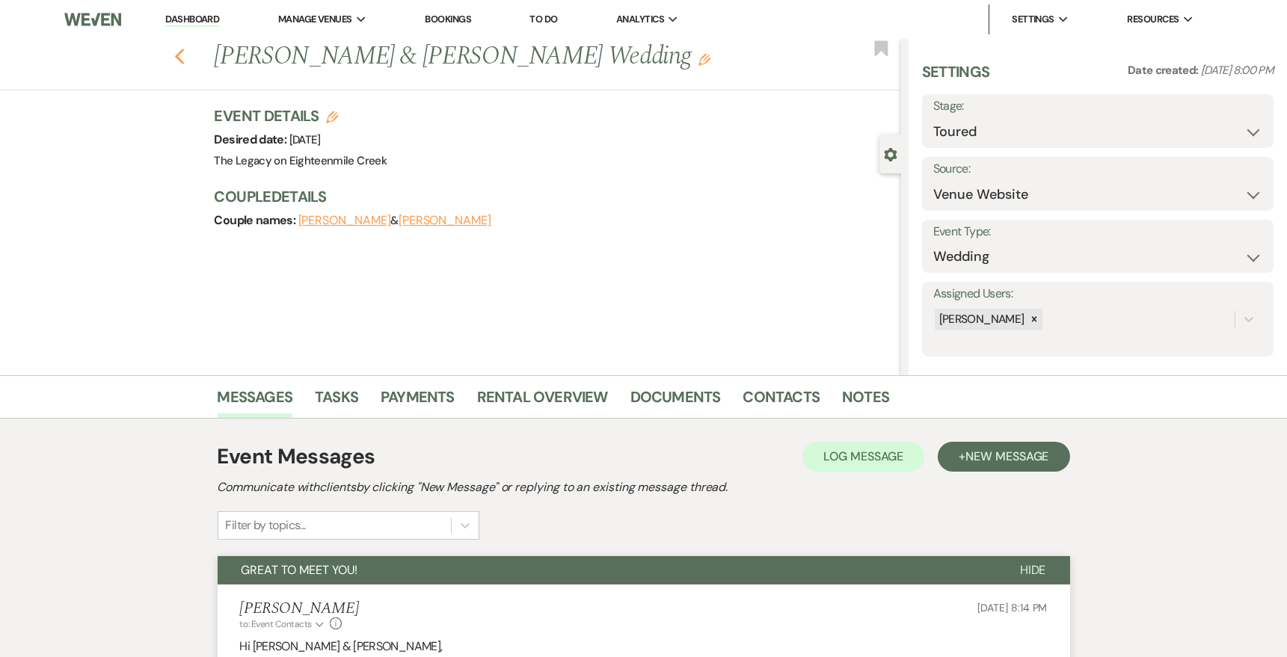
select select "5"
select select "8"
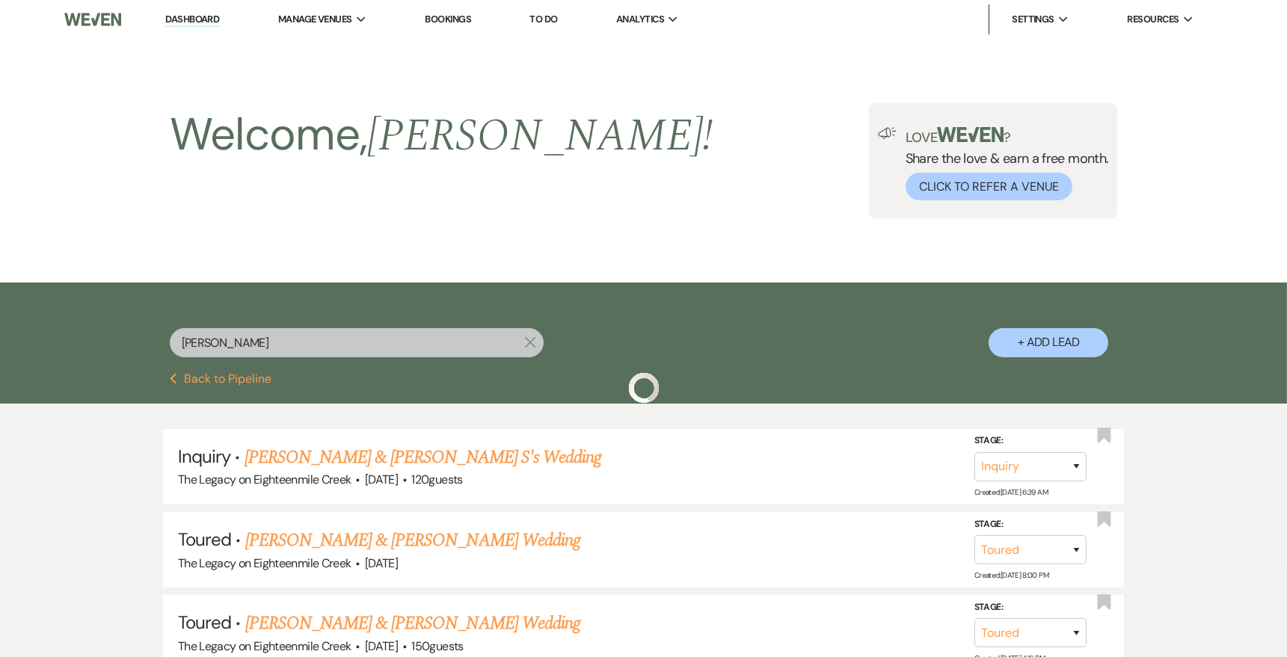
scroll to position [6, 0]
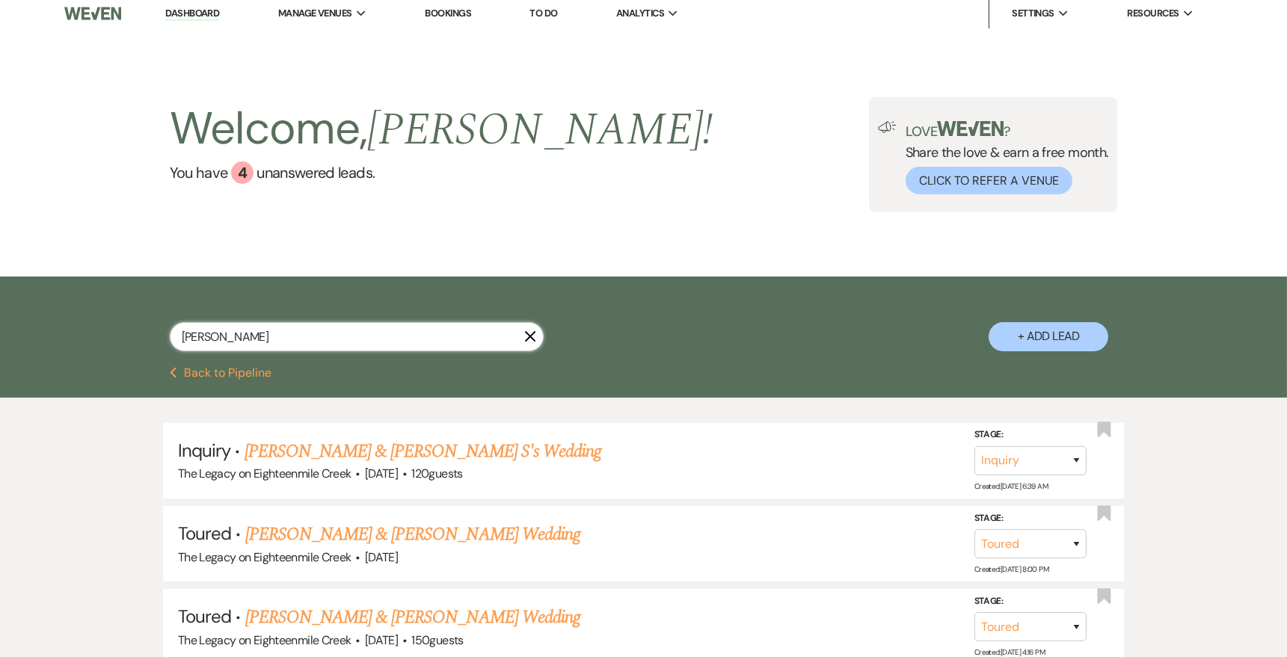
drag, startPoint x: 271, startPoint y: 330, endPoint x: 159, endPoint y: 339, distance: 113.3
click at [160, 340] on div "[PERSON_NAME] + Add Lead" at bounding box center [643, 323] width 1077 height 79
type input "[PERSON_NAME]"
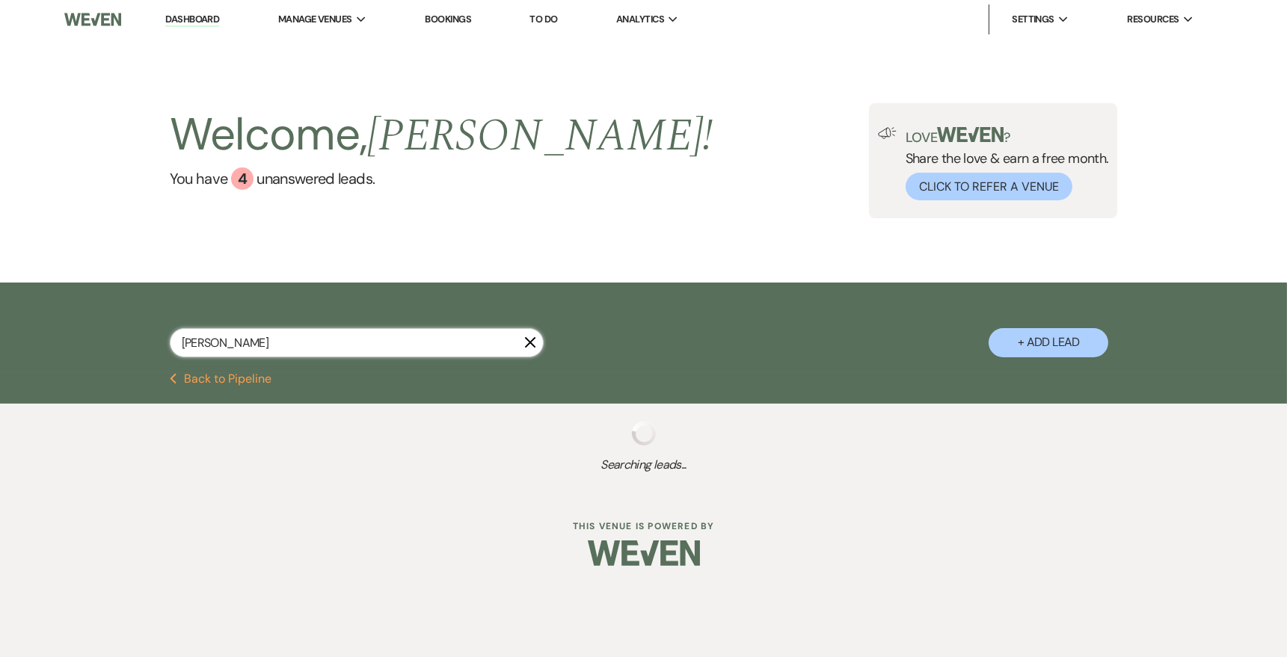
select select "4"
select select "8"
select select "4"
select select "8"
select select "10"
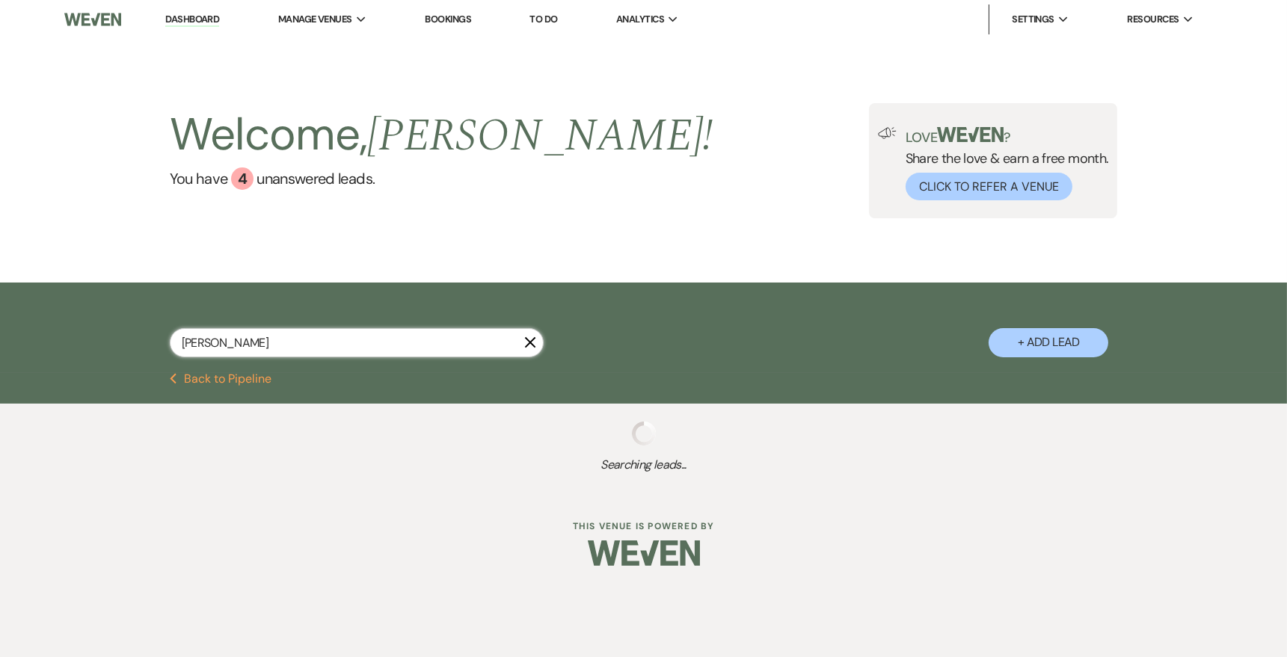
select select "8"
select select "6"
select select "8"
select select "6"
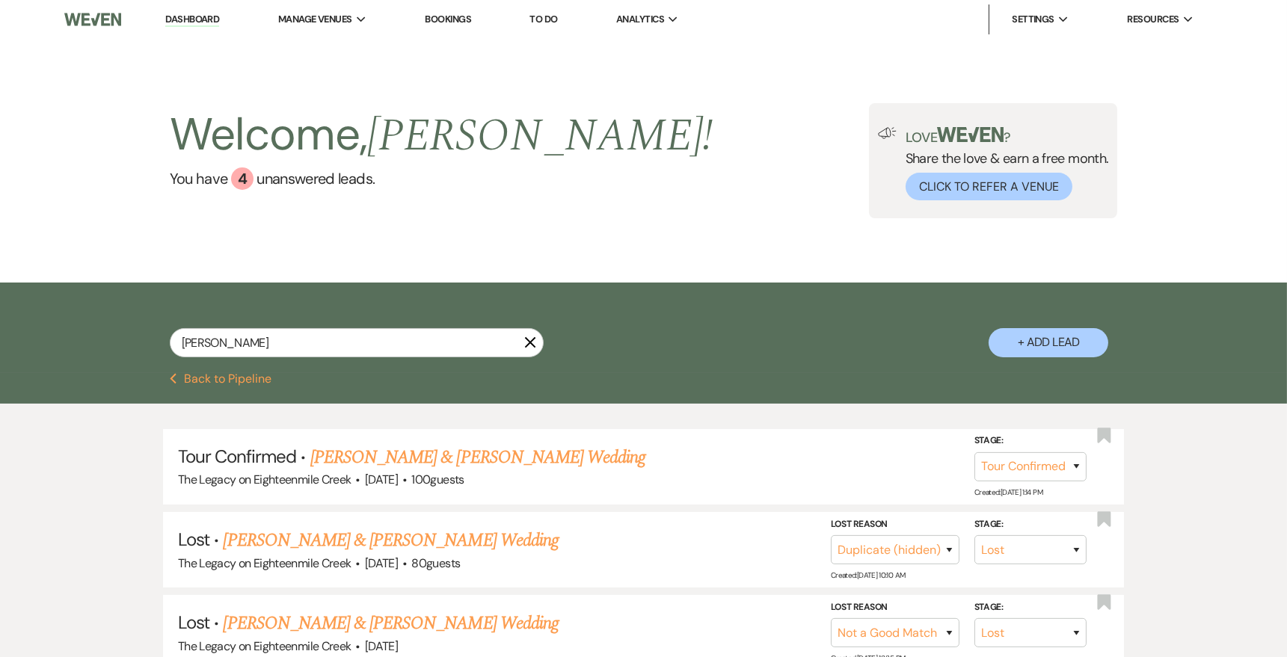
click at [519, 461] on link "[PERSON_NAME] & [PERSON_NAME] Wedding" at bounding box center [477, 457] width 335 height 27
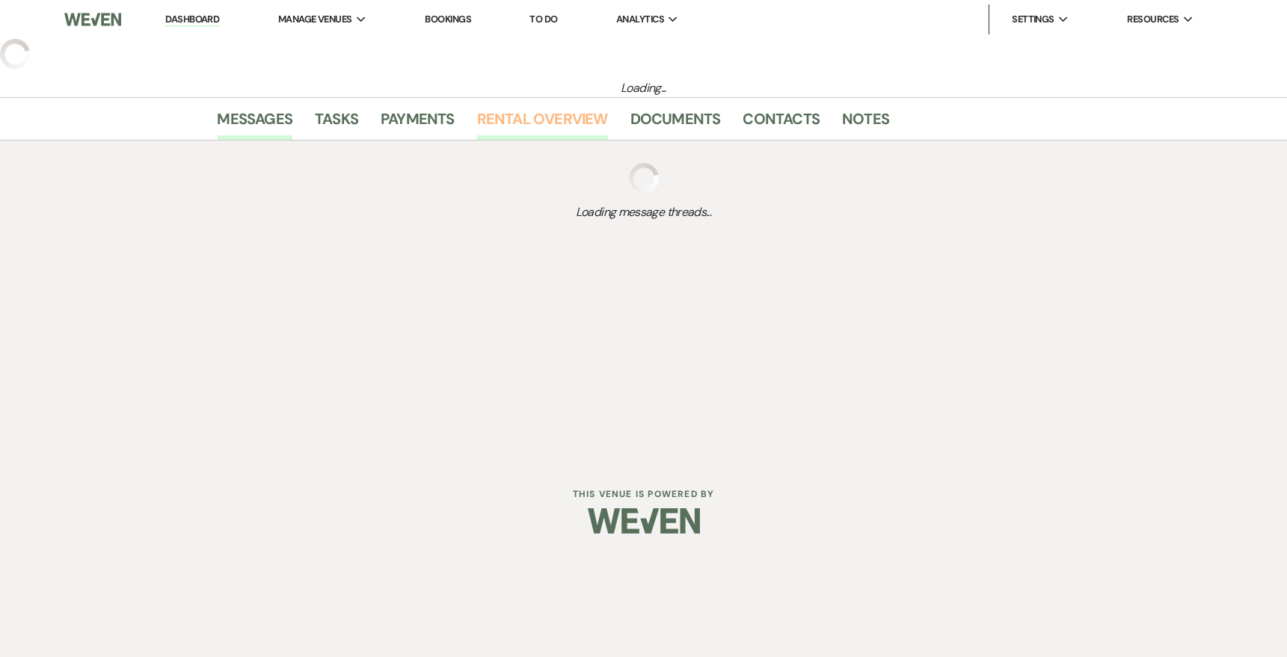
select select "4"
select select "5"
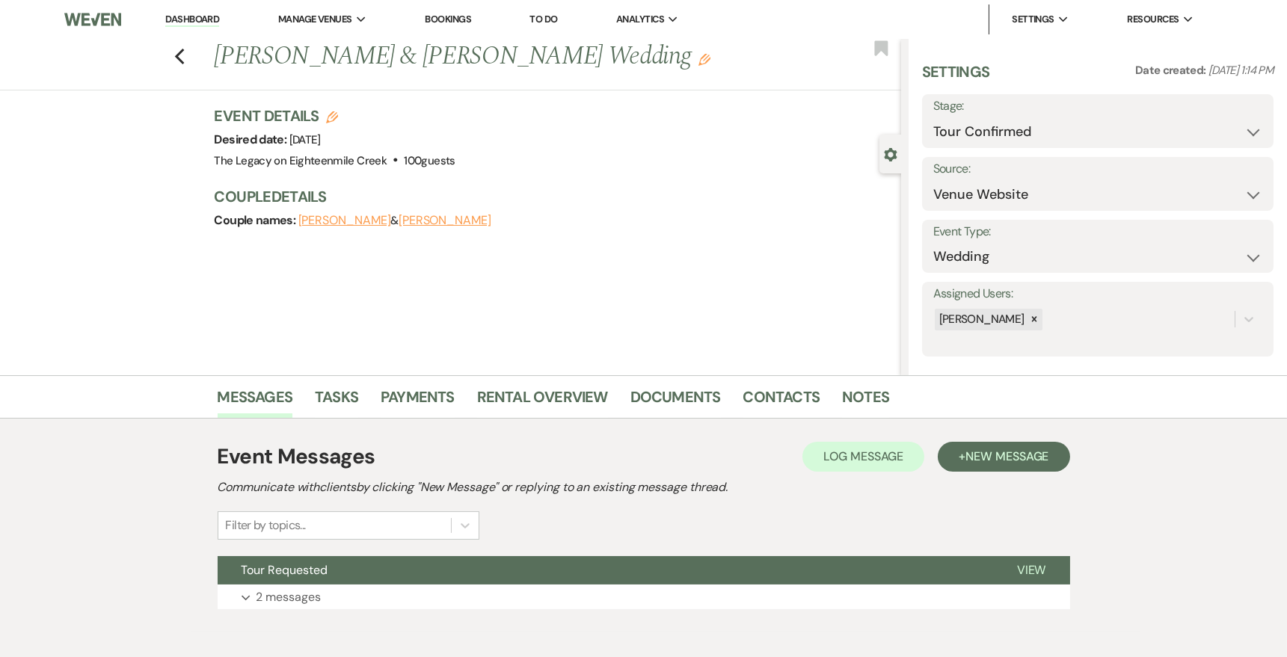
scroll to position [70, 0]
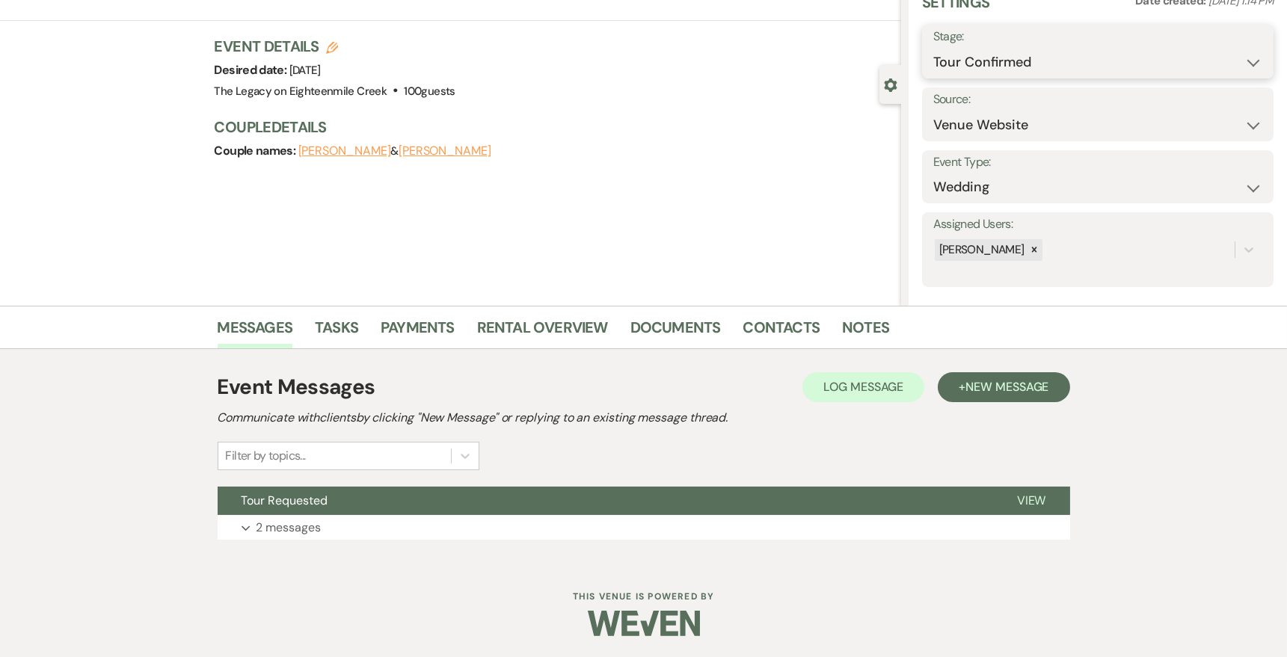
click at [1023, 65] on select "Inquiry Follow Up Tour Requested Tour Confirmed Toured Proposal Sent Booked Lost" at bounding box center [1097, 62] width 329 height 29
select select "5"
click at [933, 48] on select "Inquiry Follow Up Tour Requested Tour Confirmed Toured Proposal Sent Booked Lost" at bounding box center [1097, 62] width 329 height 29
click at [1231, 43] on button "Save" at bounding box center [1236, 52] width 75 height 30
click at [1003, 384] on span "New Message" at bounding box center [1006, 387] width 83 height 16
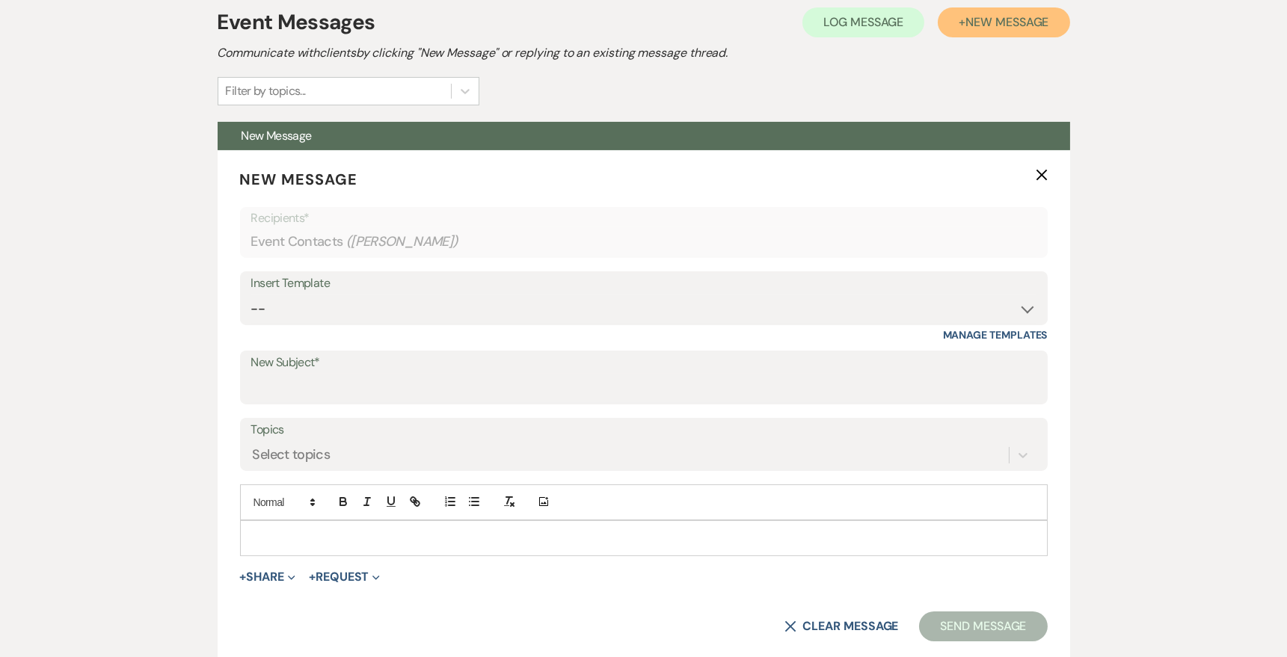
scroll to position [533, 0]
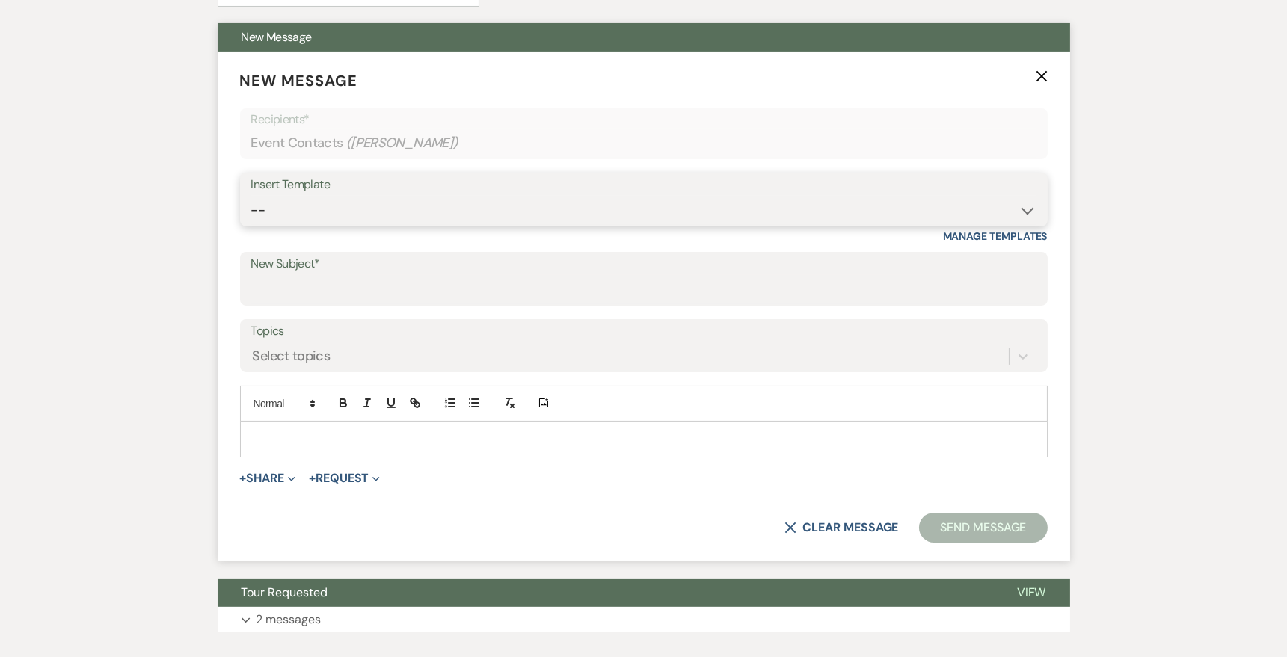
click at [678, 203] on select "-- Inquiry Follow Up- Just checking in :) Tour Date/Time Confirmation Proposal …" at bounding box center [643, 210] width 785 height 29
select select "2326"
click at [251, 196] on select "-- Inquiry Follow Up- Just checking in :) Tour Date/Time Confirmation Proposal …" at bounding box center [643, 210] width 785 height 29
type input "GREAT TO MEET YOU!"
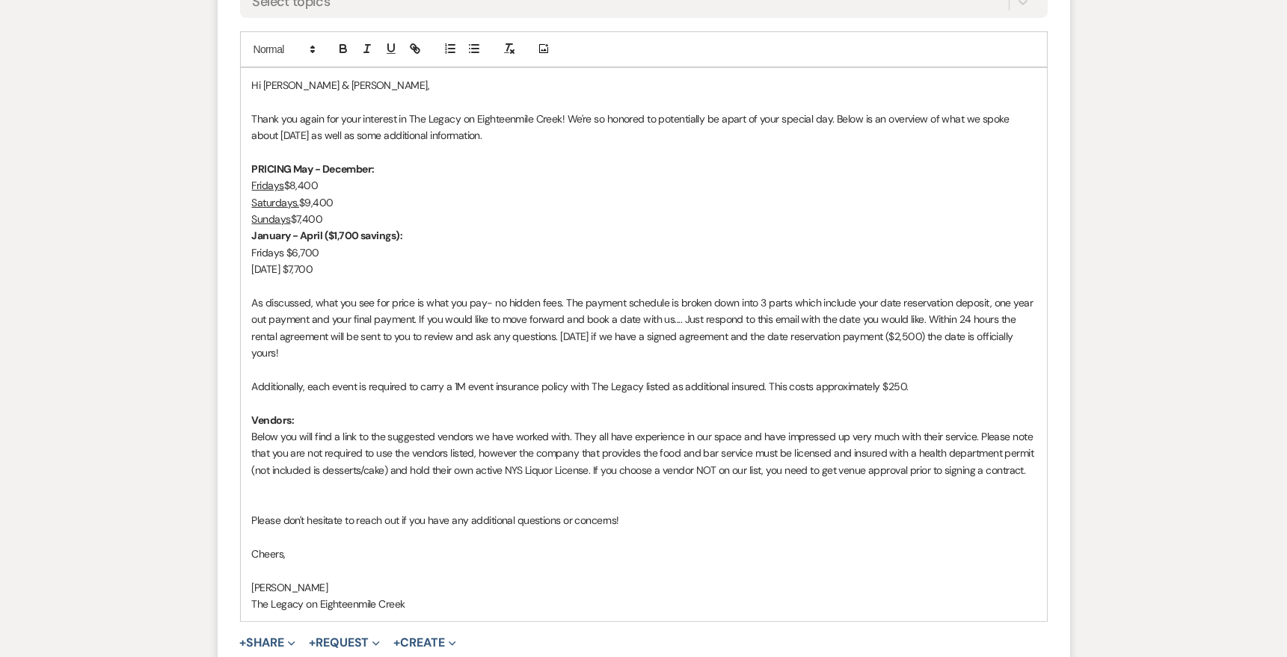
scroll to position [1008, 0]
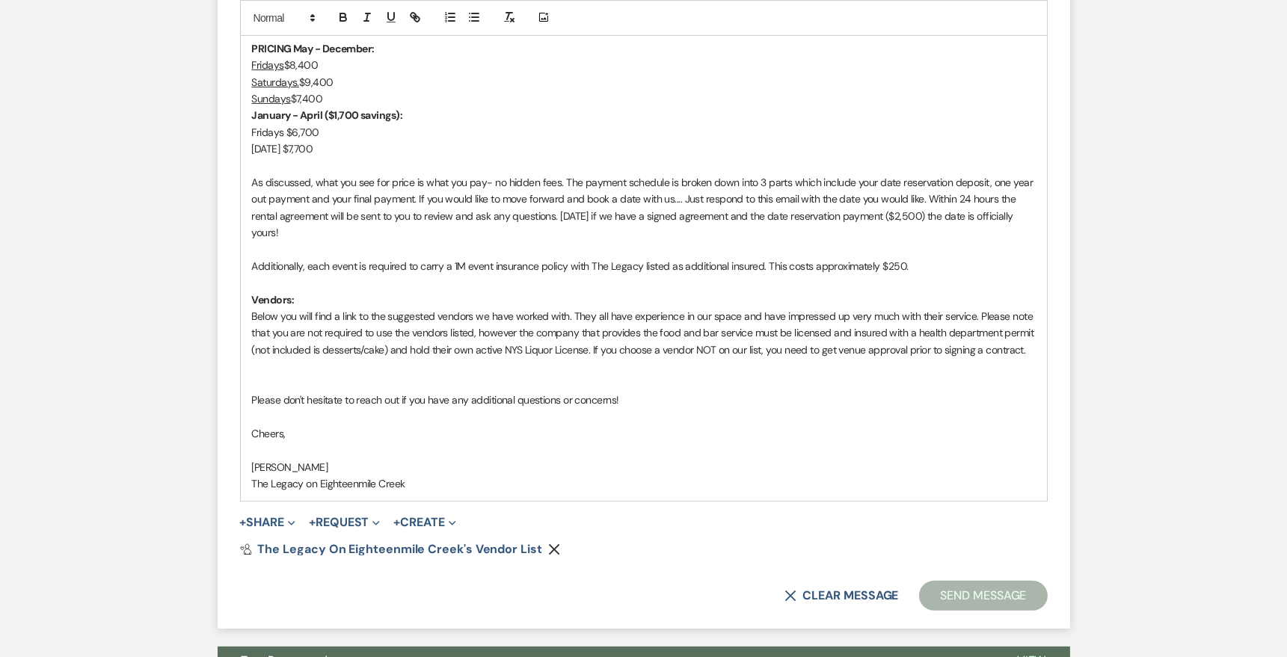
click at [261, 376] on p at bounding box center [644, 383] width 784 height 16
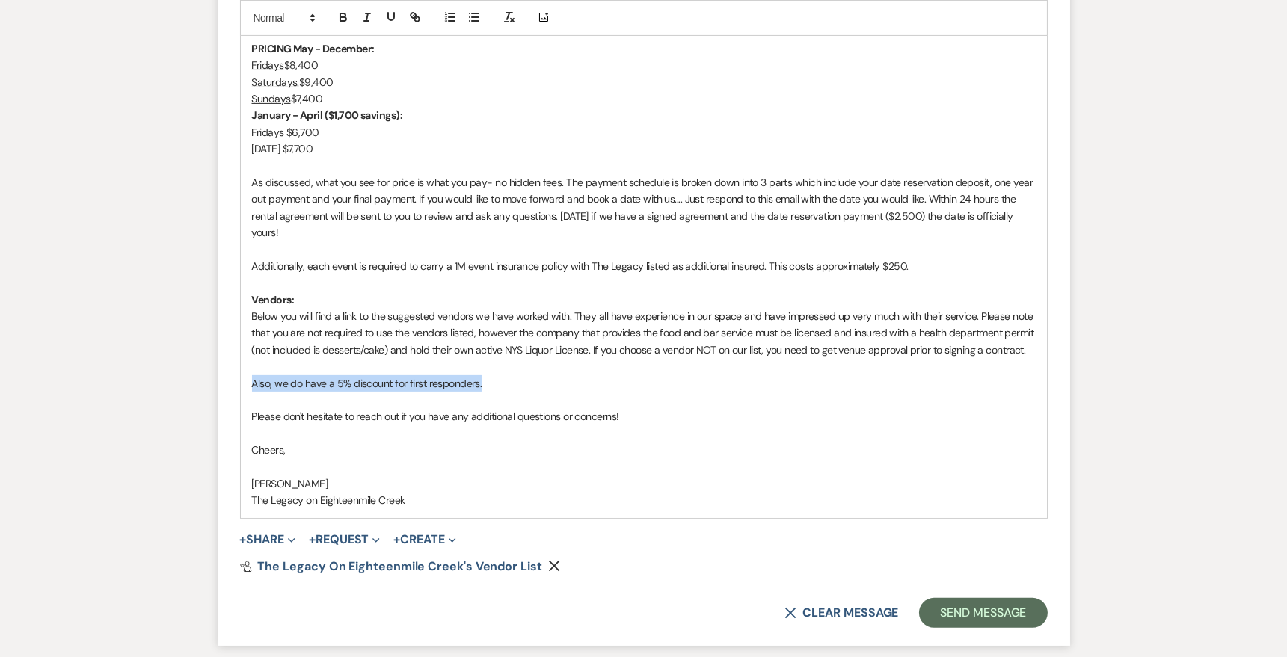
drag, startPoint x: 483, startPoint y: 381, endPoint x: 249, endPoint y: 385, distance: 234.1
click at [249, 385] on div "Hi [PERSON_NAME] & [PERSON_NAME], Thank you again for your interest in The Lega…" at bounding box center [644, 233] width 806 height 570
click at [393, 16] on icon "button" at bounding box center [391, 16] width 6 height 7
click at [392, 21] on icon "button" at bounding box center [390, 16] width 13 height 13
click at [493, 381] on p "Also, we do have a 5% discount for first responders." at bounding box center [644, 383] width 784 height 16
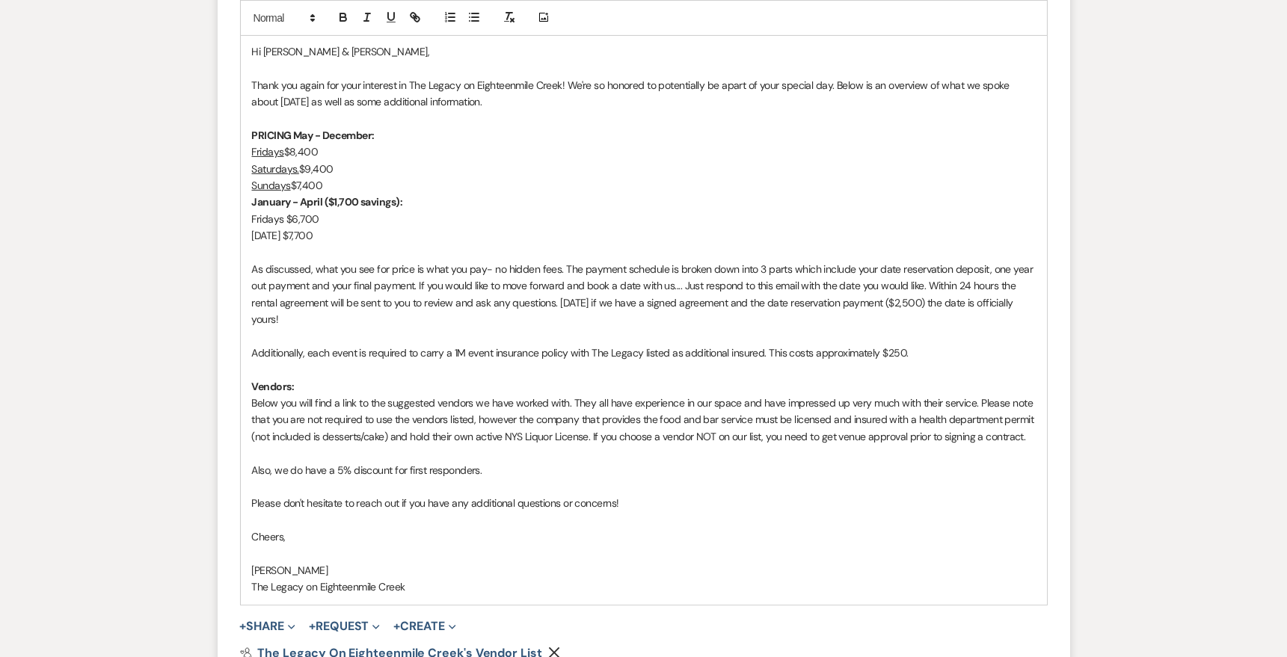
scroll to position [920, 0]
drag, startPoint x: 317, startPoint y: 567, endPoint x: 250, endPoint y: 562, distance: 67.5
click at [250, 562] on div "Hi [PERSON_NAME] & [PERSON_NAME], Thank you again for your interest in The Lega…" at bounding box center [644, 320] width 806 height 570
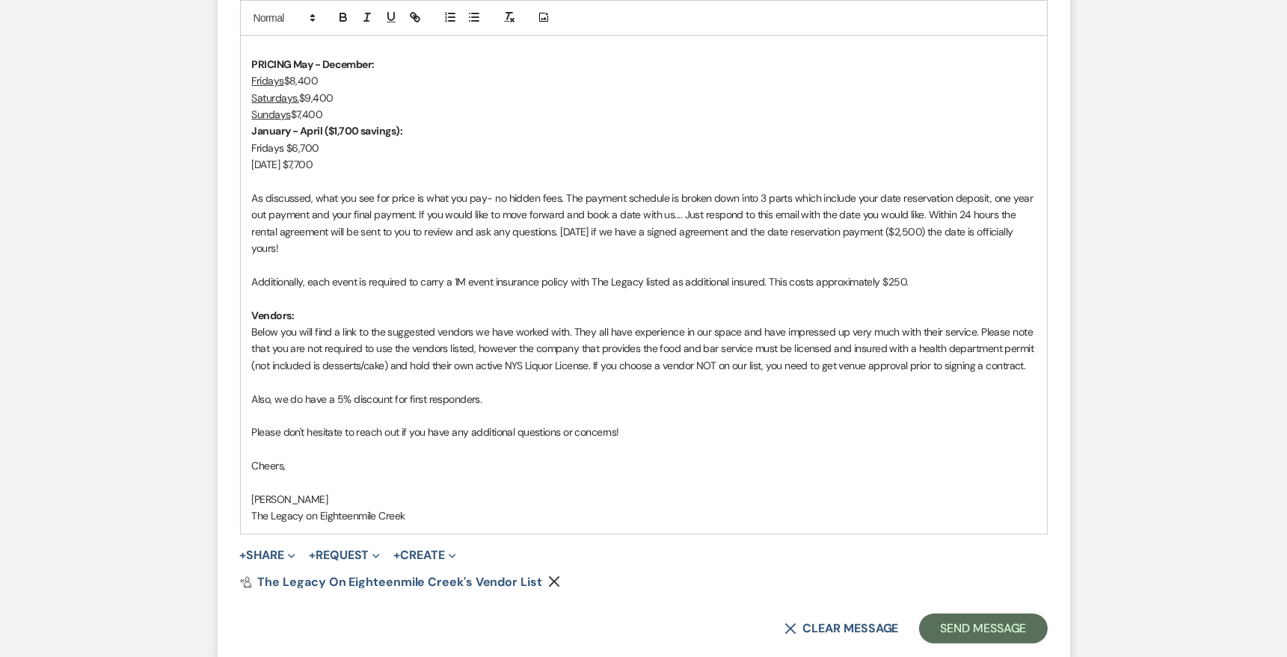
scroll to position [998, 0]
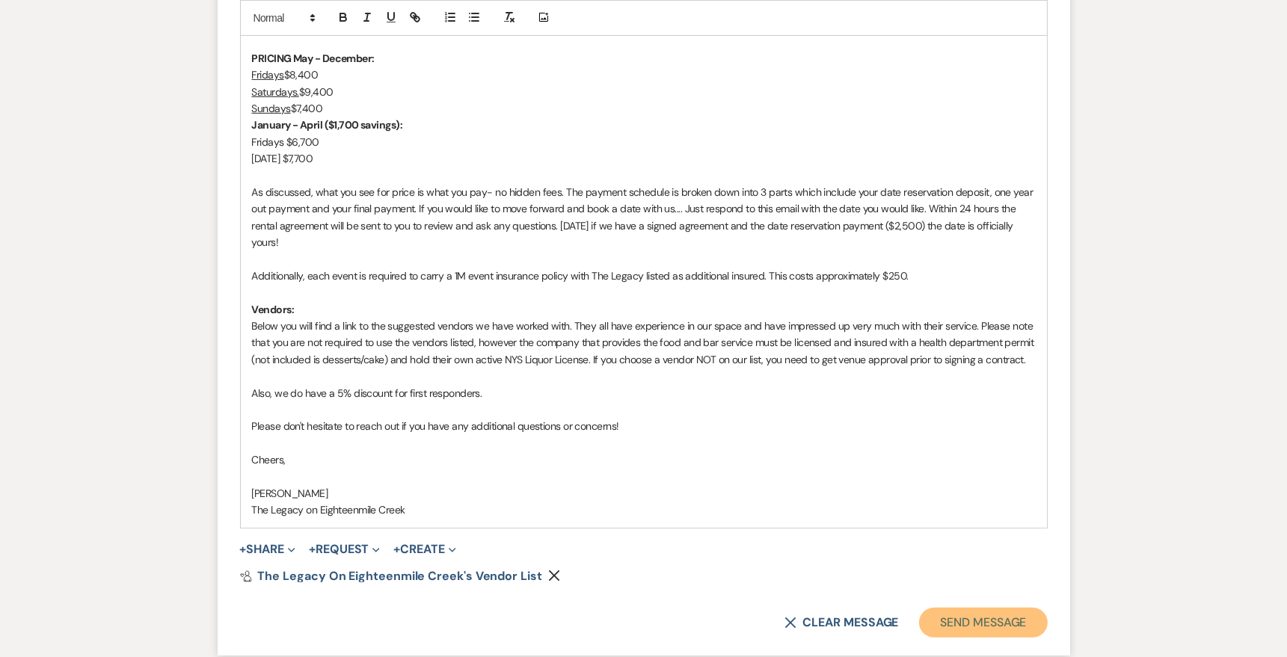
click at [967, 632] on button "Send Message" at bounding box center [983, 623] width 128 height 30
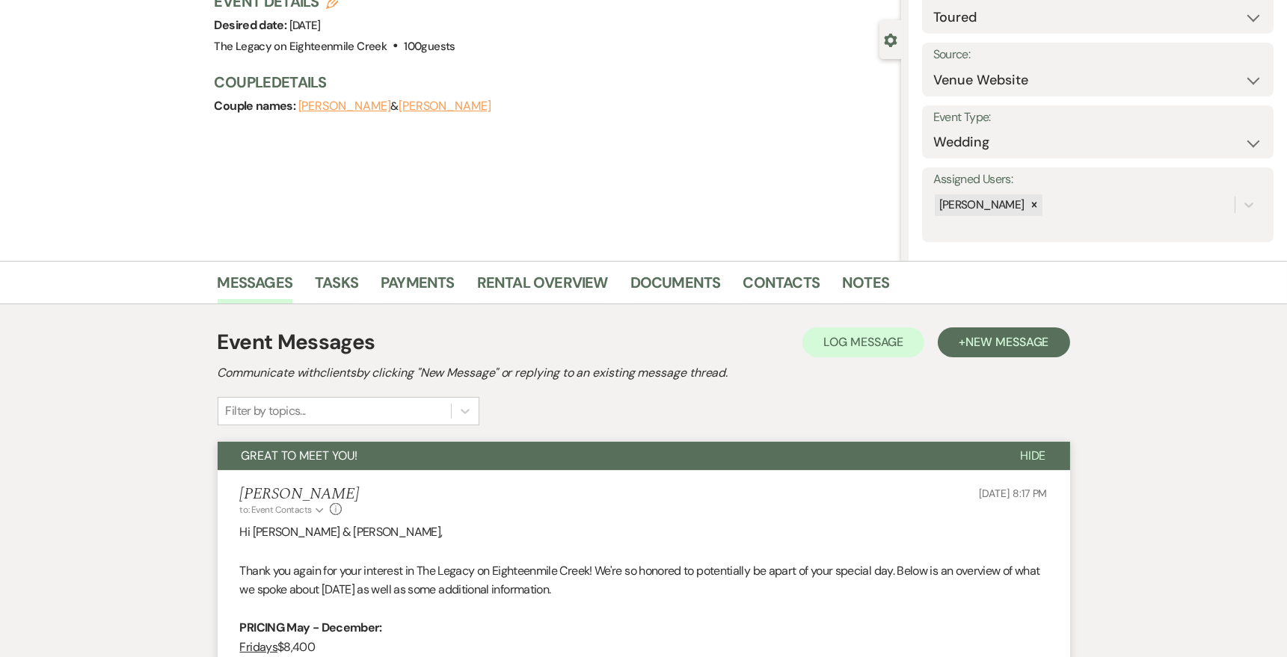
scroll to position [0, 0]
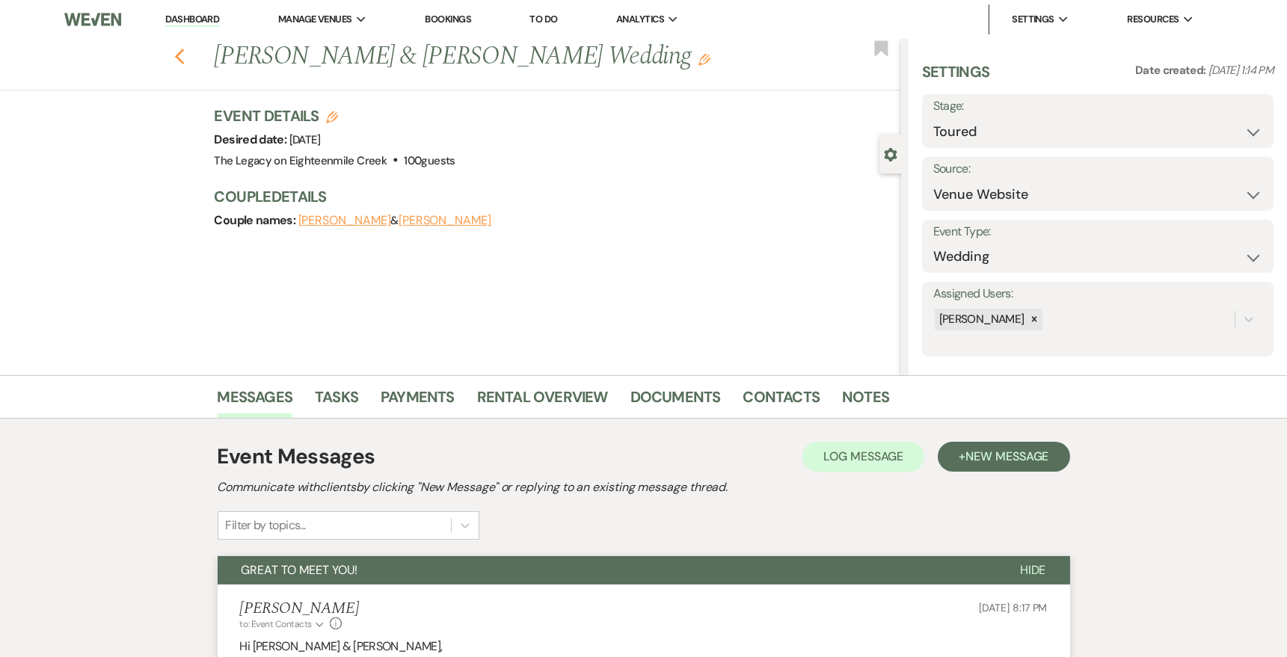
click at [182, 55] on icon "Previous" at bounding box center [179, 57] width 11 height 18
select select "5"
select select "8"
select select "4"
select select "8"
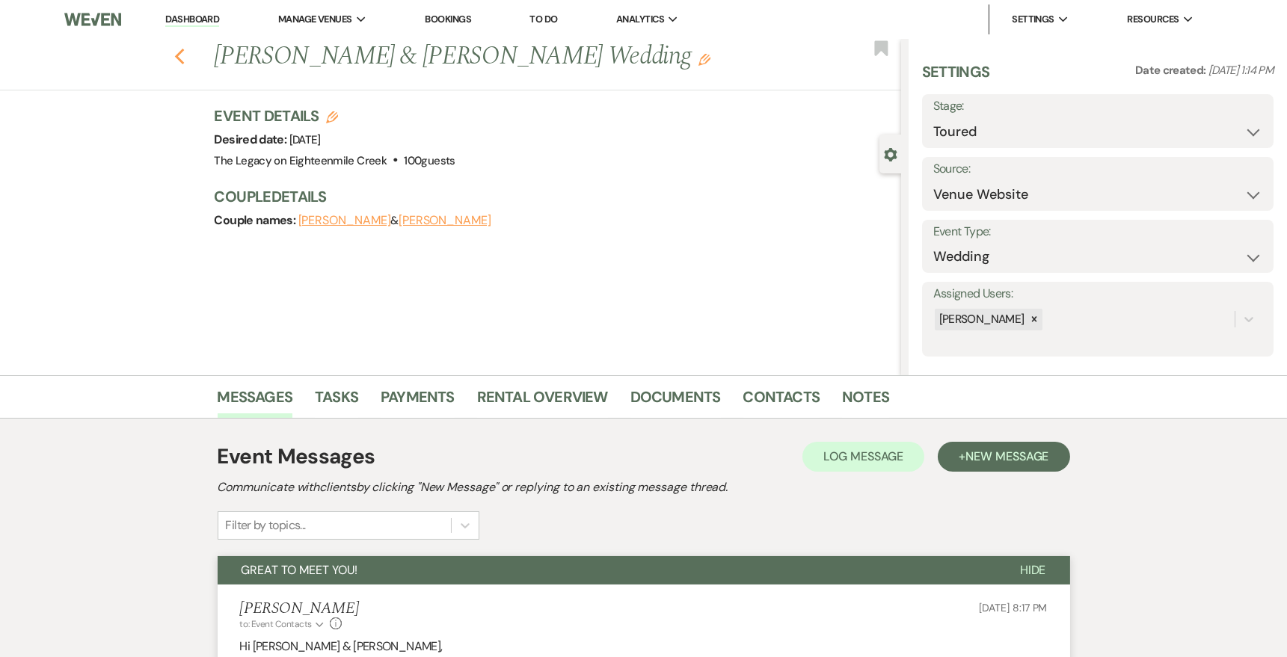
select select "10"
select select "8"
select select "6"
select select "8"
select select "6"
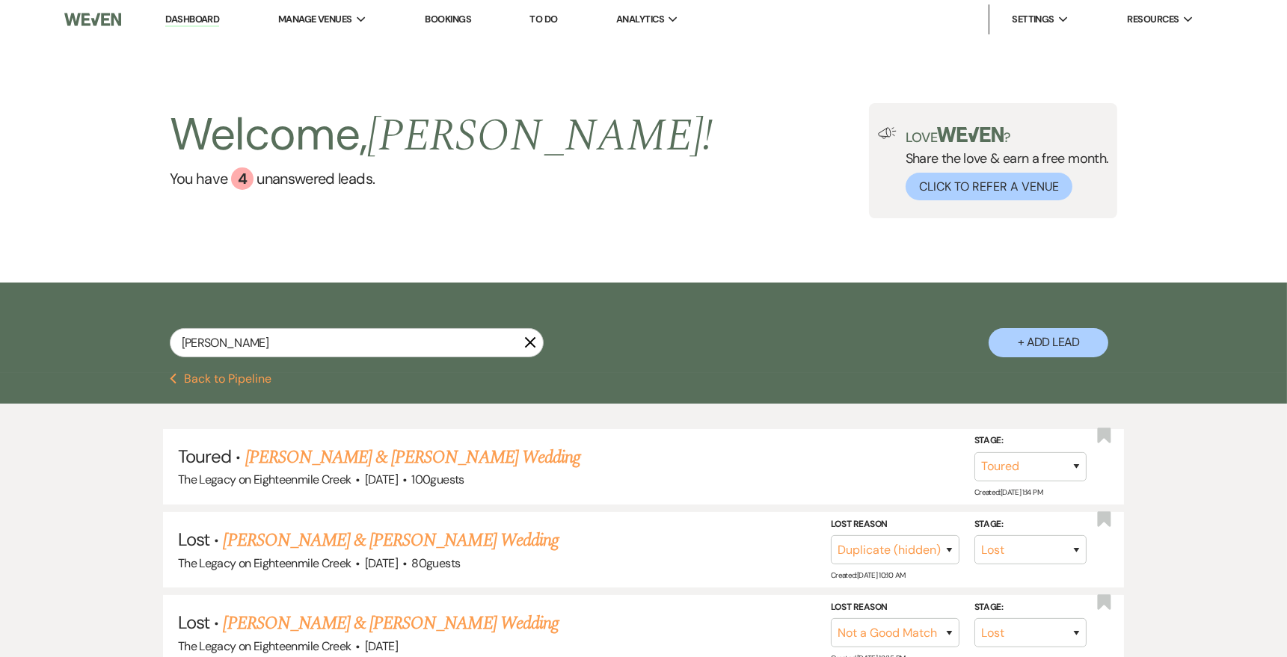
click at [529, 342] on use "button" at bounding box center [529, 342] width 11 height 11
